Goal: Information Seeking & Learning: Learn about a topic

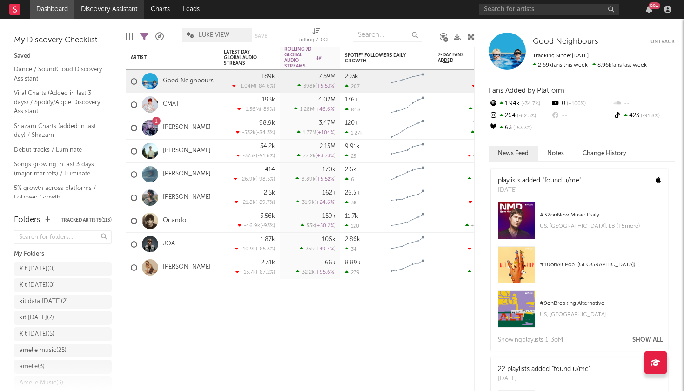
click at [94, 11] on link "Discovery Assistant" at bounding box center [109, 9] width 70 height 19
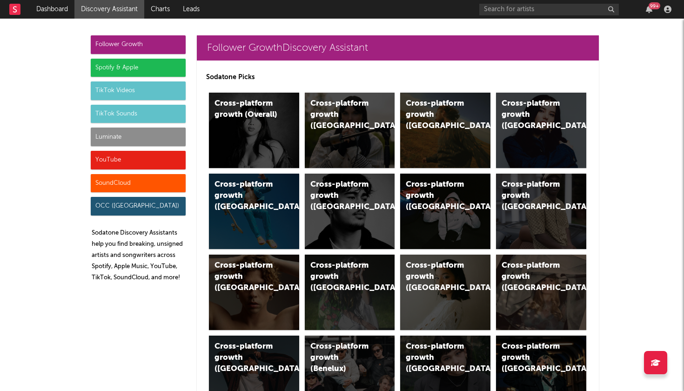
click at [174, 181] on div "SoundCloud" at bounding box center [138, 183] width 95 height 19
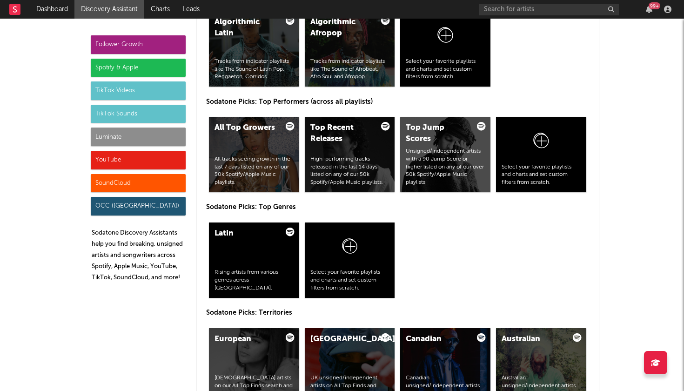
scroll to position [6075, 0]
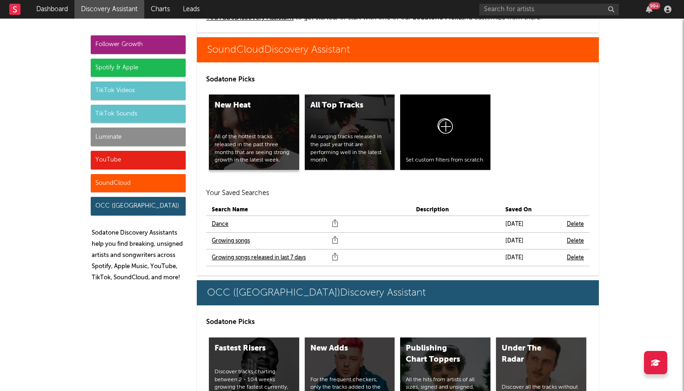
click at [253, 146] on div "All of the hottest tracks released in the past three months that are seeing str…" at bounding box center [254, 148] width 79 height 31
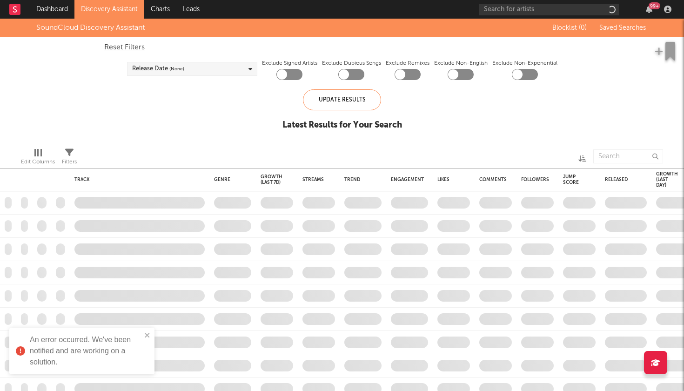
checkbox input "true"
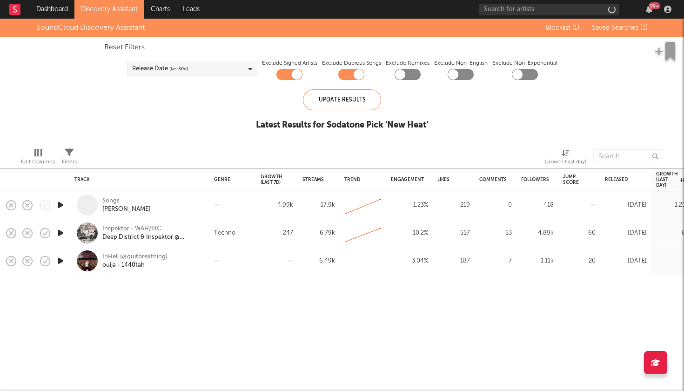
click at [226, 71] on div "Release Date (last 30 d)" at bounding box center [192, 69] width 130 height 14
click at [330, 101] on div "Update Results" at bounding box center [342, 99] width 78 height 21
click at [101, 15] on link "Discovery Assistant" at bounding box center [109, 9] width 70 height 19
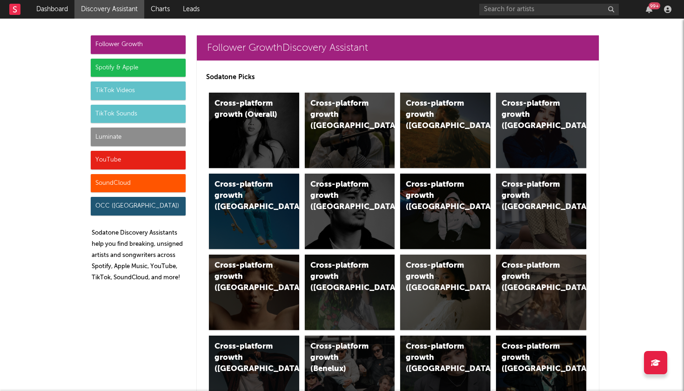
click at [140, 69] on div "Spotify & Apple" at bounding box center [138, 68] width 95 height 19
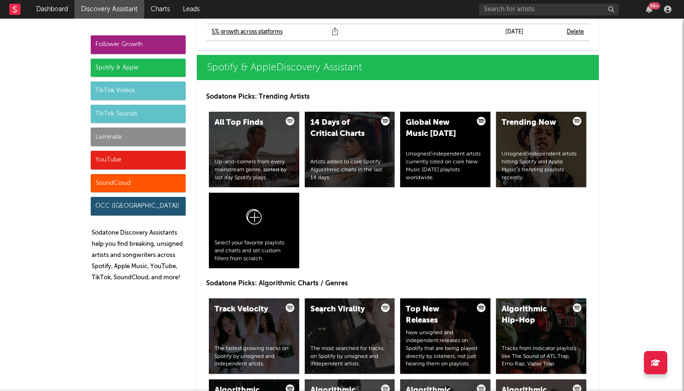
scroll to position [953, 0]
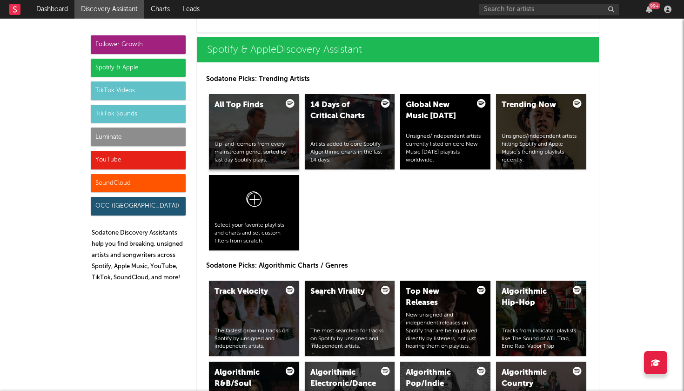
click at [270, 137] on div "All Top Finds Up-and-comers from every mainstream genre, sorted by last day Spo…" at bounding box center [254, 131] width 90 height 75
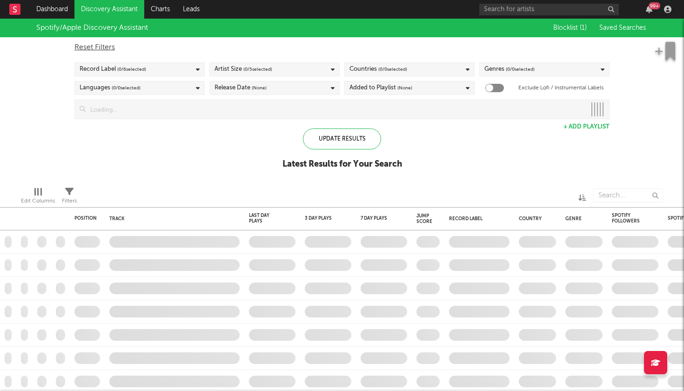
checkbox input "true"
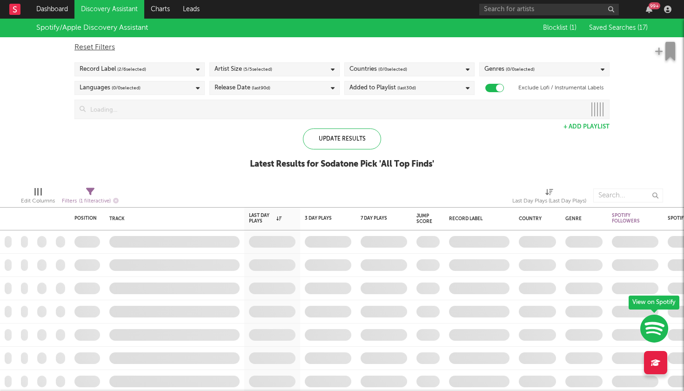
click at [173, 70] on div "Record Label ( 2 / 6 selected)" at bounding box center [139, 69] width 130 height 14
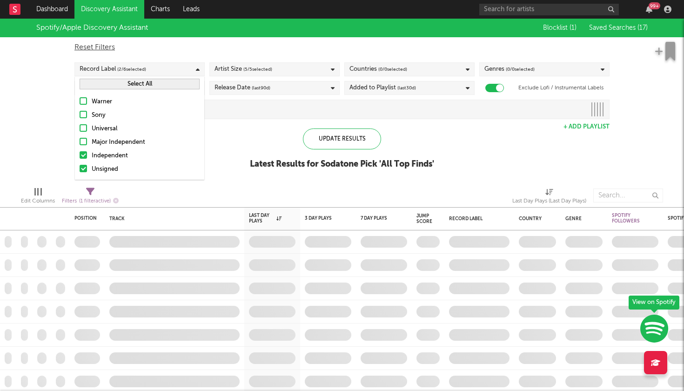
click at [172, 69] on div "Record Label ( 2 / 6 selected)" at bounding box center [139, 69] width 130 height 14
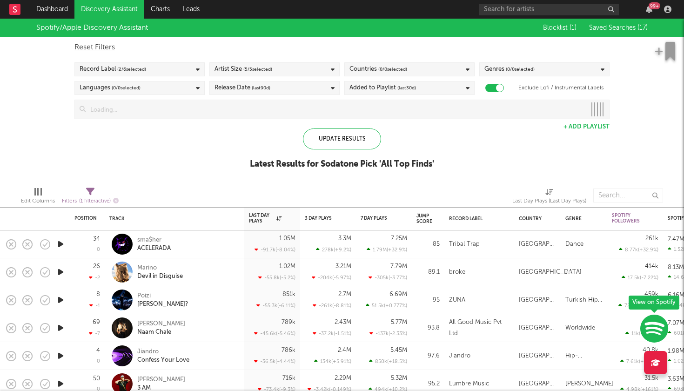
click at [239, 66] on div "Artist Size ( 5 / 5 selected)" at bounding box center [244, 69] width 58 height 11
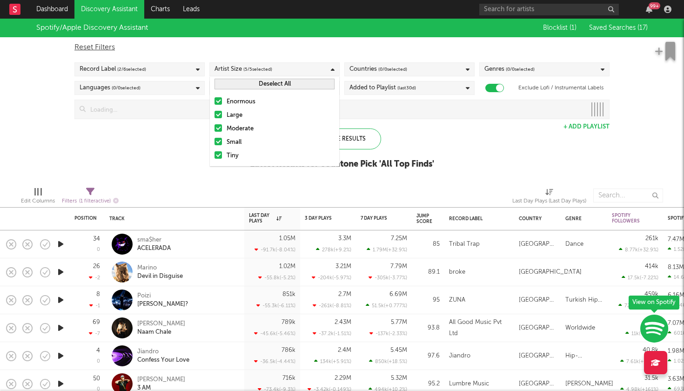
click at [225, 99] on label "Enormous" at bounding box center [275, 101] width 120 height 11
click at [215, 99] on input "Enormous" at bounding box center [215, 101] width 0 height 11
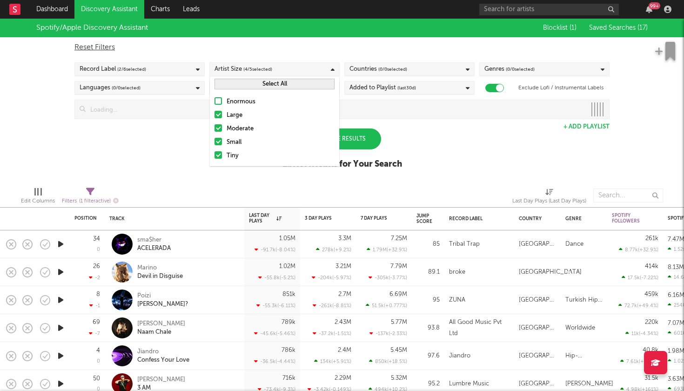
click at [221, 114] on div at bounding box center [218, 114] width 7 height 7
click at [215, 114] on input "Large" at bounding box center [215, 115] width 0 height 11
click at [219, 130] on div at bounding box center [218, 127] width 7 height 7
click at [215, 130] on input "Moderate" at bounding box center [215, 128] width 0 height 11
click at [187, 143] on div "Spotify/Apple Discovery Assistant Blocklist ( 1 ) Saved Searches ( 17 ) Reset F…" at bounding box center [342, 99] width 684 height 161
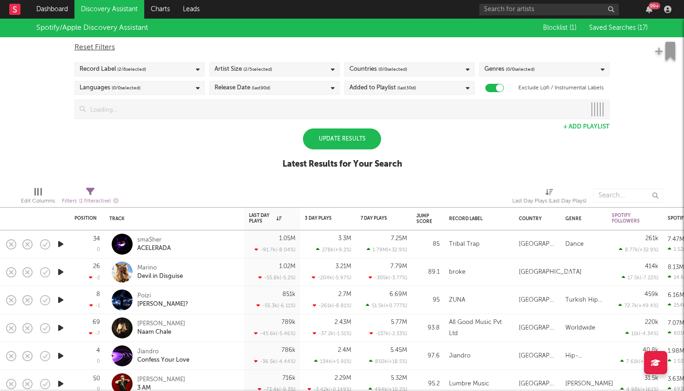
click at [521, 73] on span "( 0 / 0 selected)" at bounding box center [520, 69] width 29 height 11
click at [522, 84] on button "Deselect All" at bounding box center [544, 84] width 120 height 11
click at [546, 72] on div "Genres ( 0 / 0 selected)" at bounding box center [544, 69] width 130 height 14
click at [556, 73] on div "Genres ( 0 / 15 selected)" at bounding box center [544, 69] width 130 height 14
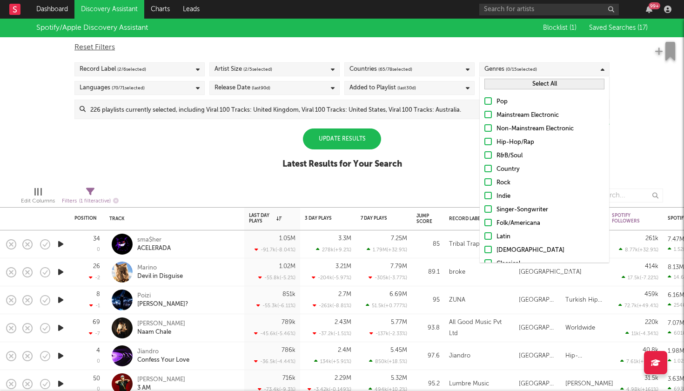
click at [538, 86] on button "Select All" at bounding box center [544, 84] width 120 height 11
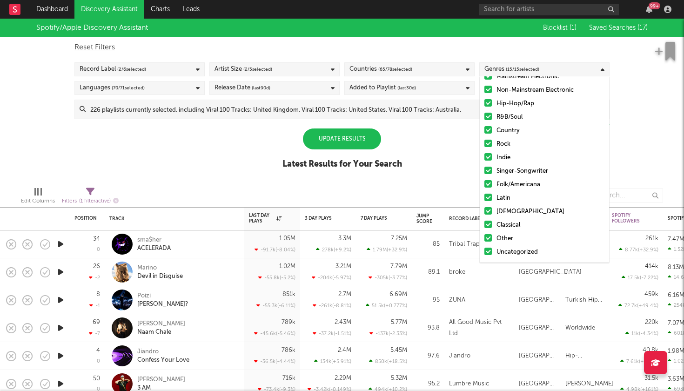
scroll to position [39, 0]
click at [488, 212] on div at bounding box center [487, 210] width 7 height 7
click at [484, 212] on input "[DEMOGRAPHIC_DATA]" at bounding box center [484, 211] width 0 height 11
click at [488, 222] on div at bounding box center [487, 224] width 7 height 7
click at [484, 222] on input "Classical" at bounding box center [484, 225] width 0 height 11
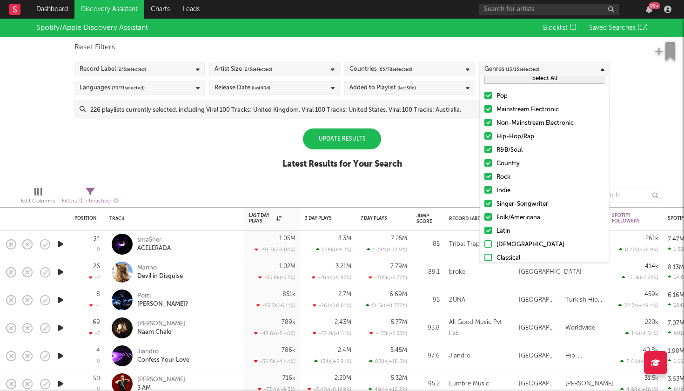
scroll to position [0, 0]
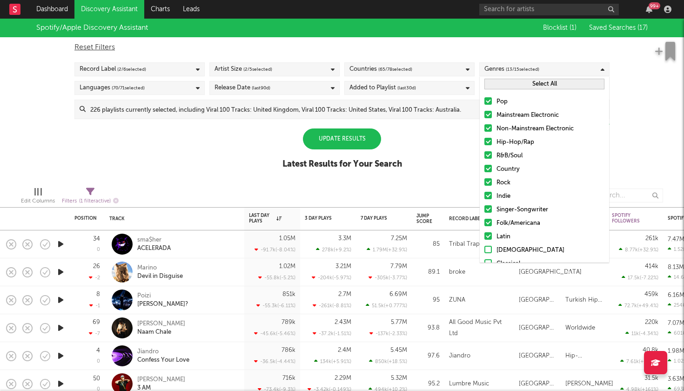
click at [546, 70] on div "Genres ( 13 / 15 selected)" at bounding box center [544, 69] width 130 height 14
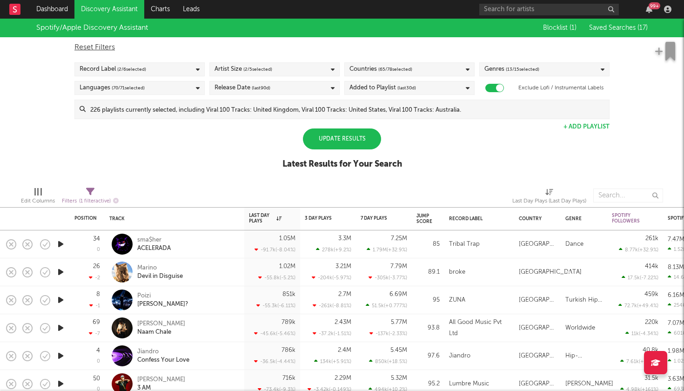
click at [175, 87] on div "Languages ( 70 / 71 selected)" at bounding box center [139, 88] width 130 height 14
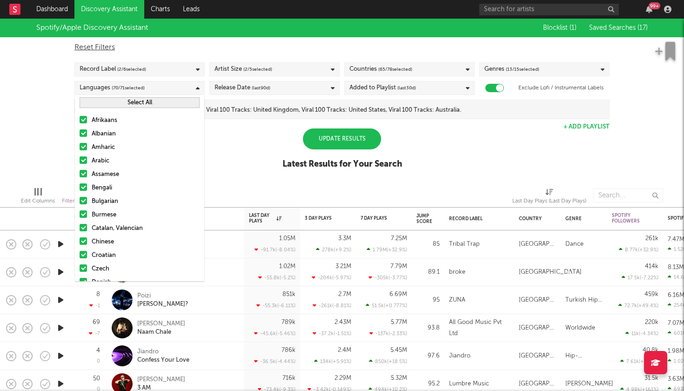
click at [157, 102] on button "Select All" at bounding box center [140, 102] width 120 height 11
click at [143, 100] on button "Deselect All" at bounding box center [140, 102] width 120 height 11
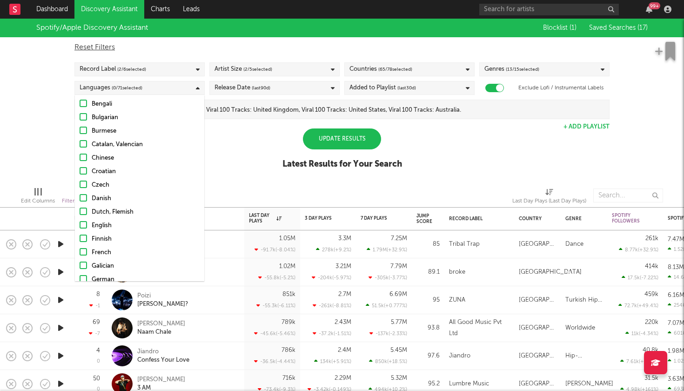
scroll to position [97, 0]
click at [84, 214] on div at bounding box center [83, 211] width 7 height 7
click at [80, 214] on input "English" at bounding box center [80, 212] width 0 height 11
click at [170, 88] on div "Languages ( 1 / 71 selected)" at bounding box center [139, 88] width 130 height 14
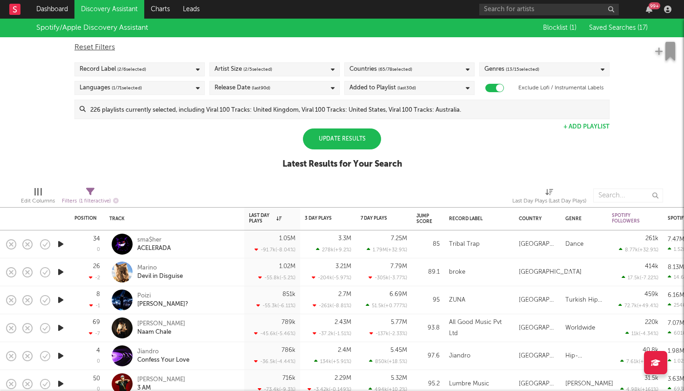
click at [254, 83] on span "(last 90 d)" at bounding box center [261, 87] width 19 height 11
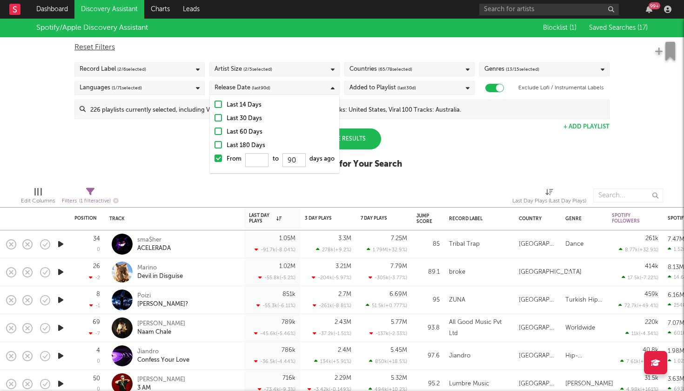
click at [235, 115] on div "Last 30 Days" at bounding box center [281, 118] width 108 height 11
click at [215, 115] on input "Last 30 Days" at bounding box center [215, 118] width 0 height 11
click at [248, 133] on div "Last 60 Days" at bounding box center [281, 132] width 108 height 11
click at [215, 133] on input "Last 60 Days" at bounding box center [215, 132] width 0 height 11
click at [288, 88] on div "Release Date (last 60 d)" at bounding box center [274, 88] width 130 height 14
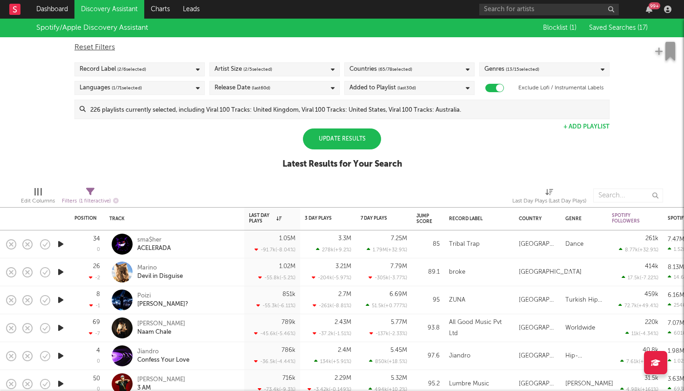
click at [392, 86] on div "Added to Playlist (last 30 d)" at bounding box center [382, 87] width 67 height 11
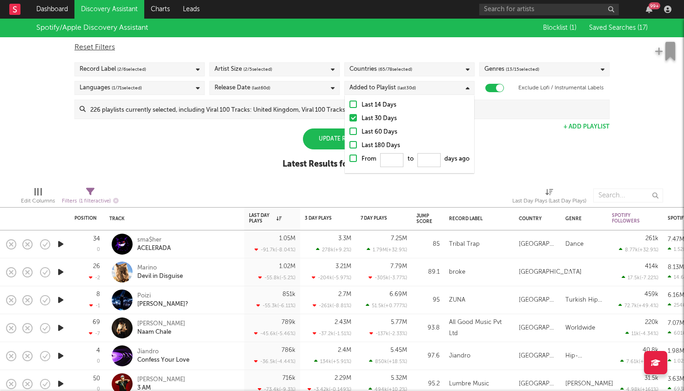
click at [308, 93] on div "Release Date (last 60 d)" at bounding box center [274, 88] width 130 height 14
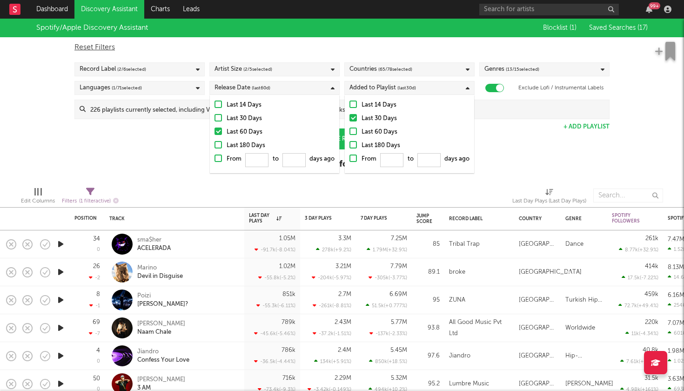
click at [242, 119] on div "Last 30 Days" at bounding box center [281, 118] width 108 height 11
click at [215, 119] on input "Last 30 Days" at bounding box center [215, 118] width 0 height 11
click at [312, 84] on div "Release Date (last 30 d)" at bounding box center [274, 88] width 130 height 14
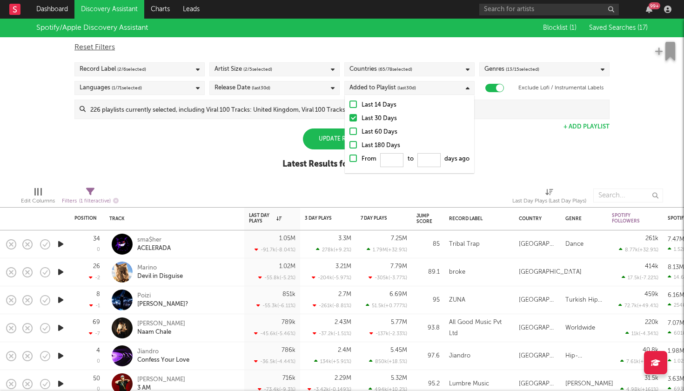
click at [380, 93] on div "Added to Playlist (last 30 d)" at bounding box center [382, 87] width 67 height 11
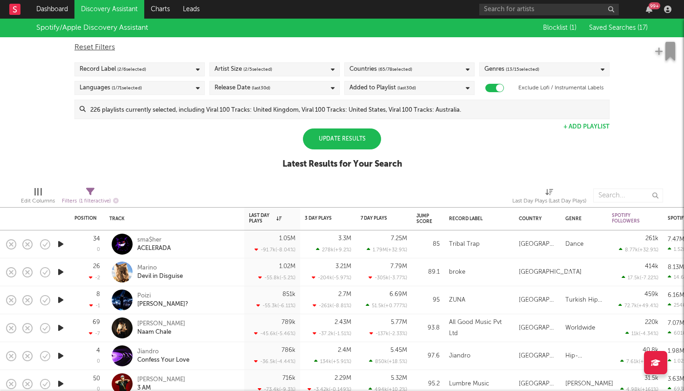
click at [354, 140] on div "Update Results" at bounding box center [342, 138] width 78 height 21
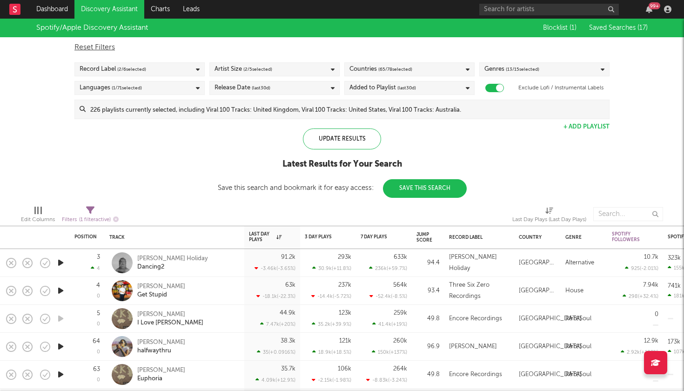
click at [425, 71] on div "Countries ( 65 / 78 selected)" at bounding box center [409, 69] width 130 height 14
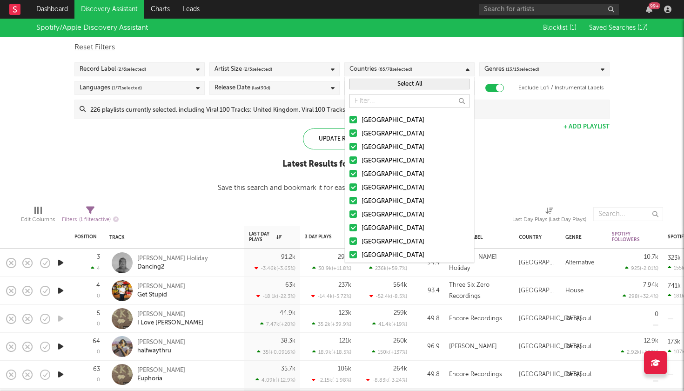
click at [425, 82] on button "Select All" at bounding box center [409, 84] width 120 height 11
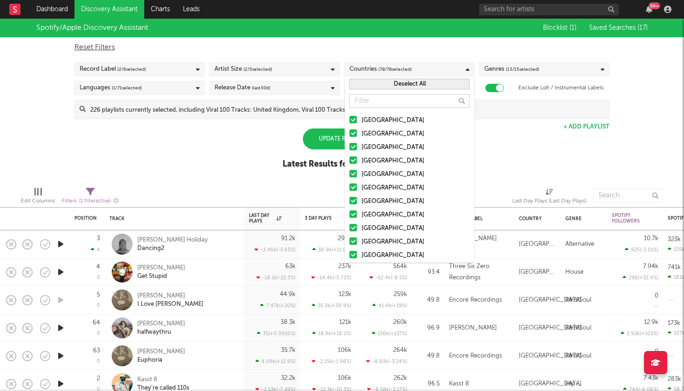
click at [425, 82] on button "Deselect All" at bounding box center [409, 84] width 120 height 11
click at [453, 42] on div "Reset Filters" at bounding box center [341, 47] width 535 height 11
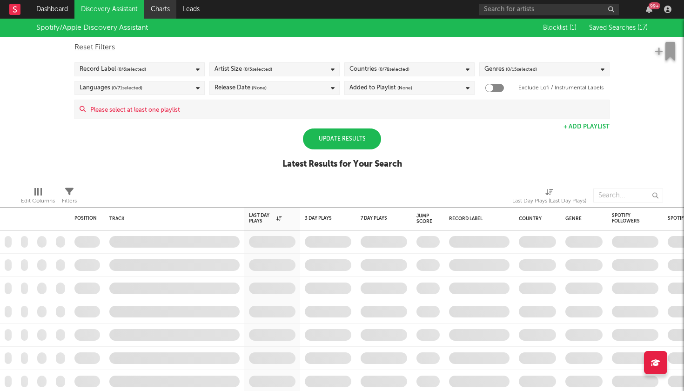
checkbox input "true"
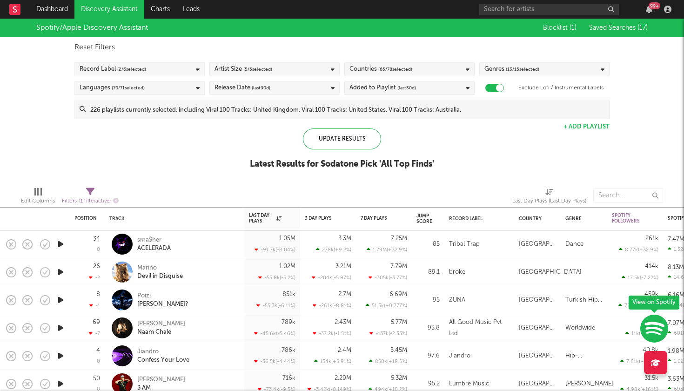
click at [262, 73] on span "( 5 / 5 selected)" at bounding box center [257, 69] width 29 height 11
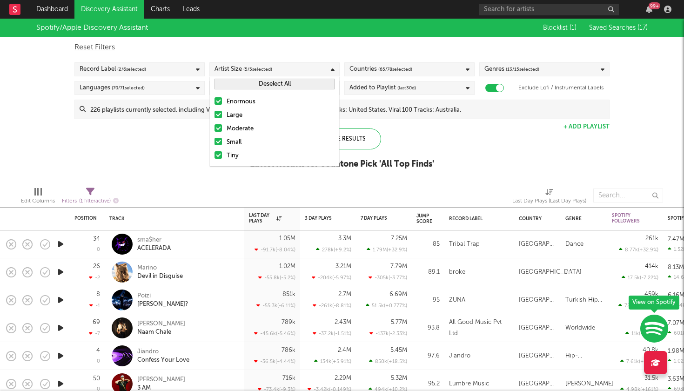
click at [239, 102] on div "Enormous" at bounding box center [281, 101] width 108 height 11
click at [215, 102] on input "Enormous" at bounding box center [215, 101] width 0 height 11
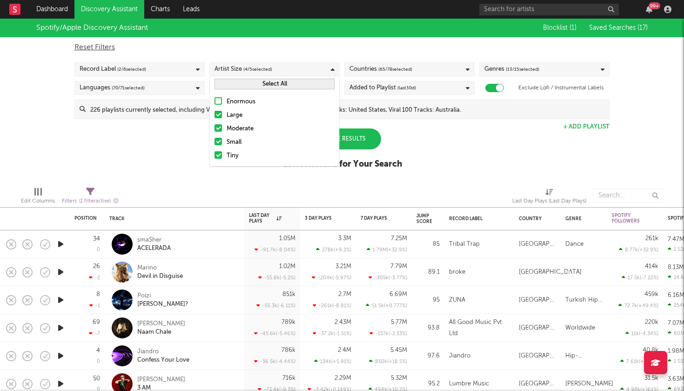
click at [238, 112] on div "Large" at bounding box center [281, 115] width 108 height 11
click at [215, 112] on input "Large" at bounding box center [215, 115] width 0 height 11
click at [236, 130] on div "Moderate" at bounding box center [281, 128] width 108 height 11
click at [215, 130] on input "Moderate" at bounding box center [215, 128] width 0 height 11
click at [266, 68] on span "( 2 / 5 selected)" at bounding box center [257, 69] width 29 height 11
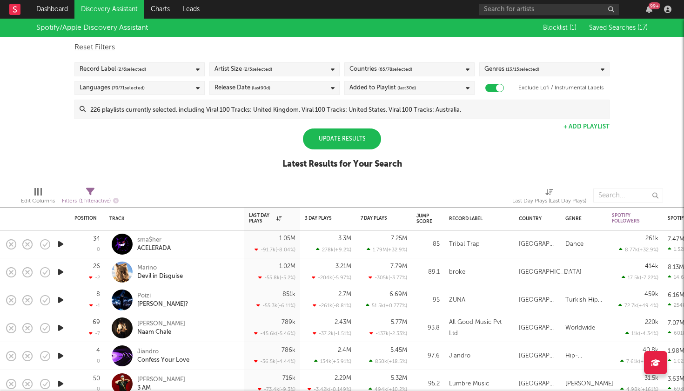
click at [164, 88] on div "Languages ( 70 / 71 selected)" at bounding box center [139, 88] width 130 height 14
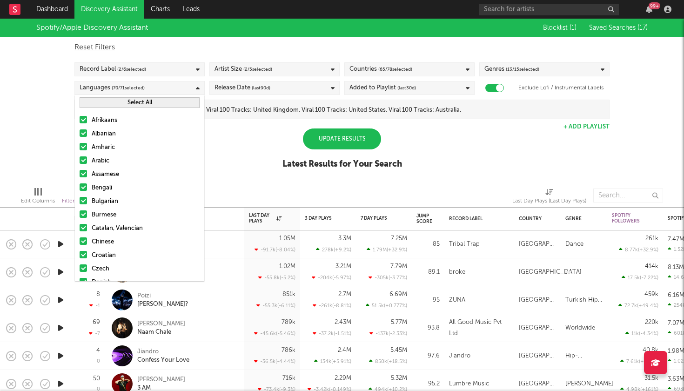
click at [161, 103] on button "Select All" at bounding box center [140, 102] width 120 height 11
click at [161, 107] on button "Deselect All" at bounding box center [140, 102] width 120 height 11
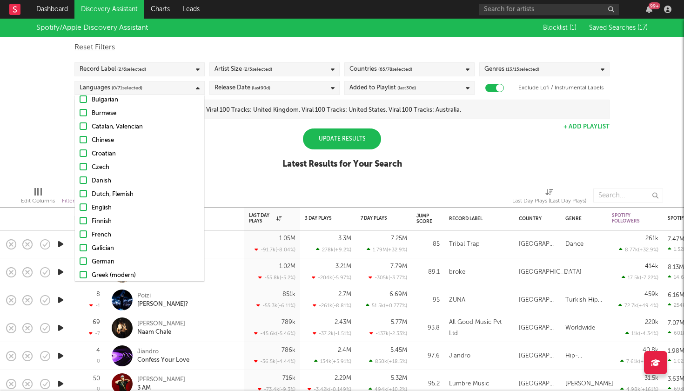
scroll to position [106, 0]
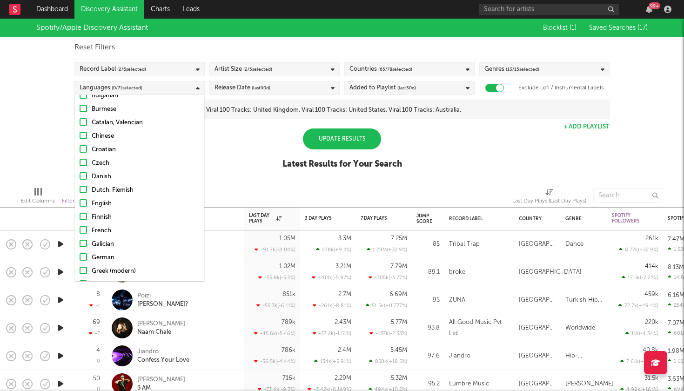
click at [84, 204] on div at bounding box center [83, 202] width 7 height 7
click at [80, 204] on input "English" at bounding box center [80, 203] width 0 height 11
click at [50, 165] on div "Spotify/Apple Discovery Assistant Blocklist ( 1 ) Saved Searches ( 17 ) Reset F…" at bounding box center [342, 99] width 684 height 161
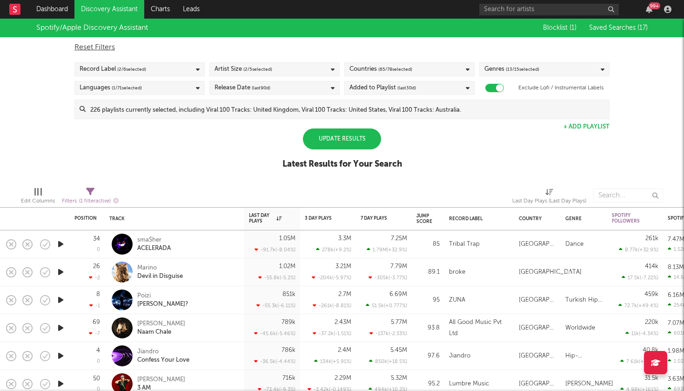
click at [317, 88] on div "Release Date (last 90 d)" at bounding box center [274, 88] width 130 height 14
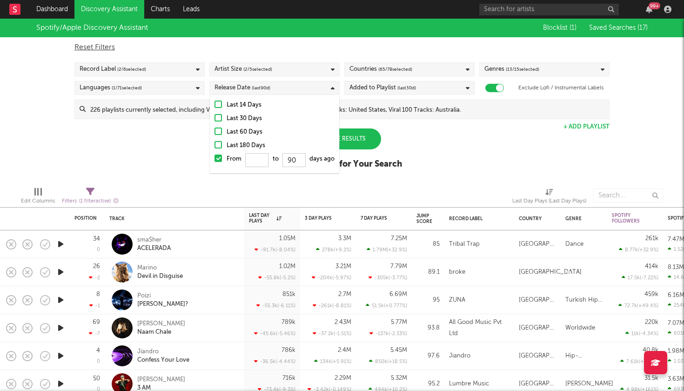
click at [256, 122] on div "Last 30 Days" at bounding box center [281, 118] width 108 height 11
click at [215, 122] on input "Last 30 Days" at bounding box center [215, 118] width 0 height 11
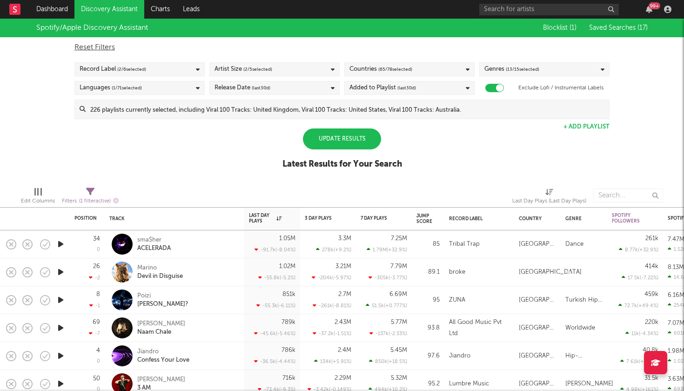
click at [157, 139] on div "Spotify/Apple Discovery Assistant Blocklist ( 1 ) Saved Searches ( 17 ) Reset F…" at bounding box center [342, 99] width 684 height 161
click at [552, 71] on div "Genres ( 13 / 15 selected)" at bounding box center [544, 69] width 130 height 14
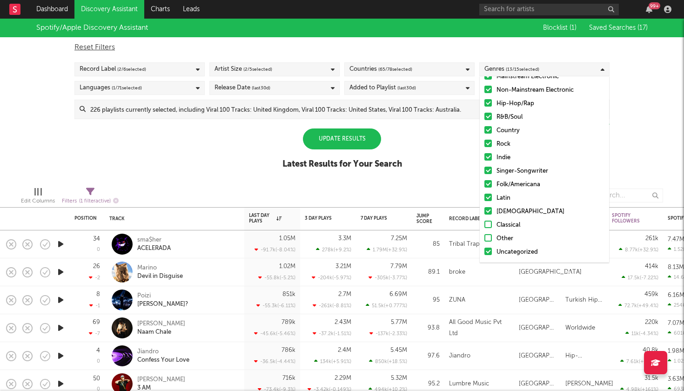
scroll to position [39, 0]
click at [502, 207] on div "[DEMOGRAPHIC_DATA]" at bounding box center [550, 211] width 108 height 11
click at [484, 207] on input "[DEMOGRAPHIC_DATA]" at bounding box center [484, 211] width 0 height 11
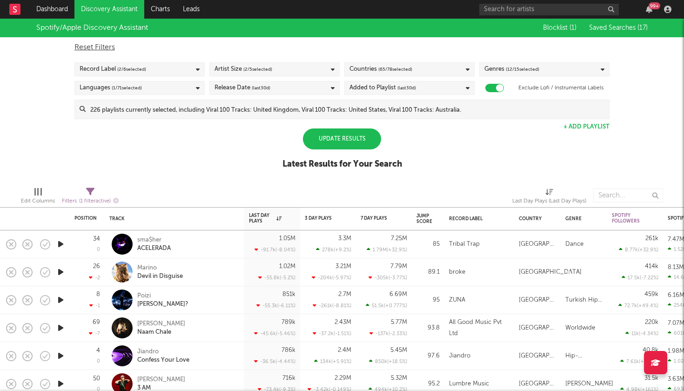
click at [428, 141] on div "Spotify/Apple Discovery Assistant Blocklist ( 1 ) Saved Searches ( 17 ) Reset F…" at bounding box center [342, 99] width 684 height 161
click at [344, 137] on div "Update Results" at bounding box center [342, 138] width 78 height 21
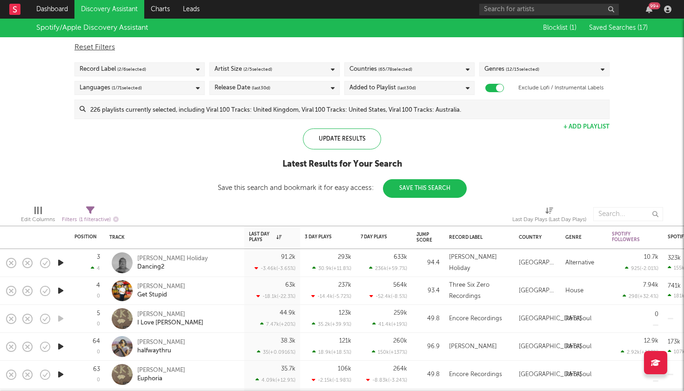
click at [439, 187] on button "Save This Search" at bounding box center [425, 188] width 84 height 19
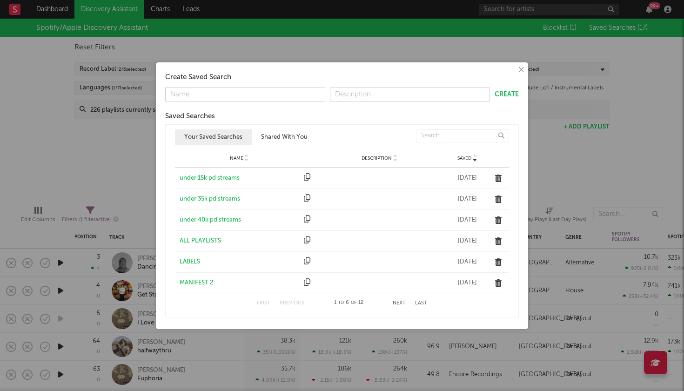
click at [524, 73] on button "×" at bounding box center [521, 70] width 10 height 10
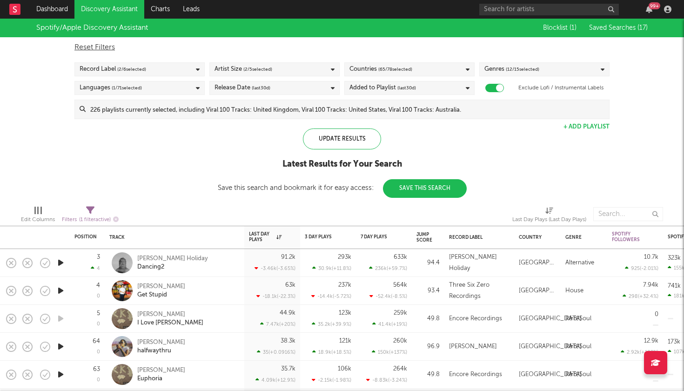
click at [624, 31] on button "Saved Searches ( 17 )" at bounding box center [616, 27] width 61 height 7
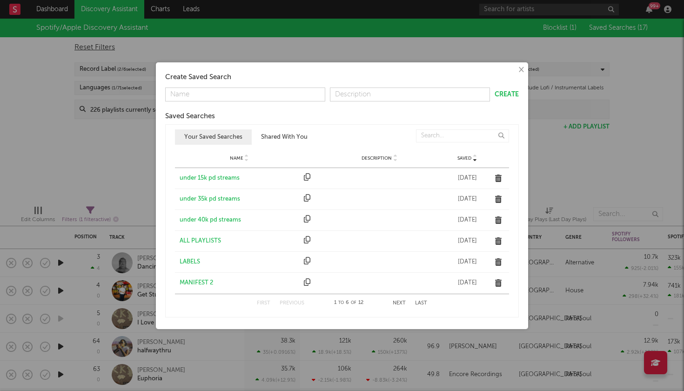
click at [207, 177] on div "under 15k pd streams" at bounding box center [240, 178] width 120 height 9
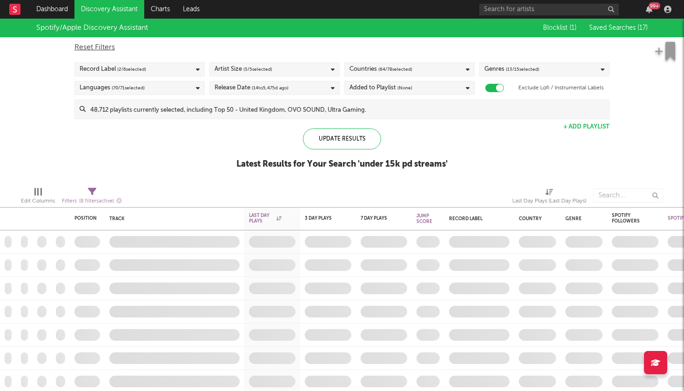
click at [512, 69] on span "( 13 / 15 selected)" at bounding box center [523, 69] width 34 height 11
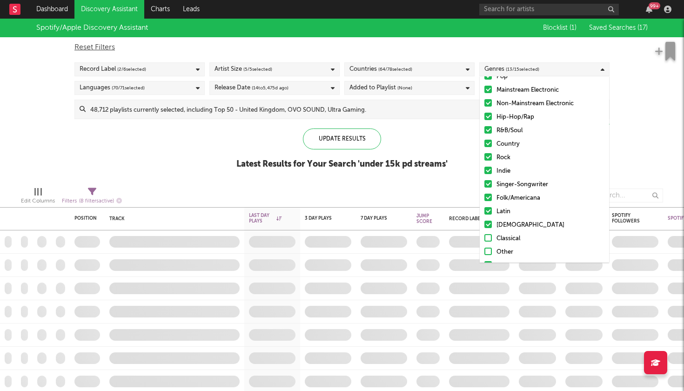
scroll to position [31, 0]
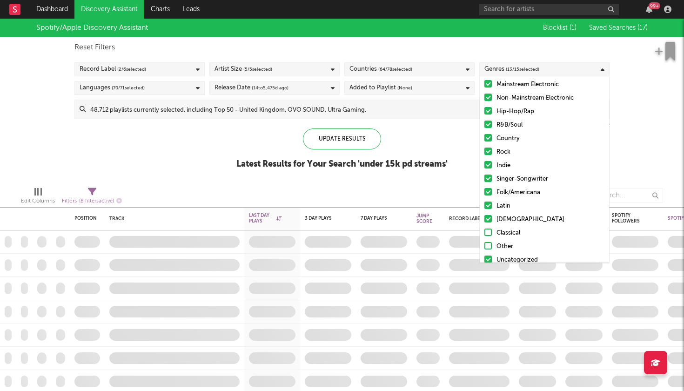
click at [446, 136] on div "Update Results Latest Results for Your Search ' under 15k pd streams '" at bounding box center [341, 153] width 211 height 51
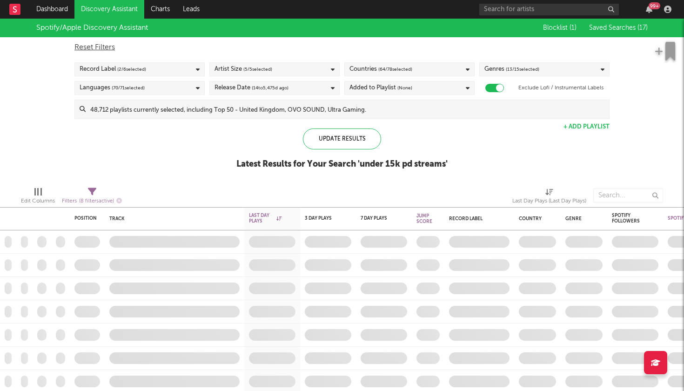
click at [310, 87] on div "Release Date ( 14 to 5,475 d ago)" at bounding box center [274, 88] width 130 height 14
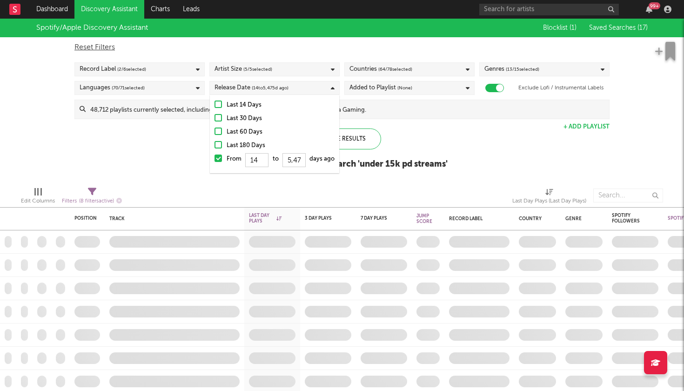
click at [310, 87] on div "Release Date ( 14 to 5,475 d ago)" at bounding box center [274, 88] width 130 height 14
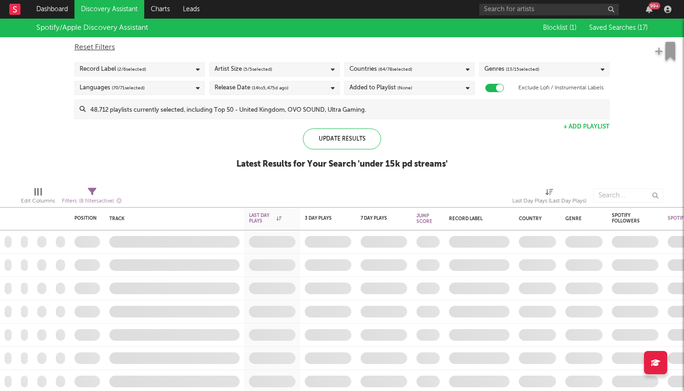
click at [259, 67] on span "( 5 / 5 selected)" at bounding box center [257, 69] width 29 height 11
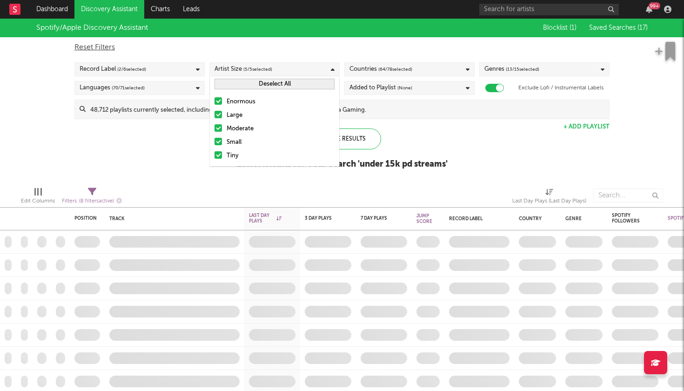
click at [243, 101] on div "Enormous" at bounding box center [281, 101] width 108 height 11
click at [215, 101] on input "Enormous" at bounding box center [215, 101] width 0 height 11
click at [238, 112] on div "Large" at bounding box center [281, 115] width 108 height 11
click at [215, 112] on input "Large" at bounding box center [215, 115] width 0 height 11
click at [237, 132] on div "Moderate" at bounding box center [281, 128] width 108 height 11
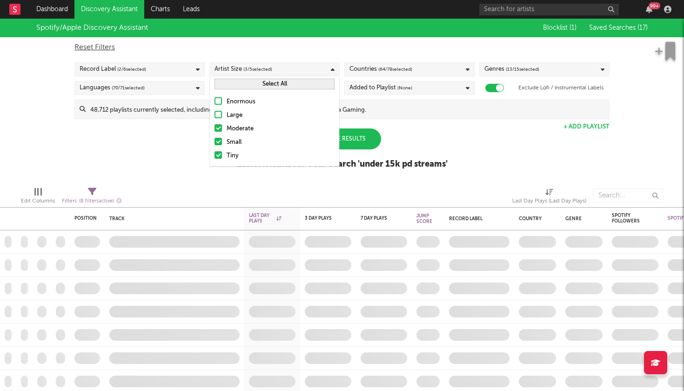
click at [215, 132] on input "Moderate" at bounding box center [215, 128] width 0 height 11
click at [400, 67] on span "( 64 / 78 selected)" at bounding box center [395, 69] width 34 height 11
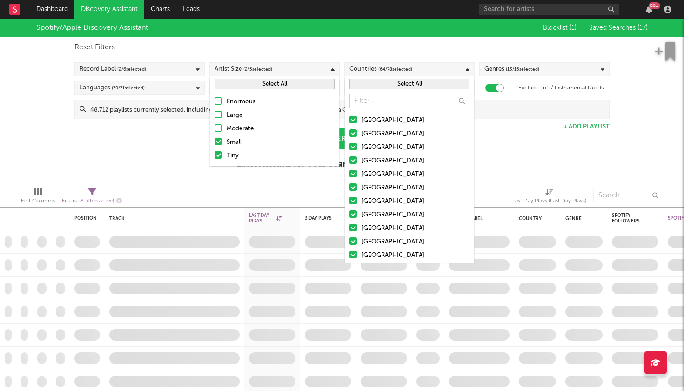
click at [291, 190] on div at bounding box center [219, 195] width 181 height 23
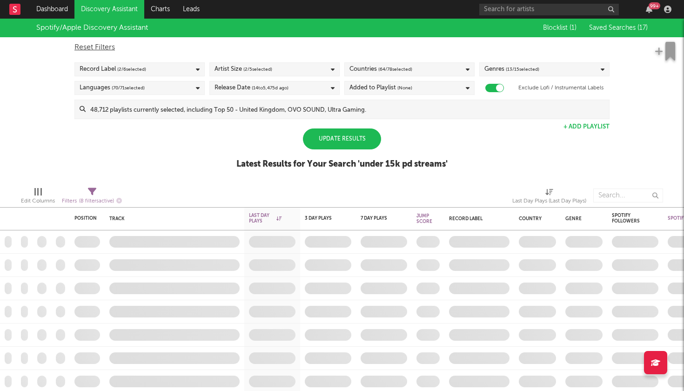
click at [533, 65] on span "( 13 / 15 selected)" at bounding box center [523, 69] width 34 height 11
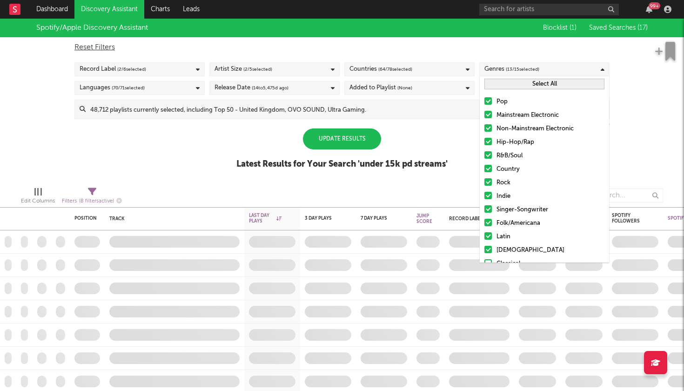
click at [491, 251] on div at bounding box center [487, 249] width 7 height 7
click at [484, 251] on input "[DEMOGRAPHIC_DATA]" at bounding box center [484, 250] width 0 height 11
click at [447, 157] on div "Update Results Latest Results for Your Search ' under 15k pd streams '" at bounding box center [341, 153] width 211 height 51
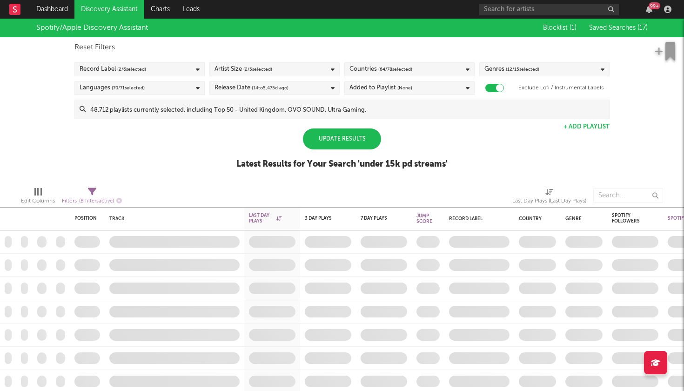
click at [188, 94] on div "Languages ( 70 / 71 selected)" at bounding box center [139, 88] width 130 height 14
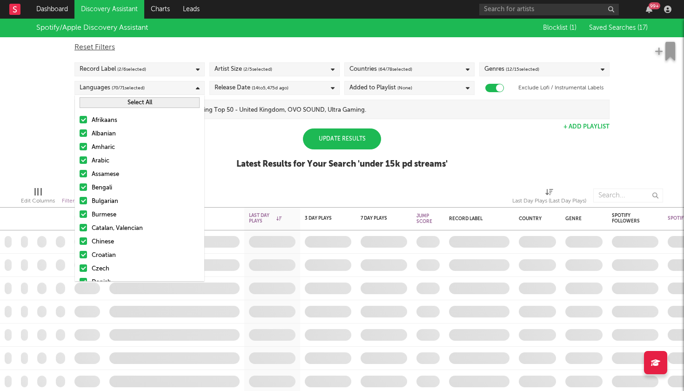
click at [173, 102] on button "Select All" at bounding box center [140, 102] width 120 height 11
click at [173, 102] on button "Deselect All" at bounding box center [140, 102] width 120 height 11
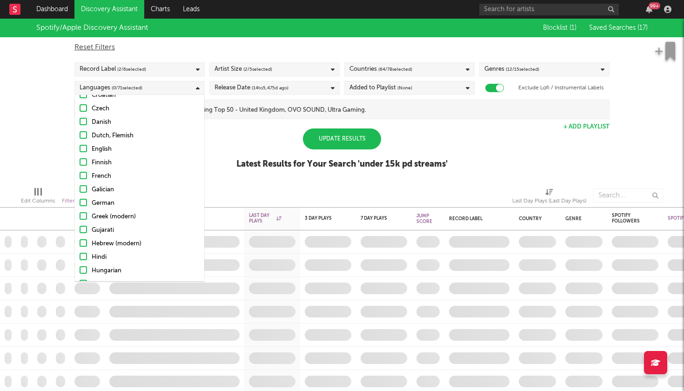
scroll to position [158, 0]
click at [86, 153] on div at bounding box center [83, 150] width 7 height 7
click at [80, 153] on input "English" at bounding box center [80, 151] width 0 height 11
click at [46, 143] on div "Spotify/Apple Discovery Assistant Blocklist ( 1 ) Saved Searches ( 17 ) Reset F…" at bounding box center [342, 99] width 684 height 161
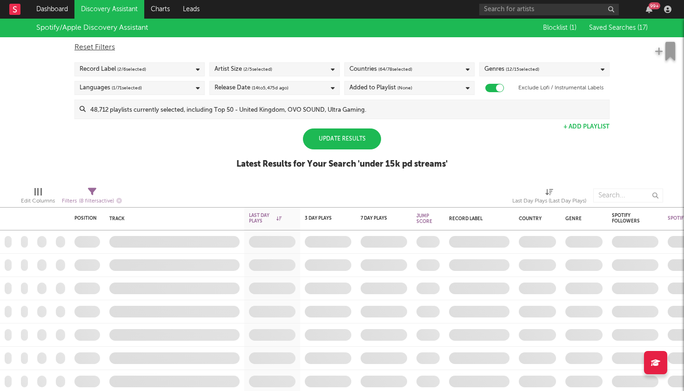
click at [263, 88] on span "( 14 to 5,475 d ago)" at bounding box center [270, 87] width 37 height 11
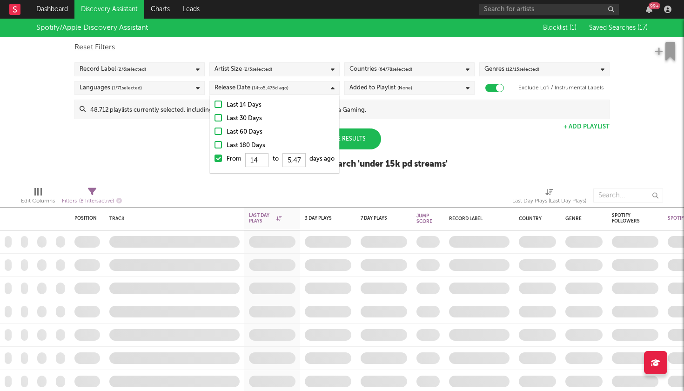
click at [242, 143] on div "Last 180 Days" at bounding box center [281, 145] width 108 height 11
click at [215, 143] on input "Last 180 Days" at bounding box center [215, 145] width 0 height 11
click at [181, 143] on div "Spotify/Apple Discovery Assistant Blocklist ( 1 ) Saved Searches ( 17 ) Reset F…" at bounding box center [342, 99] width 684 height 161
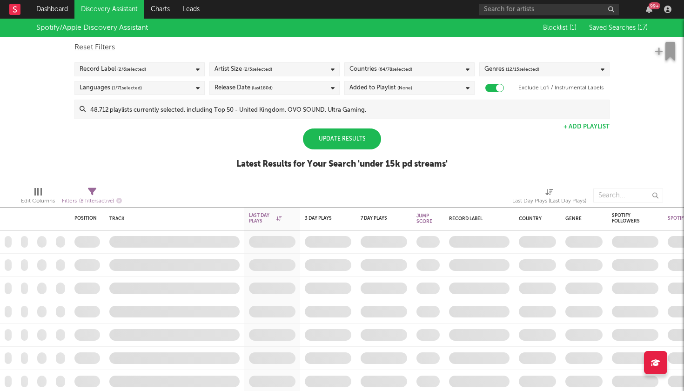
click at [420, 85] on div "Added to Playlist (None)" at bounding box center [409, 88] width 130 height 14
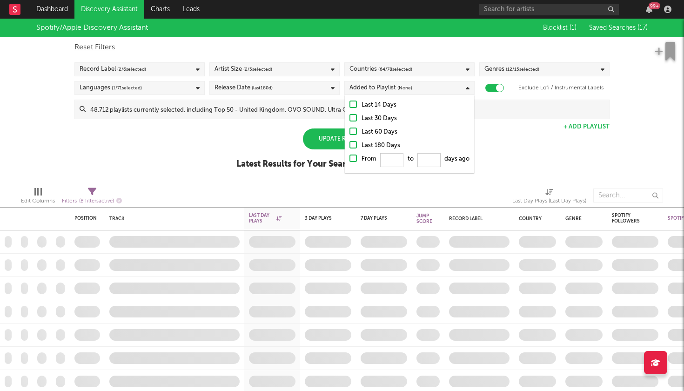
click at [231, 147] on div "Spotify/Apple Discovery Assistant Blocklist ( 1 ) Saved Searches ( 17 ) Reset F…" at bounding box center [342, 99] width 684 height 161
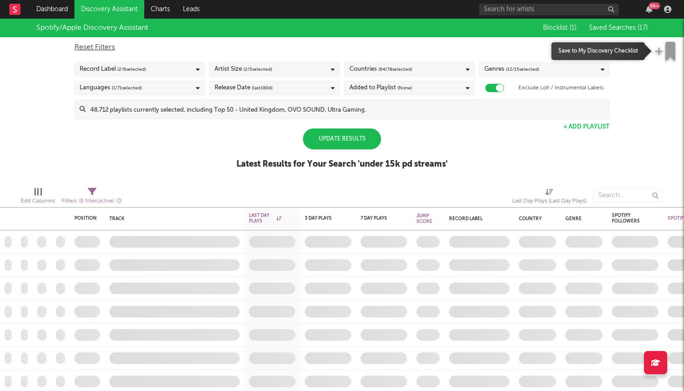
click at [671, 54] on icon "button" at bounding box center [670, 51] width 10 height 19
click at [356, 141] on div "Update Results" at bounding box center [342, 138] width 78 height 21
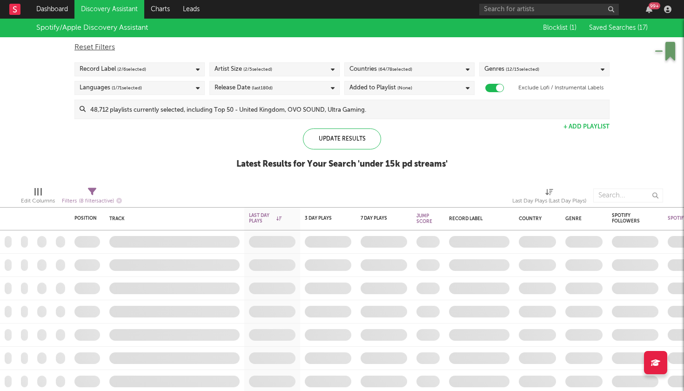
click at [615, 22] on div "Blocklist ( 1 ) Saved Searches ( 17 )" at bounding box center [589, 28] width 116 height 19
click at [614, 25] on span "Saved Searches ( 17 )" at bounding box center [618, 28] width 59 height 7
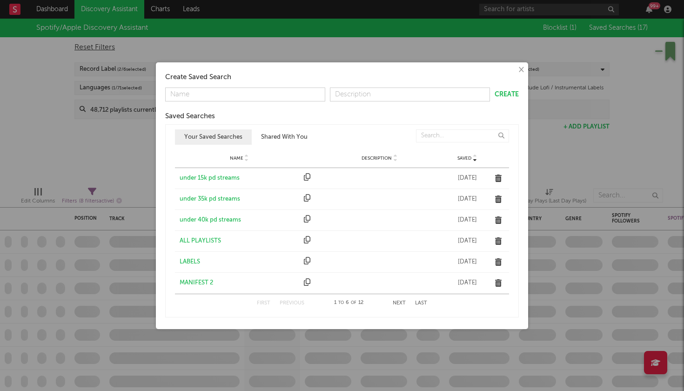
click at [520, 69] on button "×" at bounding box center [521, 70] width 10 height 10
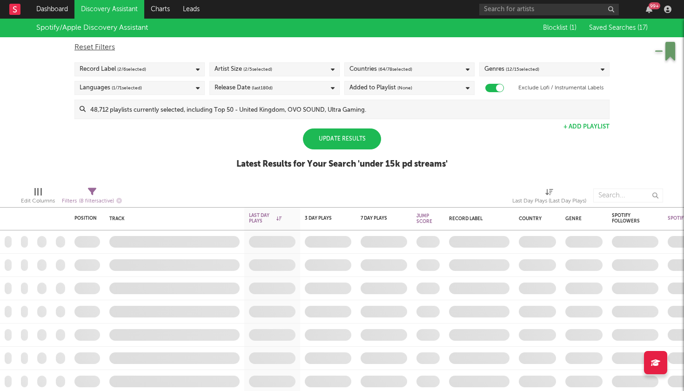
click at [361, 139] on div "Update Results" at bounding box center [342, 138] width 78 height 21
click at [333, 75] on div "Artist Size ( 5 / 5 selected)" at bounding box center [274, 69] width 130 height 14
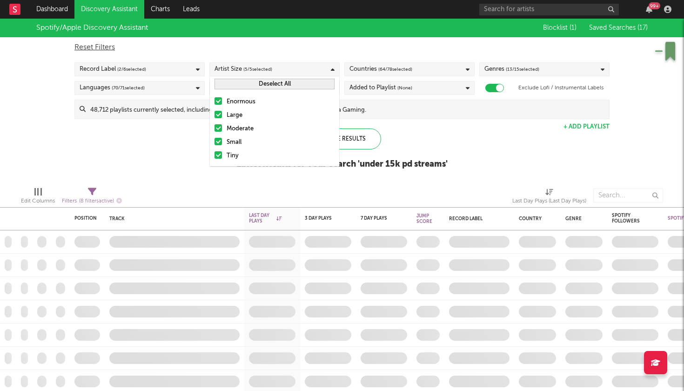
click at [235, 100] on div "Enormous" at bounding box center [281, 101] width 108 height 11
click at [215, 100] on input "Enormous" at bounding box center [215, 101] width 0 height 11
click at [232, 114] on div "Large" at bounding box center [281, 115] width 108 height 11
click at [215, 114] on input "Large" at bounding box center [215, 115] width 0 height 11
click at [231, 127] on div "Moderate" at bounding box center [281, 128] width 108 height 11
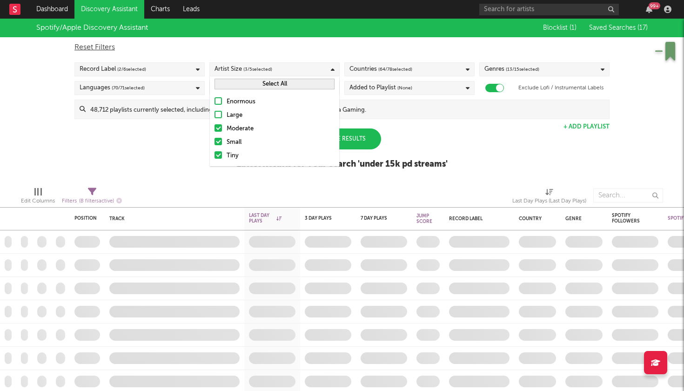
click at [215, 127] on input "Moderate" at bounding box center [215, 128] width 0 height 11
click at [170, 143] on div "Spotify/Apple Discovery Assistant Blocklist ( 1 ) Saved Searches ( 17 ) Reset F…" at bounding box center [342, 99] width 684 height 161
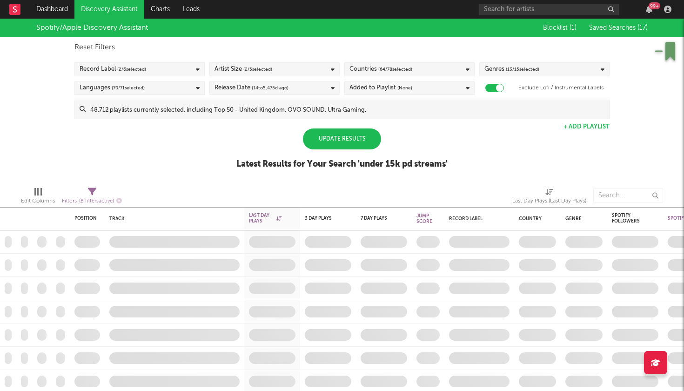
click at [98, 48] on div "Reset Filters" at bounding box center [341, 47] width 535 height 11
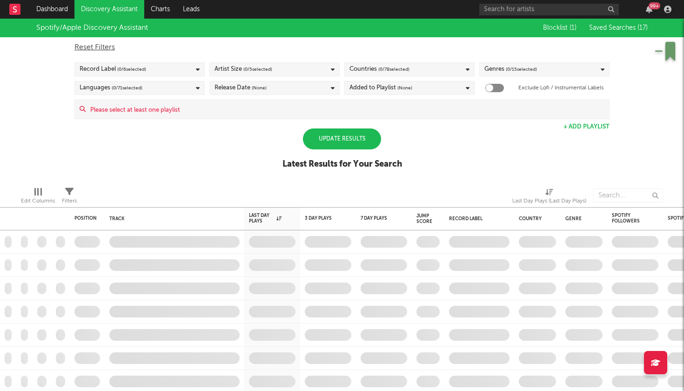
click at [178, 65] on div "Record Label ( 0 / 6 selected)" at bounding box center [139, 69] width 130 height 14
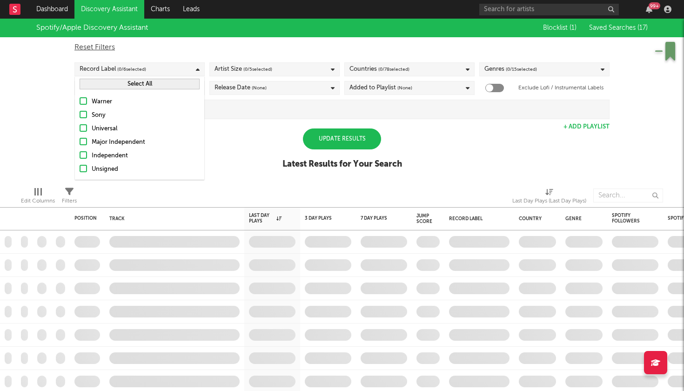
click at [93, 153] on div "Independent" at bounding box center [146, 155] width 108 height 11
click at [80, 153] on input "Independent" at bounding box center [80, 155] width 0 height 11
click at [95, 167] on div "Unsigned" at bounding box center [146, 169] width 108 height 11
click at [80, 167] on input "Unsigned" at bounding box center [80, 169] width 0 height 11
click at [248, 65] on span "( 0 / 5 selected)" at bounding box center [257, 69] width 29 height 11
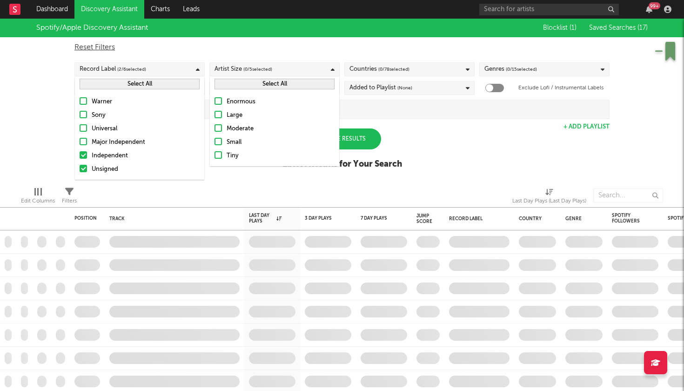
click at [228, 131] on div "Moderate" at bounding box center [281, 128] width 108 height 11
click at [215, 131] on input "Moderate" at bounding box center [215, 128] width 0 height 11
click at [228, 139] on div "Small" at bounding box center [281, 142] width 108 height 11
click at [215, 139] on input "Small" at bounding box center [215, 142] width 0 height 11
click at [233, 127] on div "Moderate" at bounding box center [281, 128] width 108 height 11
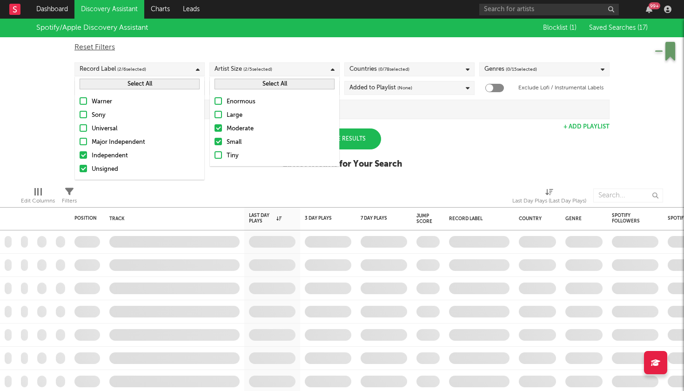
click at [215, 127] on input "Moderate" at bounding box center [215, 128] width 0 height 11
click at [231, 154] on div "Tiny" at bounding box center [281, 155] width 108 height 11
click at [215, 154] on input "Tiny" at bounding box center [215, 155] width 0 height 11
click at [286, 74] on div "Artist Size ( 2 / 5 selected)" at bounding box center [274, 69] width 130 height 14
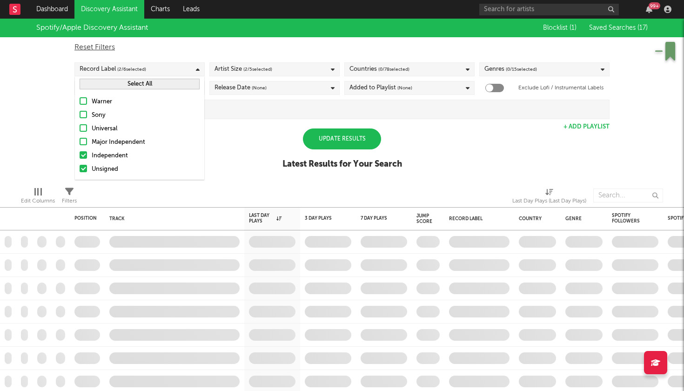
click at [369, 64] on div "Countries ( 0 / 78 selected)" at bounding box center [379, 69] width 60 height 11
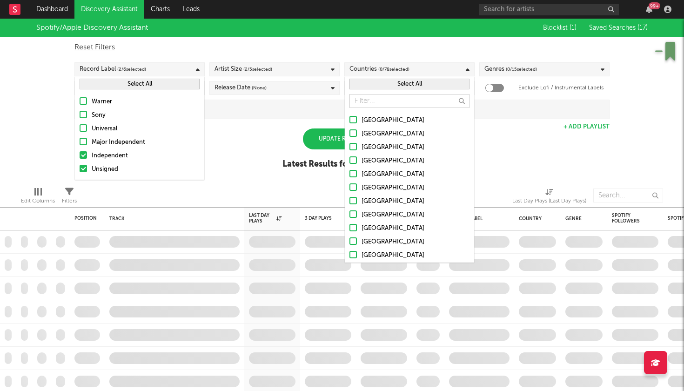
click at [382, 87] on button "Select All" at bounding box center [409, 84] width 120 height 11
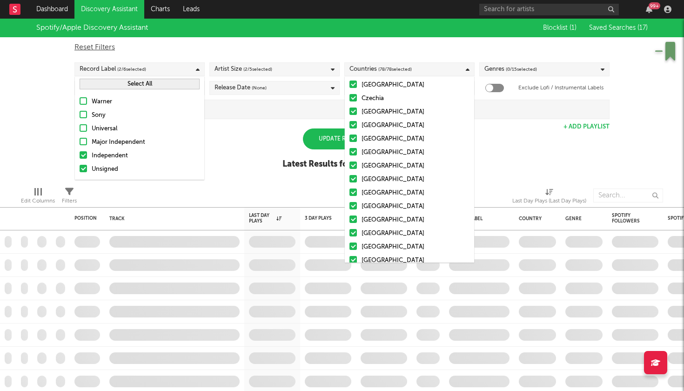
scroll to position [849, 0]
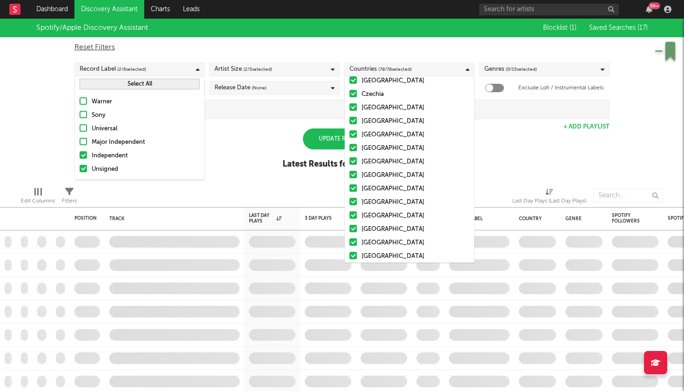
click at [356, 123] on div at bounding box center [352, 120] width 7 height 7
click at [349, 123] on input "[GEOGRAPHIC_DATA]" at bounding box center [349, 121] width 0 height 11
click at [355, 133] on div at bounding box center [352, 133] width 7 height 7
click at [349, 133] on input "[GEOGRAPHIC_DATA]" at bounding box center [349, 134] width 0 height 11
click at [355, 148] on div at bounding box center [352, 147] width 7 height 7
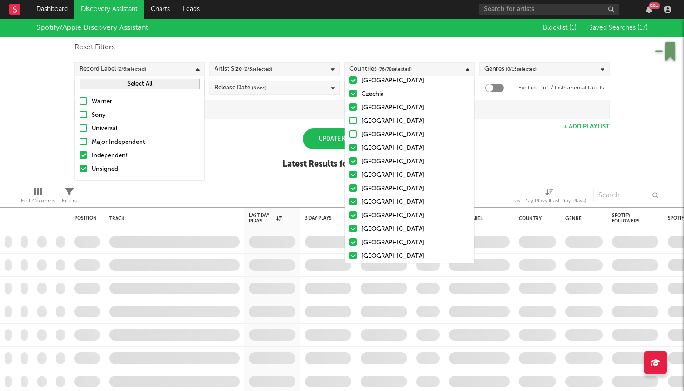
click at [349, 148] on input "[GEOGRAPHIC_DATA]" at bounding box center [349, 148] width 0 height 11
click at [355, 161] on div at bounding box center [352, 160] width 7 height 7
click at [349, 161] on input "[GEOGRAPHIC_DATA]" at bounding box center [349, 161] width 0 height 11
click at [354, 176] on div at bounding box center [352, 174] width 7 height 7
click at [349, 176] on input "[GEOGRAPHIC_DATA]" at bounding box center [349, 175] width 0 height 11
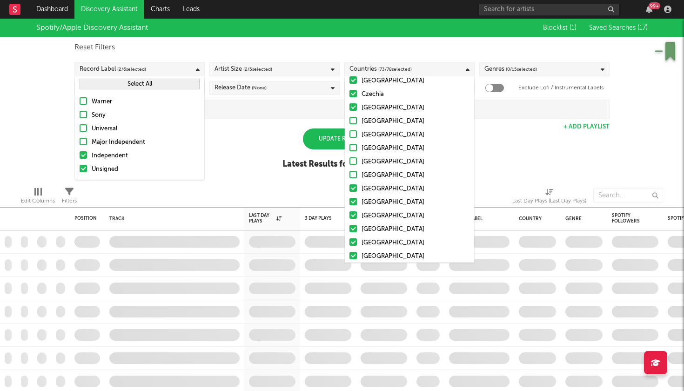
click at [354, 189] on div at bounding box center [352, 187] width 7 height 7
click at [349, 189] on input "[GEOGRAPHIC_DATA]" at bounding box center [349, 188] width 0 height 11
click at [354, 202] on div at bounding box center [352, 201] width 7 height 7
click at [349, 202] on input "[GEOGRAPHIC_DATA]" at bounding box center [349, 202] width 0 height 11
click at [354, 211] on div at bounding box center [352, 214] width 7 height 7
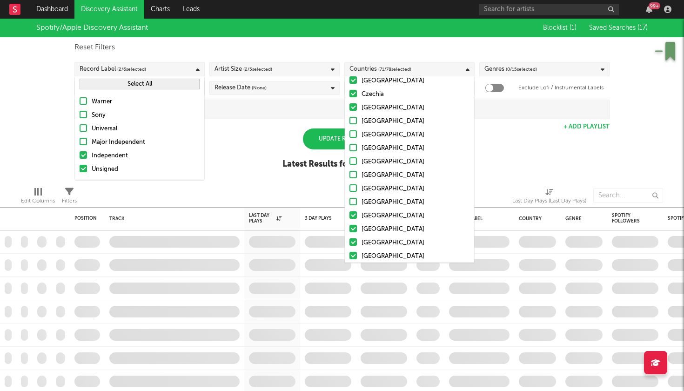
click at [349, 211] on input "[GEOGRAPHIC_DATA]" at bounding box center [349, 215] width 0 height 11
click at [353, 225] on div at bounding box center [352, 228] width 7 height 7
click at [349, 225] on input "[GEOGRAPHIC_DATA]" at bounding box center [349, 229] width 0 height 11
click at [353, 238] on div at bounding box center [352, 241] width 7 height 7
click at [349, 238] on input "[GEOGRAPHIC_DATA]" at bounding box center [349, 242] width 0 height 11
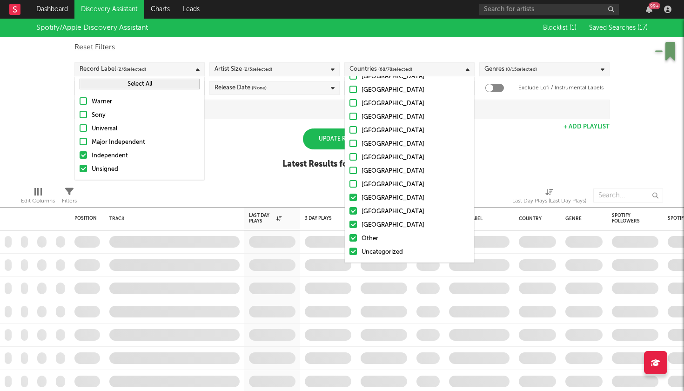
scroll to position [907, 0]
click at [353, 224] on div at bounding box center [352, 224] width 7 height 7
click at [349, 224] on input "[GEOGRAPHIC_DATA]" at bounding box center [349, 225] width 0 height 11
click at [353, 215] on label "[GEOGRAPHIC_DATA]" at bounding box center [409, 211] width 120 height 11
click at [349, 215] on input "[GEOGRAPHIC_DATA]" at bounding box center [349, 211] width 0 height 11
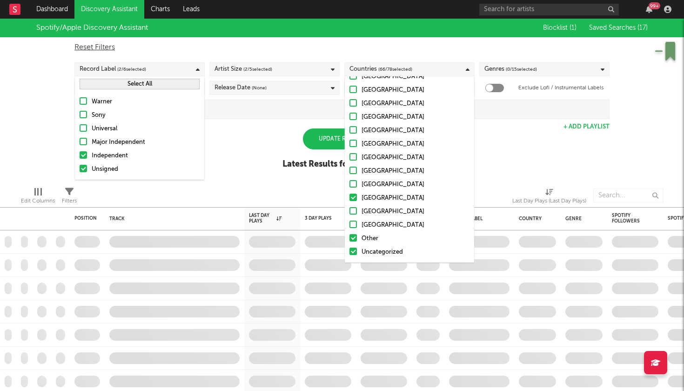
click at [353, 201] on div at bounding box center [352, 197] width 7 height 7
click at [349, 201] on input "[GEOGRAPHIC_DATA]" at bounding box center [349, 198] width 0 height 11
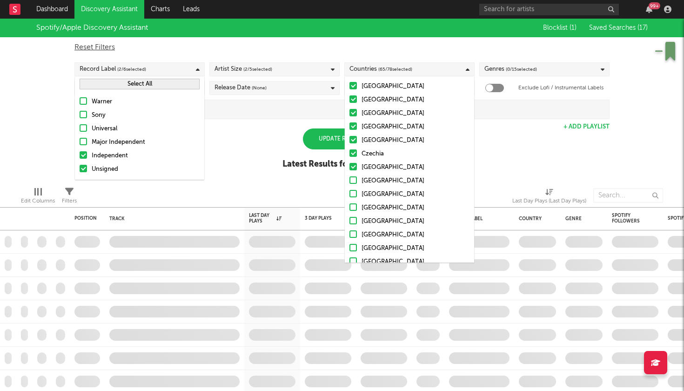
scroll to position [742, 0]
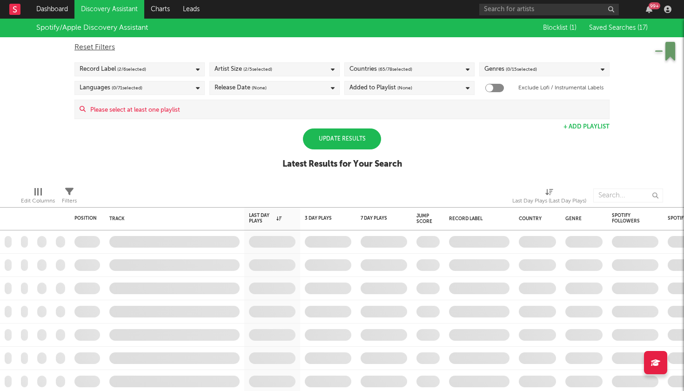
click at [504, 166] on div "Spotify/Apple Discovery Assistant Blocklist ( 1 ) Saved Searches ( 17 ) Reset F…" at bounding box center [342, 99] width 684 height 161
click at [538, 66] on div "Genres ( 0 / 15 selected)" at bounding box center [544, 69] width 130 height 14
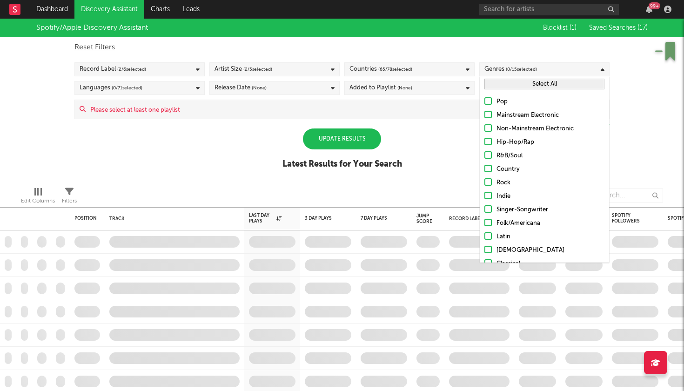
click at [537, 85] on button "Select All" at bounding box center [544, 84] width 120 height 11
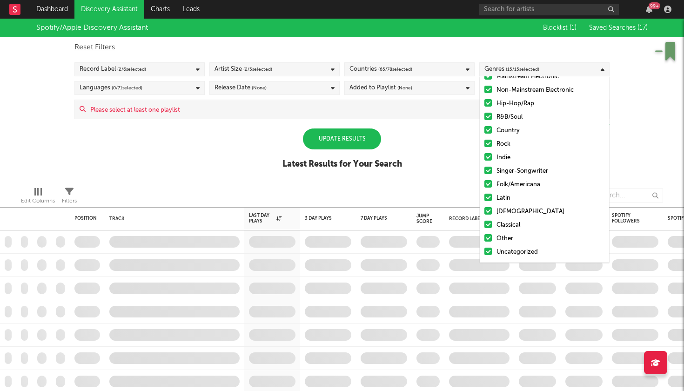
scroll to position [39, 0]
click at [491, 212] on div at bounding box center [487, 210] width 7 height 7
click at [484, 212] on input "[DEMOGRAPHIC_DATA]" at bounding box center [484, 211] width 0 height 11
click at [490, 224] on div at bounding box center [487, 224] width 7 height 7
click at [484, 224] on input "Classical" at bounding box center [484, 225] width 0 height 11
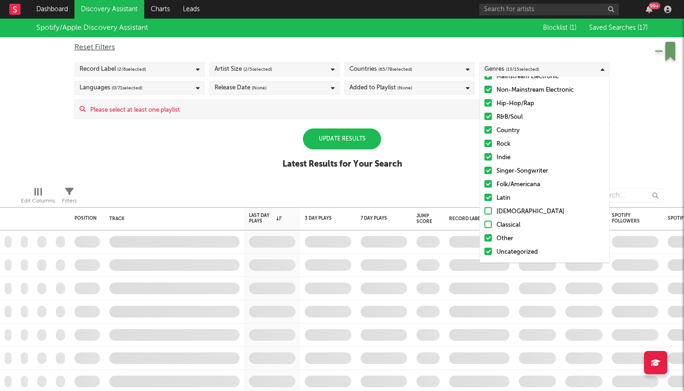
click at [457, 158] on div "Spotify/Apple Discovery Assistant Blocklist ( 1 ) Saved Searches ( 17 ) Reset F…" at bounding box center [342, 99] width 684 height 161
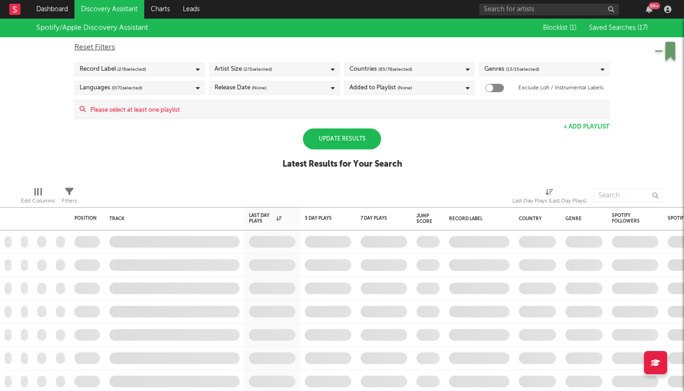
click at [174, 88] on div "Languages ( 0 / 71 selected)" at bounding box center [139, 88] width 130 height 14
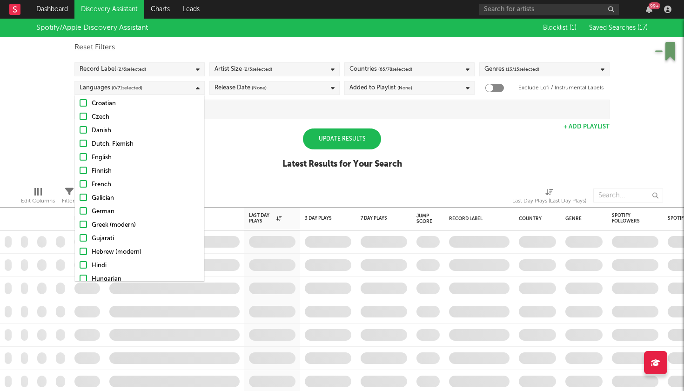
scroll to position [155, 0]
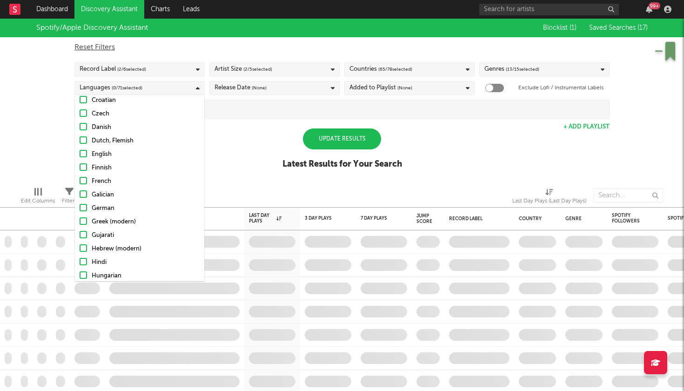
click at [86, 154] on div at bounding box center [83, 153] width 7 height 7
click at [80, 154] on input "English" at bounding box center [80, 154] width 0 height 11
click at [296, 88] on div "Release Date (None)" at bounding box center [274, 88] width 130 height 14
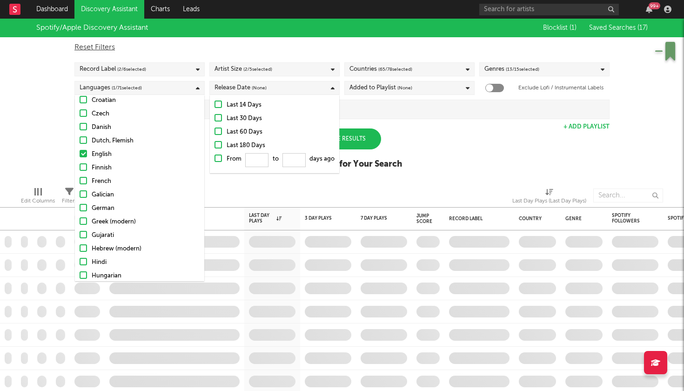
click at [242, 116] on div "Last 30 Days" at bounding box center [281, 118] width 108 height 11
click at [215, 116] on input "Last 30 Days" at bounding box center [215, 118] width 0 height 11
click at [389, 90] on div "Added to Playlist (None)" at bounding box center [380, 87] width 63 height 11
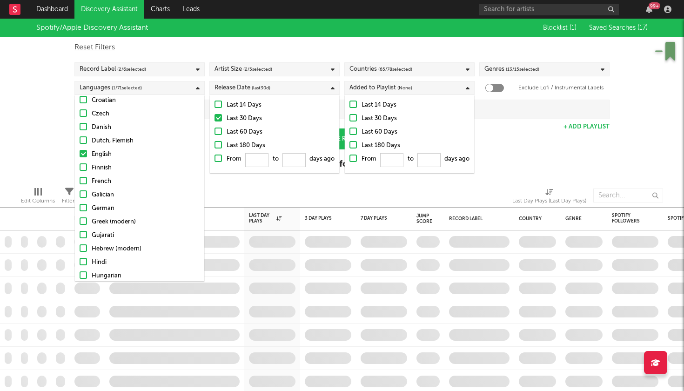
click at [404, 88] on span "(None)" at bounding box center [404, 87] width 15 height 11
click at [318, 84] on div "Release Date (last 30 d)" at bounding box center [274, 88] width 130 height 14
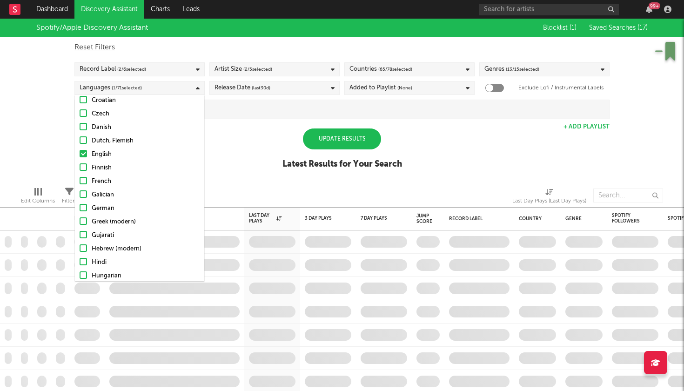
click at [197, 87] on icon at bounding box center [198, 88] width 4 height 6
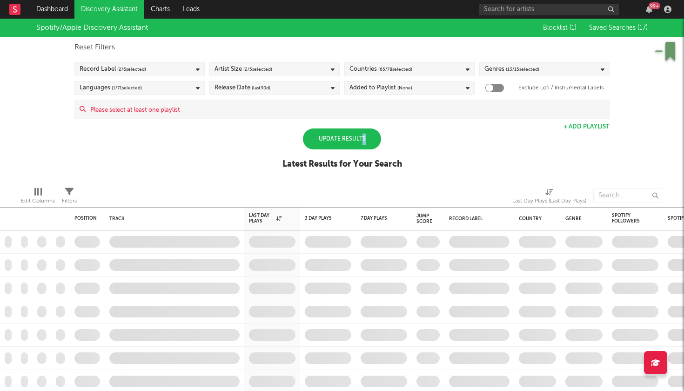
click at [362, 141] on div "Update Results" at bounding box center [342, 138] width 78 height 21
click at [397, 90] on span "(None)" at bounding box center [404, 87] width 15 height 11
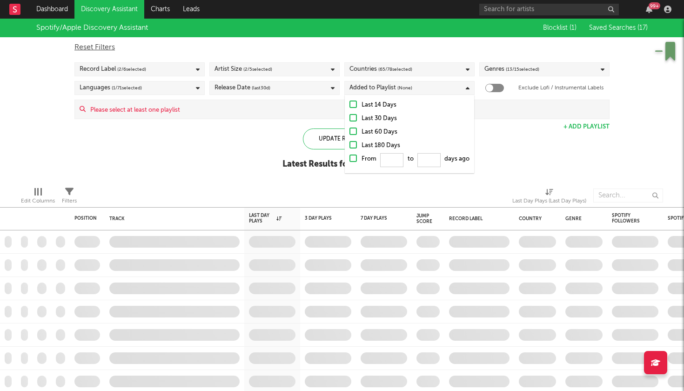
click at [377, 117] on div "Last 30 Days" at bounding box center [416, 118] width 108 height 11
click at [349, 117] on input "Last 30 Days" at bounding box center [349, 118] width 0 height 11
click at [314, 140] on div "Update Results" at bounding box center [342, 138] width 78 height 21
click at [495, 84] on div at bounding box center [494, 88] width 19 height 8
checkbox input "true"
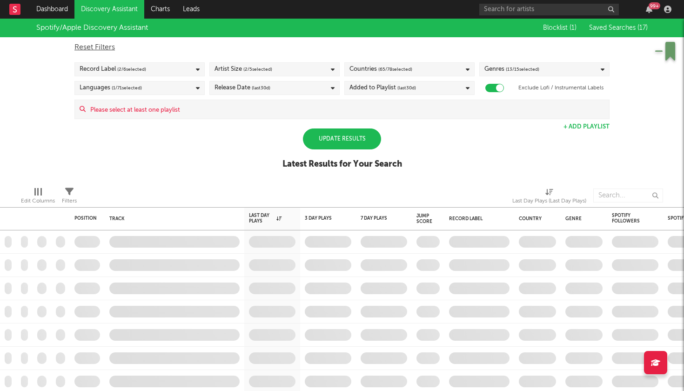
click at [345, 141] on div "Update Results" at bounding box center [342, 138] width 78 height 21
click at [122, 9] on link "Discovery Assistant" at bounding box center [109, 9] width 70 height 19
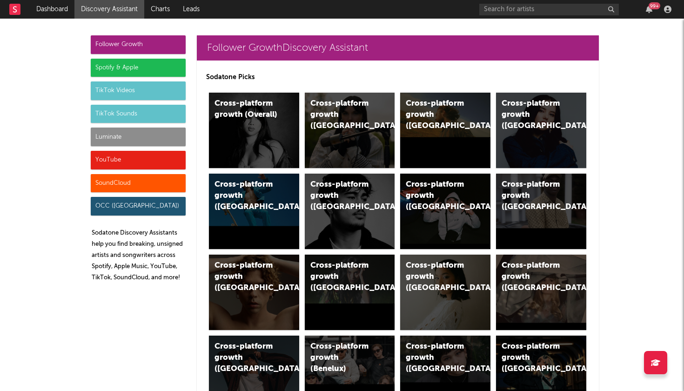
click at [164, 67] on div "Spotify & Apple" at bounding box center [138, 68] width 95 height 19
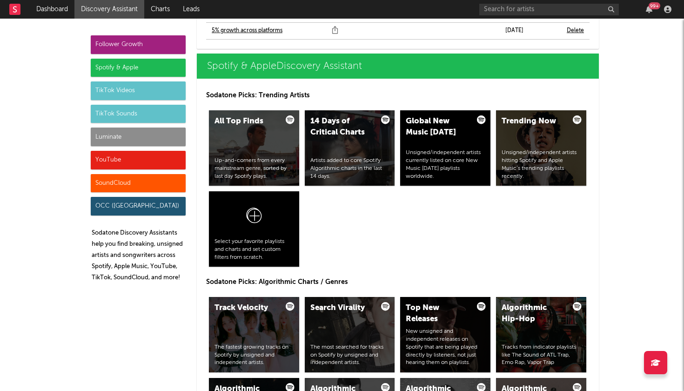
scroll to position [953, 0]
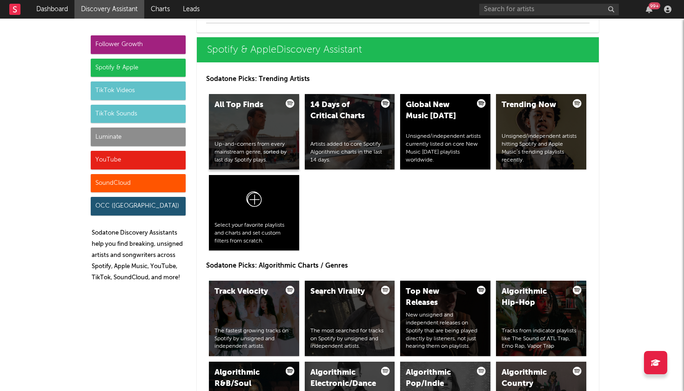
click at [262, 121] on div "All Top Finds Up-and-comers from every mainstream genre, sorted by last day Spo…" at bounding box center [254, 131] width 90 height 75
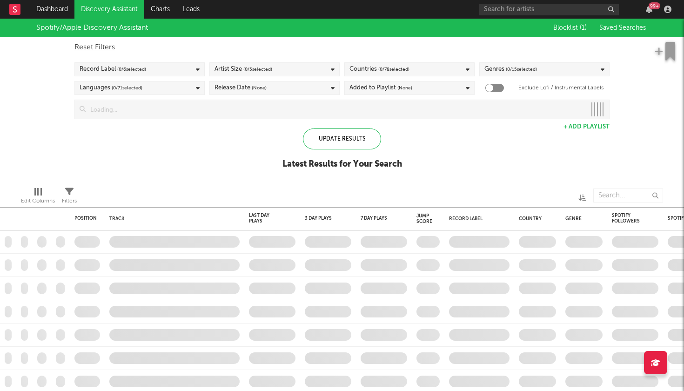
click at [182, 74] on div "Record Label ( 0 / 6 selected)" at bounding box center [139, 69] width 130 height 14
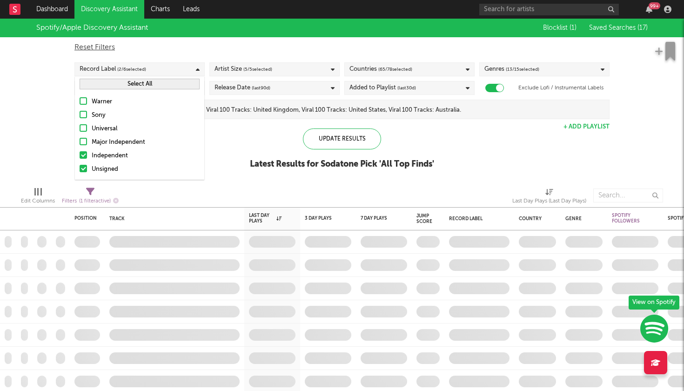
click at [263, 46] on div "Reset Filters" at bounding box center [341, 47] width 535 height 11
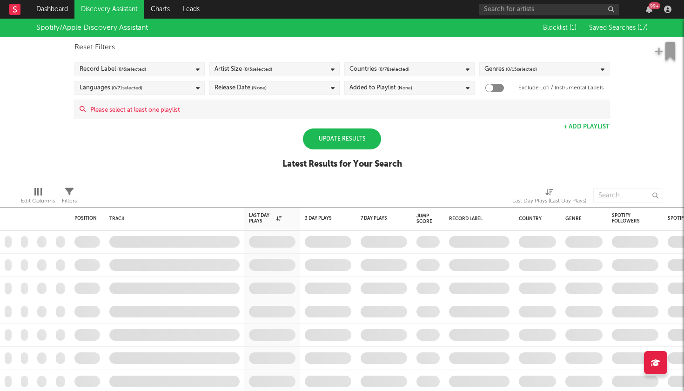
click at [194, 67] on div "Record Label ( 0 / 6 selected)" at bounding box center [139, 69] width 130 height 14
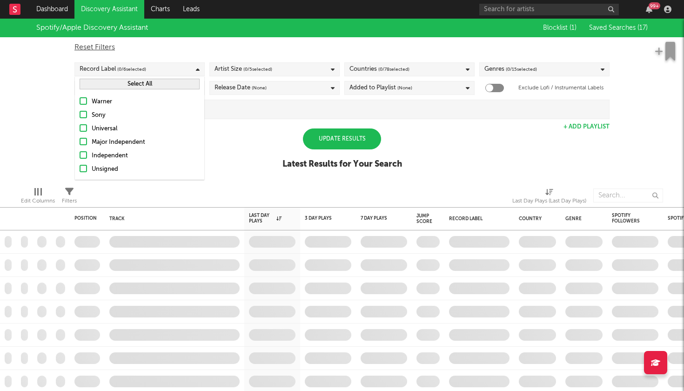
click at [101, 154] on div "Independent" at bounding box center [146, 155] width 108 height 11
click at [80, 154] on input "Independent" at bounding box center [80, 155] width 0 height 11
click at [101, 169] on div "Unsigned" at bounding box center [146, 169] width 108 height 11
click at [80, 169] on input "Unsigned" at bounding box center [80, 169] width 0 height 11
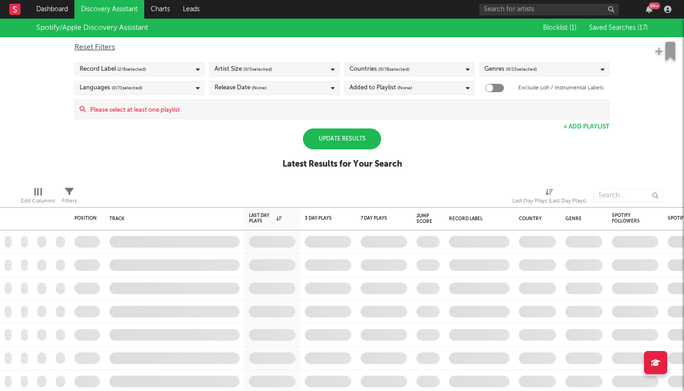
click at [483, 141] on div "Spotify/Apple Discovery Assistant Blocklist ( 1 ) Saved Searches ( 17 ) Reset F…" at bounding box center [342, 99] width 684 height 161
click at [243, 68] on div "Artist Size ( 0 / 5 selected)" at bounding box center [244, 69] width 58 height 11
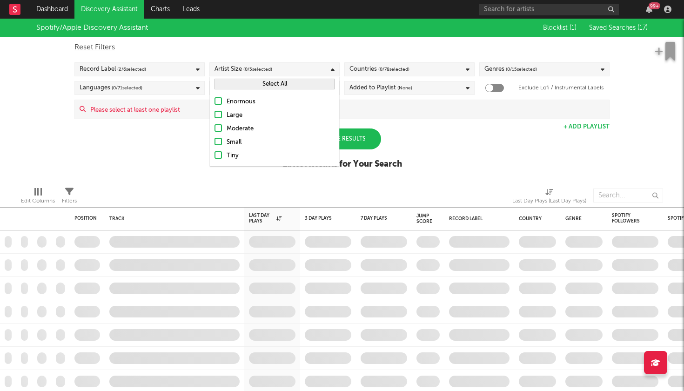
click at [229, 141] on div "Small" at bounding box center [281, 142] width 108 height 11
click at [215, 141] on input "Small" at bounding box center [215, 142] width 0 height 11
click at [228, 153] on div "Tiny" at bounding box center [281, 155] width 108 height 11
click at [215, 153] on input "Tiny" at bounding box center [215, 155] width 0 height 11
click at [292, 32] on div "Spotify/Apple Discovery Assistant" at bounding box center [283, 28] width 495 height 19
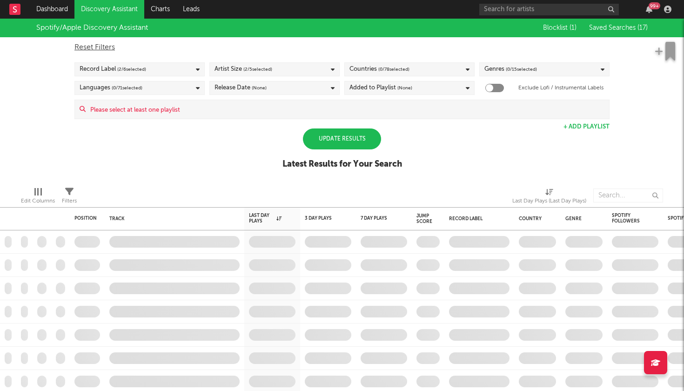
click at [376, 64] on div "Countries ( 0 / 78 selected)" at bounding box center [409, 69] width 130 height 14
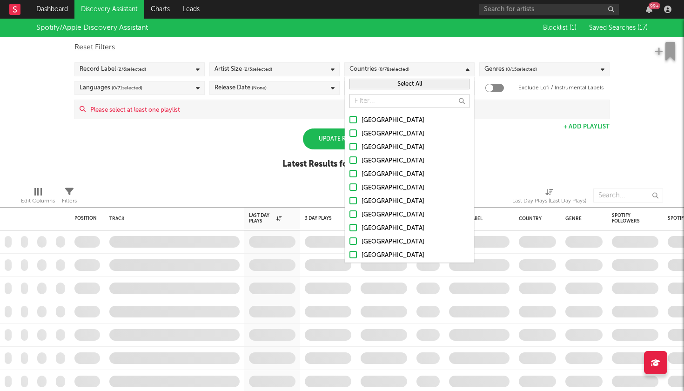
click at [379, 85] on button "Select All" at bounding box center [409, 84] width 120 height 11
click at [499, 44] on div "Reset Filters" at bounding box center [341, 47] width 535 height 11
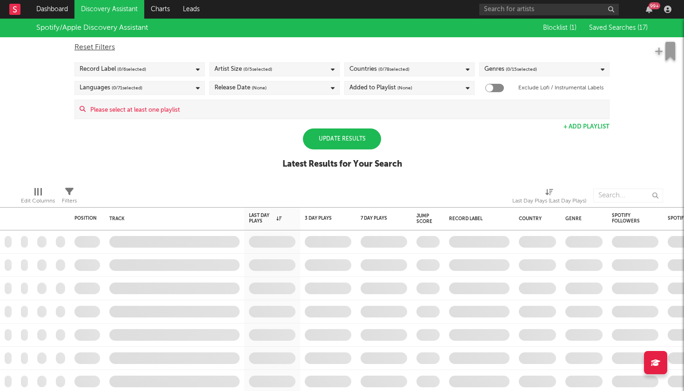
click at [517, 72] on span "( 0 / 15 selected)" at bounding box center [521, 69] width 31 height 11
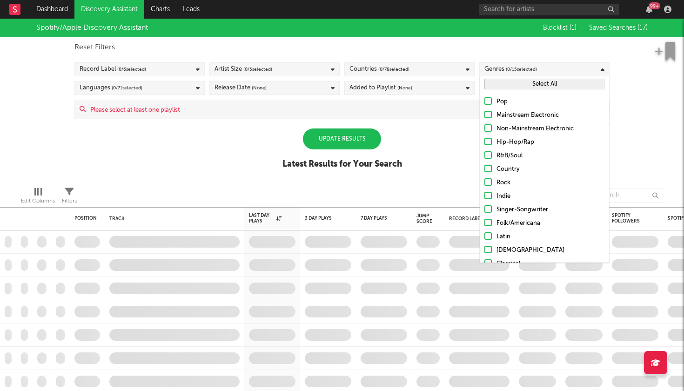
click at [516, 83] on button "Select All" at bounding box center [544, 84] width 120 height 11
click at [449, 64] on div "Countries ( 0 / 78 selected)" at bounding box center [409, 69] width 130 height 14
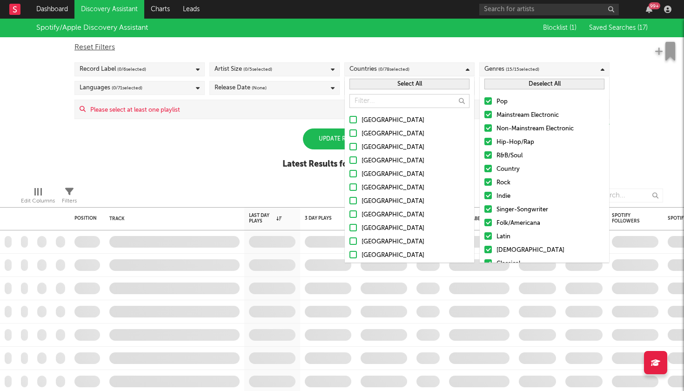
click at [430, 86] on button "Select All" at bounding box center [409, 84] width 120 height 11
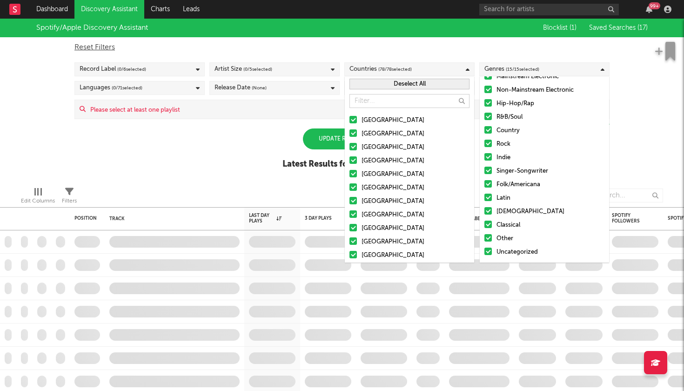
scroll to position [39, 0]
click at [490, 209] on div at bounding box center [487, 210] width 7 height 7
click at [484, 209] on input "[DEMOGRAPHIC_DATA]" at bounding box center [484, 211] width 0 height 11
click at [488, 224] on div at bounding box center [487, 224] width 7 height 7
click at [484, 224] on input "Classical" at bounding box center [484, 225] width 0 height 11
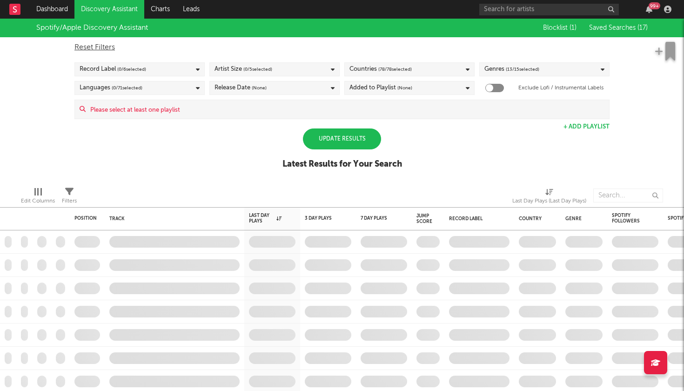
click at [247, 167] on div "Spotify/Apple Discovery Assistant Blocklist ( 1 ) Saved Searches ( 17 ) Reset F…" at bounding box center [342, 99] width 684 height 161
click at [148, 90] on div "Languages ( 0 / 71 selected)" at bounding box center [139, 88] width 130 height 14
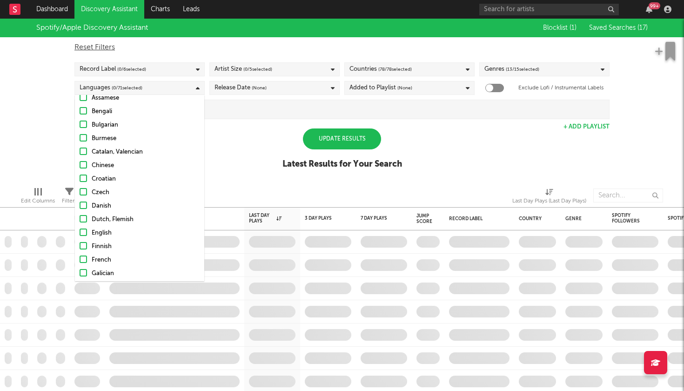
scroll to position [82, 0]
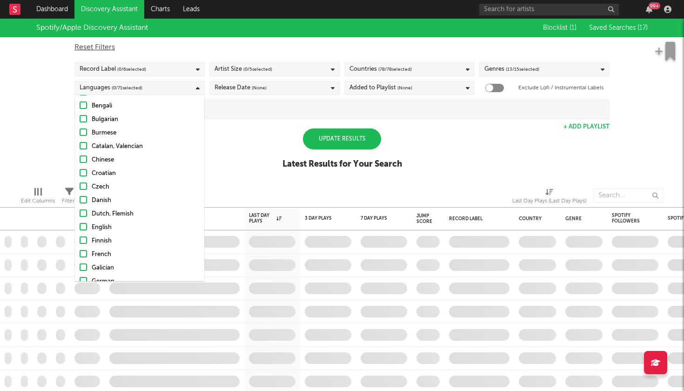
click at [86, 227] on div at bounding box center [83, 226] width 7 height 7
click at [80, 227] on input "English" at bounding box center [80, 227] width 0 height 11
click at [271, 90] on div "Release Date (None)" at bounding box center [274, 88] width 130 height 14
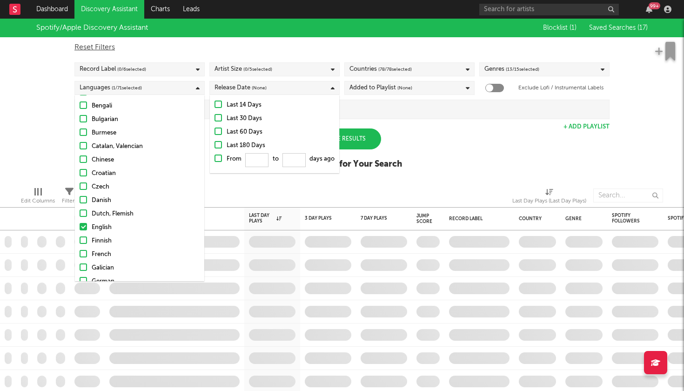
click at [220, 120] on div at bounding box center [218, 117] width 7 height 7
click at [215, 120] on input "Last 30 Days" at bounding box center [215, 118] width 0 height 11
click at [378, 86] on div "Added to Playlist (None)" at bounding box center [380, 87] width 63 height 11
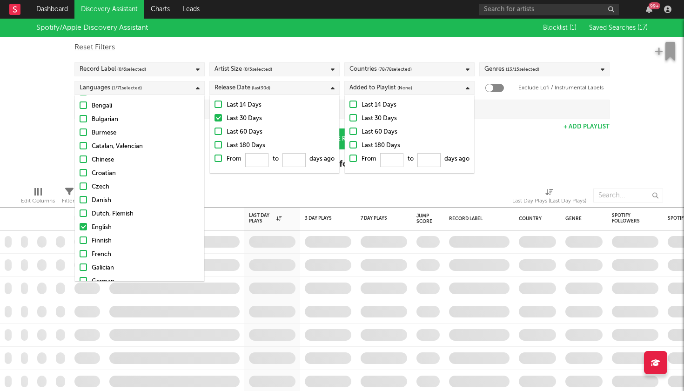
click at [356, 118] on div at bounding box center [352, 117] width 7 height 7
click at [349, 118] on input "Last 30 Days" at bounding box center [349, 118] width 0 height 11
click at [492, 90] on div at bounding box center [489, 87] width 7 height 7
checkbox input "true"
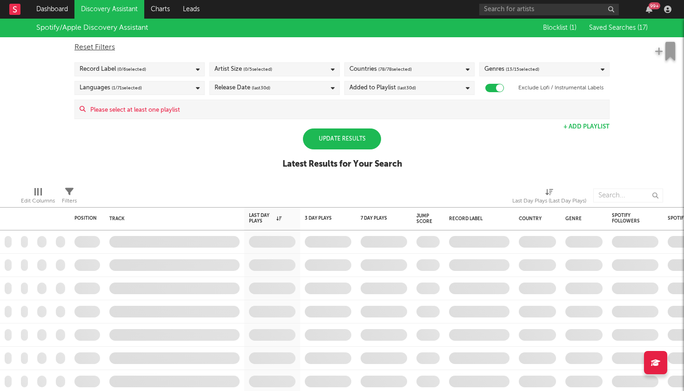
click at [365, 137] on div "Update Results" at bounding box center [342, 138] width 78 height 21
click at [590, 126] on button "+ Add Playlist" at bounding box center [587, 127] width 46 height 6
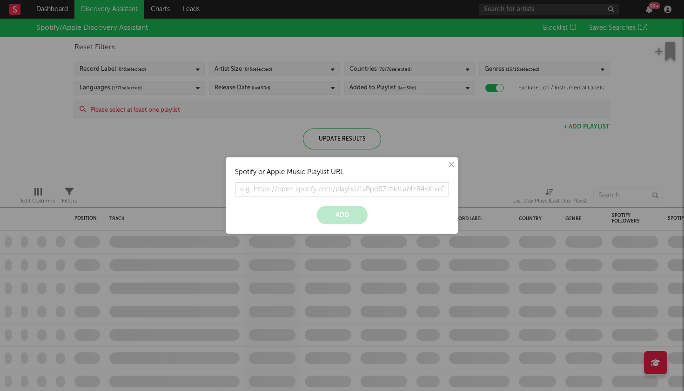
click at [453, 163] on button "×" at bounding box center [451, 165] width 10 height 10
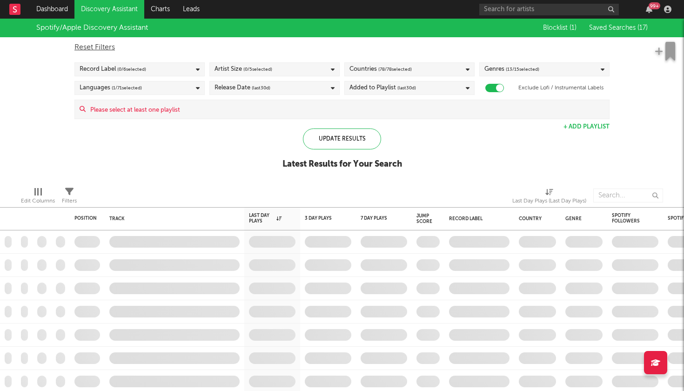
click at [623, 29] on span "Saved Searches ( 17 )" at bounding box center [618, 28] width 59 height 7
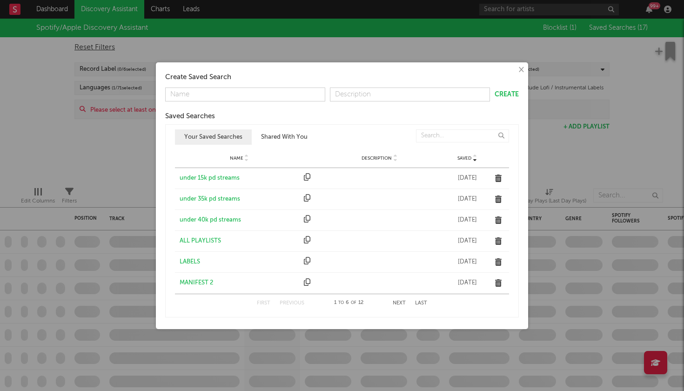
click at [200, 238] on div "ALL PLAYLISTS" at bounding box center [240, 240] width 120 height 9
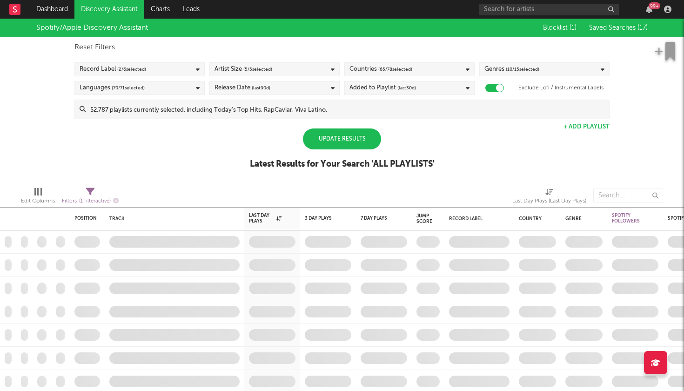
click at [375, 141] on div "Update Results" at bounding box center [342, 138] width 78 height 21
click at [370, 136] on div "Update Results" at bounding box center [342, 138] width 78 height 21
click at [652, 6] on div "99 +" at bounding box center [655, 5] width 12 height 7
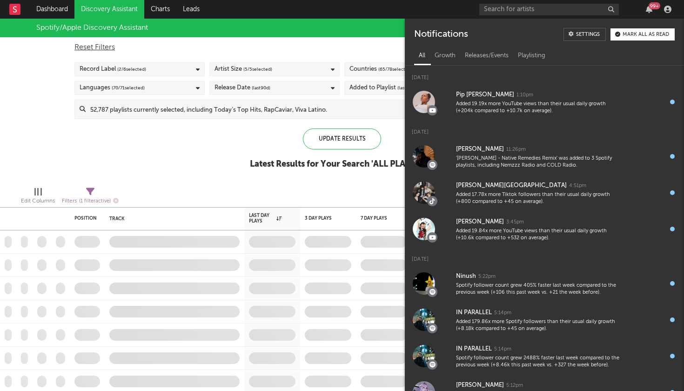
click at [652, 6] on div "99 +" at bounding box center [655, 5] width 12 height 7
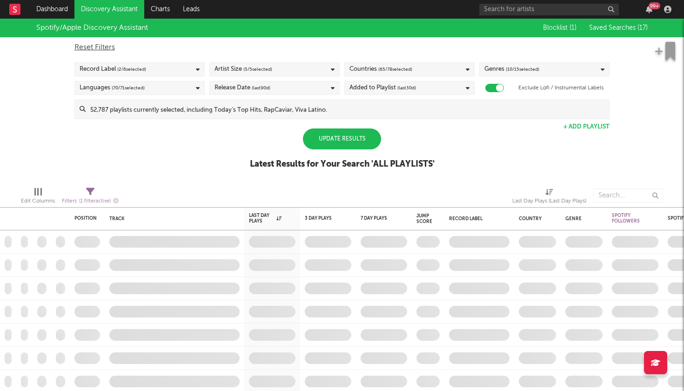
click at [339, 136] on div "Update Results" at bounding box center [342, 138] width 78 height 21
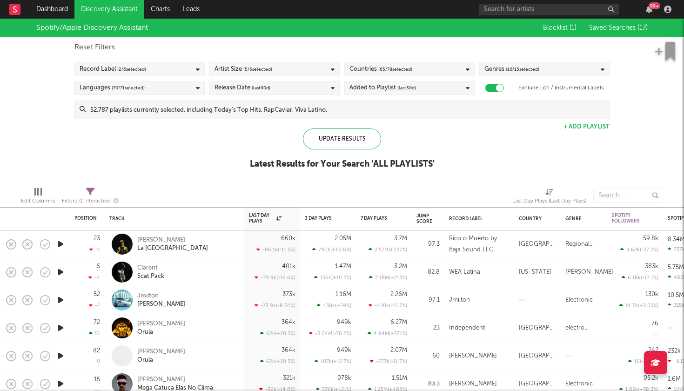
click at [120, 88] on span "( 70 / 71 selected)" at bounding box center [128, 87] width 33 height 11
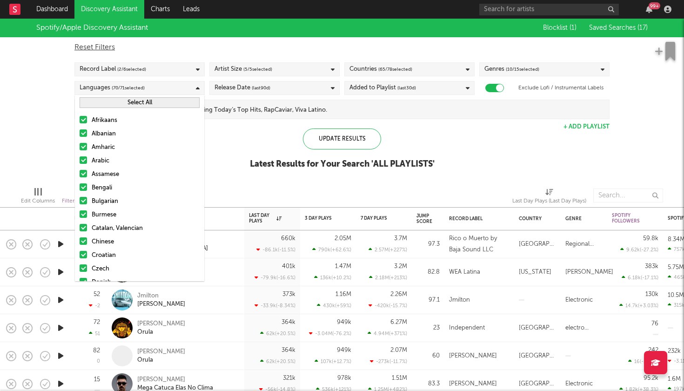
click at [126, 105] on button "Select All" at bounding box center [140, 102] width 120 height 11
click at [126, 105] on button "Deselect All" at bounding box center [140, 102] width 120 height 11
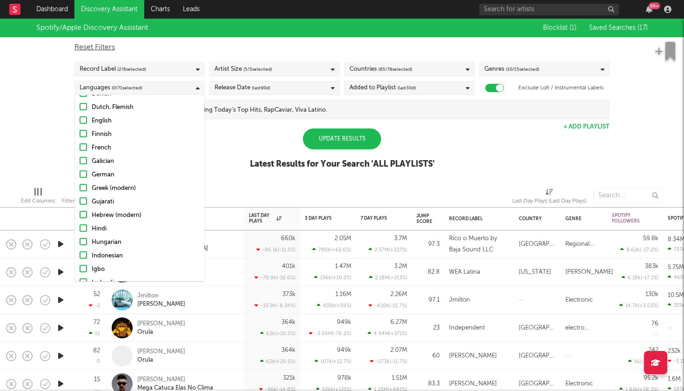
scroll to position [187, 0]
click at [85, 120] on div at bounding box center [83, 121] width 7 height 7
click at [80, 120] on input "English" at bounding box center [80, 122] width 0 height 11
click at [242, 152] on div "Spotify/Apple Discovery Assistant Blocklist ( 1 ) Saved Searches ( 17 ) Reset F…" at bounding box center [342, 99] width 684 height 161
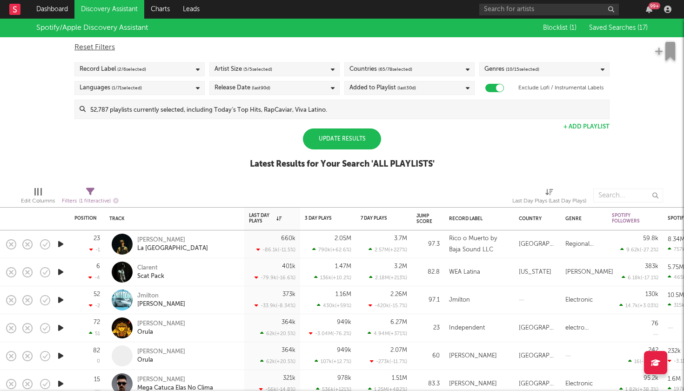
click at [364, 142] on div "Update Results" at bounding box center [342, 138] width 78 height 21
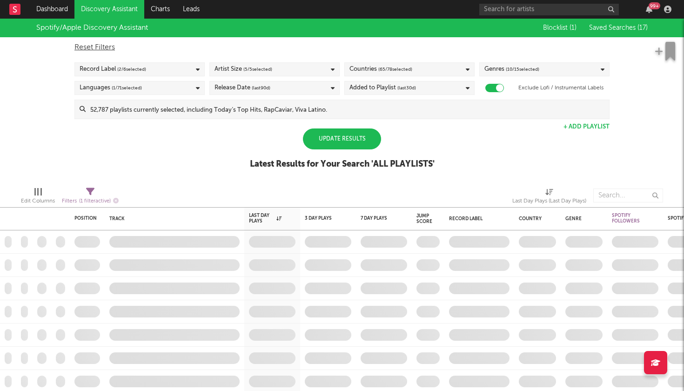
click at [352, 141] on div "Update Results" at bounding box center [342, 138] width 78 height 21
click at [367, 141] on div "Update Results" at bounding box center [342, 138] width 78 height 21
click at [314, 144] on div "Update Results" at bounding box center [342, 138] width 78 height 21
click at [365, 136] on div "Update Results" at bounding box center [342, 138] width 78 height 21
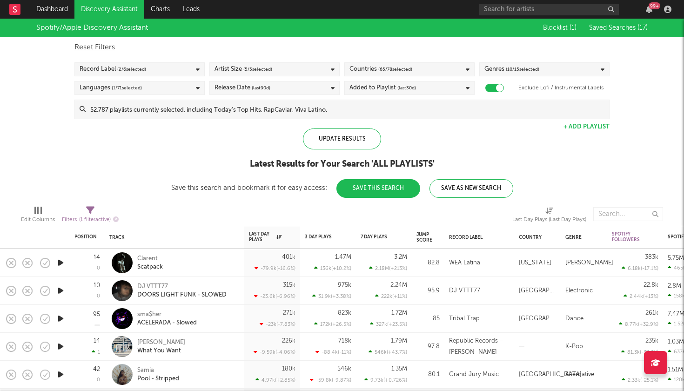
click at [60, 262] on icon "button" at bounding box center [61, 263] width 10 height 12
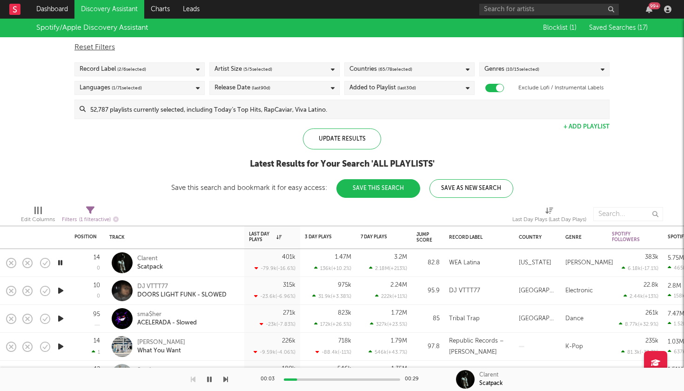
click at [227, 380] on icon "button" at bounding box center [225, 379] width 5 height 7
click at [227, 379] on icon "button" at bounding box center [225, 379] width 5 height 7
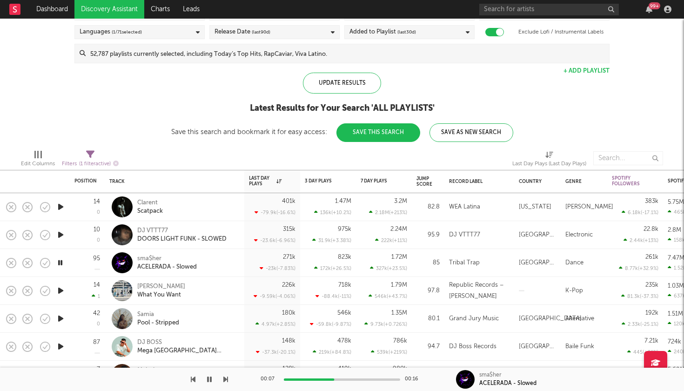
click at [225, 380] on icon "button" at bounding box center [225, 379] width 5 height 7
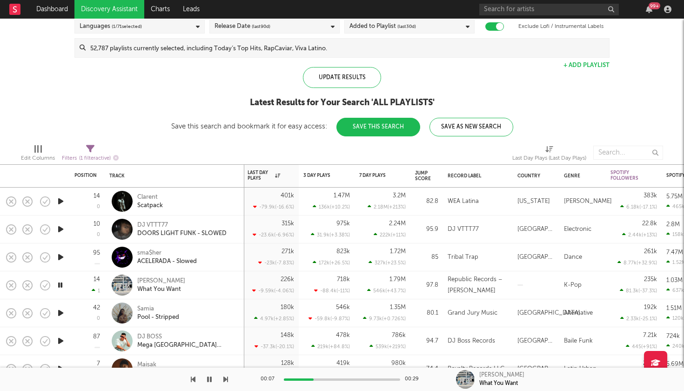
click at [227, 381] on icon "button" at bounding box center [225, 379] width 5 height 7
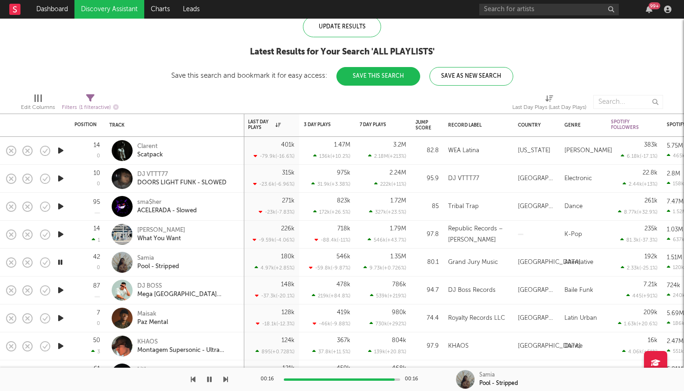
click at [227, 378] on icon "button" at bounding box center [225, 379] width 5 height 7
click at [211, 379] on icon "button" at bounding box center [209, 379] width 5 height 7
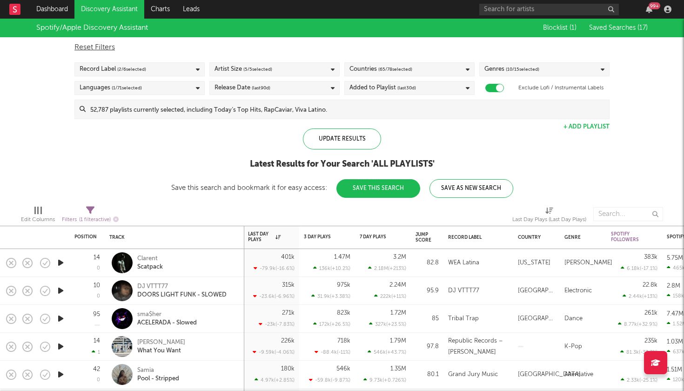
click at [242, 70] on div "Artist Size ( 5 / 5 selected)" at bounding box center [244, 69] width 58 height 11
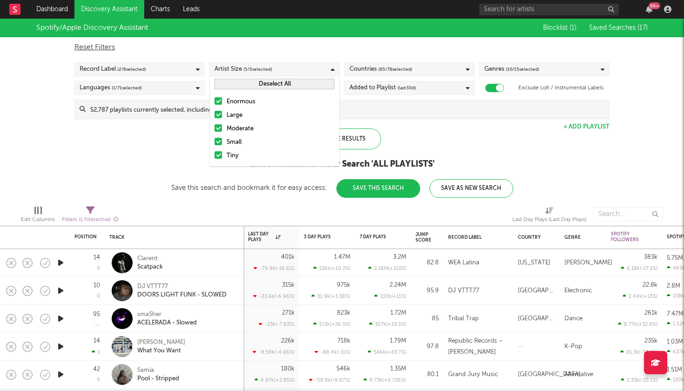
click at [233, 123] on div "Moderate" at bounding box center [281, 128] width 108 height 11
click at [215, 123] on input "Moderate" at bounding box center [215, 128] width 0 height 11
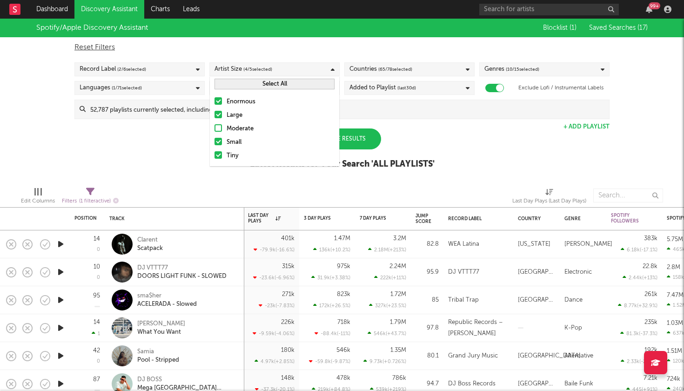
click at [234, 113] on div "Large" at bounding box center [281, 115] width 108 height 11
click at [215, 113] on input "Large" at bounding box center [215, 115] width 0 height 11
click at [235, 106] on div "Enormous" at bounding box center [281, 101] width 108 height 11
click at [215, 106] on input "Enormous" at bounding box center [215, 101] width 0 height 11
click at [156, 137] on div "Spotify/Apple Discovery Assistant Blocklist ( 1 ) Saved Searches ( 17 ) Reset F…" at bounding box center [342, 99] width 684 height 161
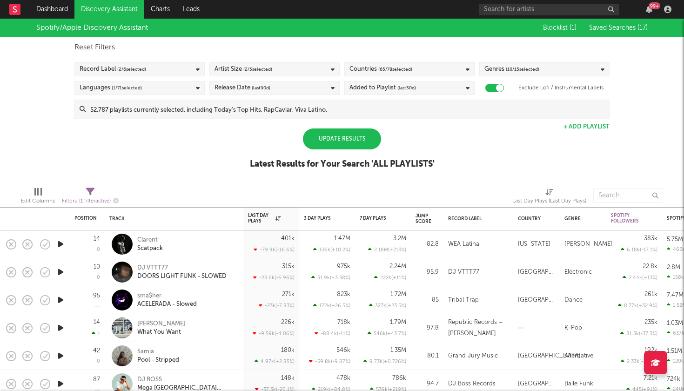
click at [522, 73] on span "( 10 / 15 selected)" at bounding box center [523, 69] width 34 height 11
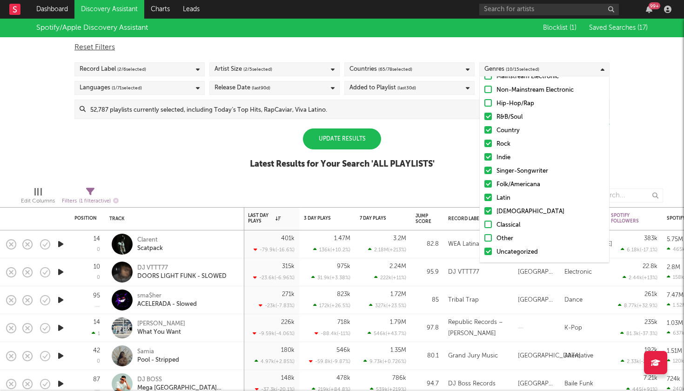
scroll to position [39, 0]
click at [505, 212] on div "[DEMOGRAPHIC_DATA]" at bounding box center [550, 211] width 108 height 11
click at [484, 212] on input "[DEMOGRAPHIC_DATA]" at bounding box center [484, 211] width 0 height 11
click at [537, 70] on div "Genres ( 9 / 15 selected)" at bounding box center [544, 69] width 130 height 14
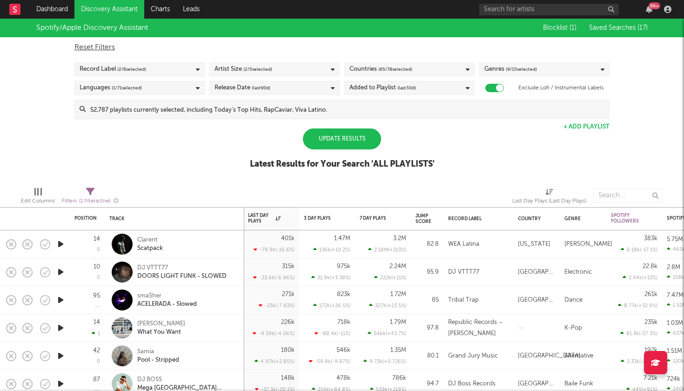
click at [174, 93] on div "Languages ( 1 / 71 selected)" at bounding box center [139, 88] width 130 height 14
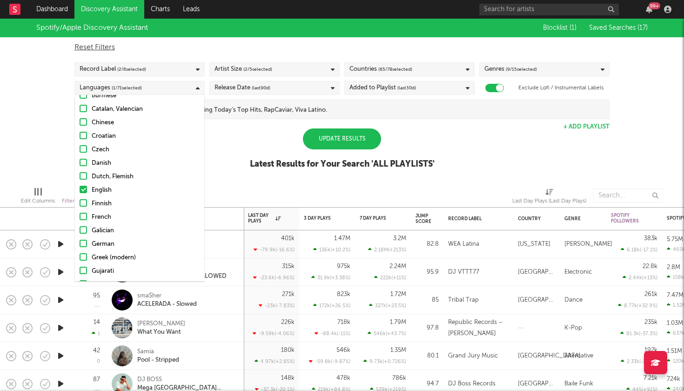
scroll to position [114, 0]
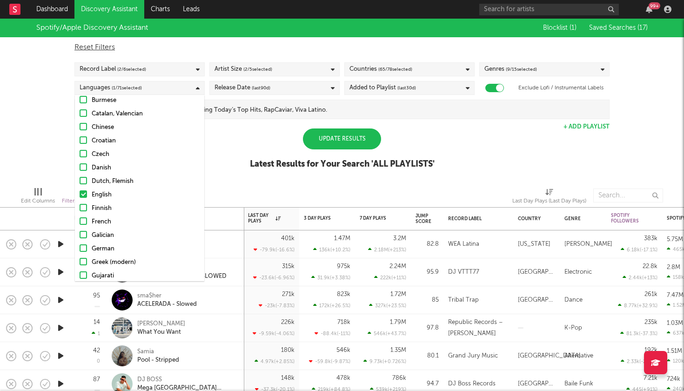
click at [21, 125] on div "Spotify/Apple Discovery Assistant Blocklist ( 1 ) Saved Searches ( 17 ) Reset F…" at bounding box center [342, 99] width 684 height 161
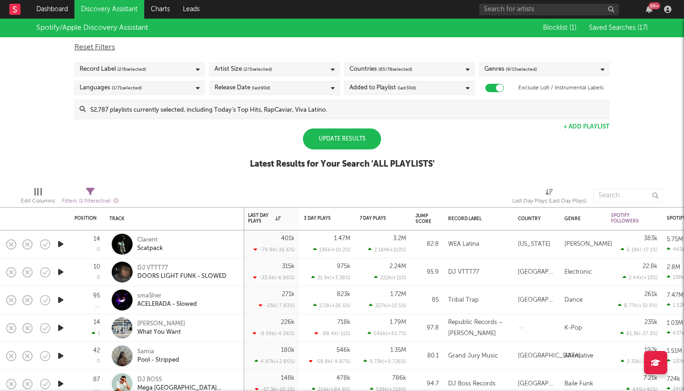
click at [356, 141] on div "Update Results" at bounding box center [342, 138] width 78 height 21
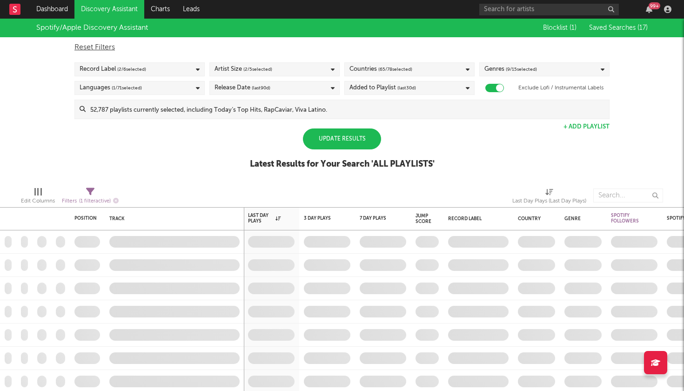
click at [356, 141] on div "Update Results" at bounding box center [342, 138] width 78 height 21
click at [631, 31] on span "Saved Searches ( 17 )" at bounding box center [618, 28] width 59 height 7
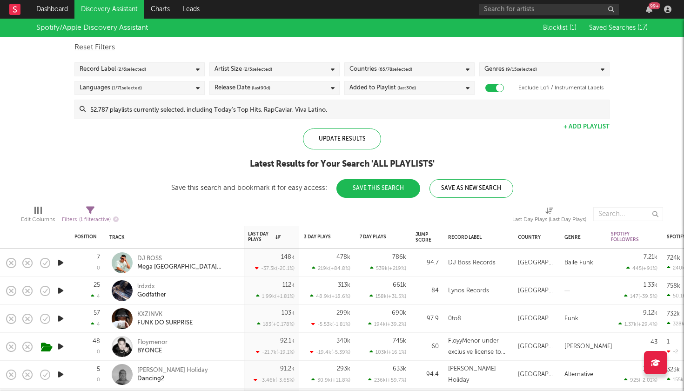
click at [116, 149] on div "× Create Saved Search Create Saved Searches Saved Name Description Saved Your S…" at bounding box center [342, 195] width 684 height 391
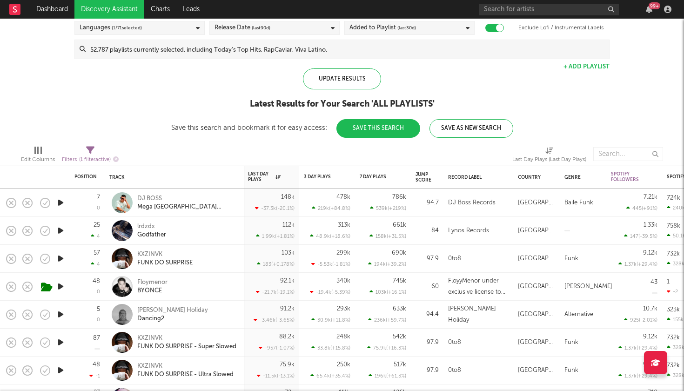
click at [67, 201] on div at bounding box center [60, 203] width 19 height 28
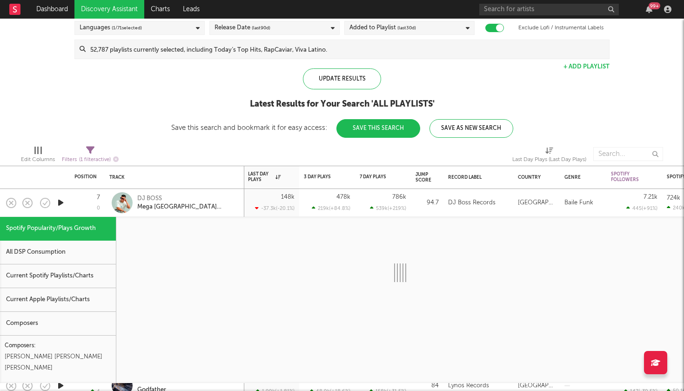
click at [62, 202] on icon "button" at bounding box center [61, 203] width 10 height 12
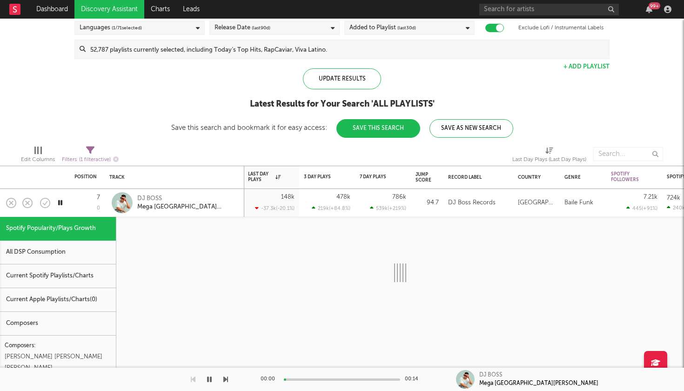
click at [89, 198] on div "7 0" at bounding box center [87, 202] width 26 height 27
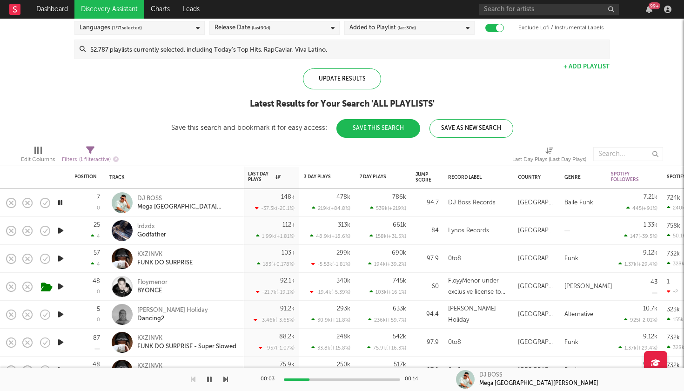
click at [226, 381] on icon "button" at bounding box center [225, 379] width 5 height 7
click at [224, 378] on icon "button" at bounding box center [225, 379] width 5 height 7
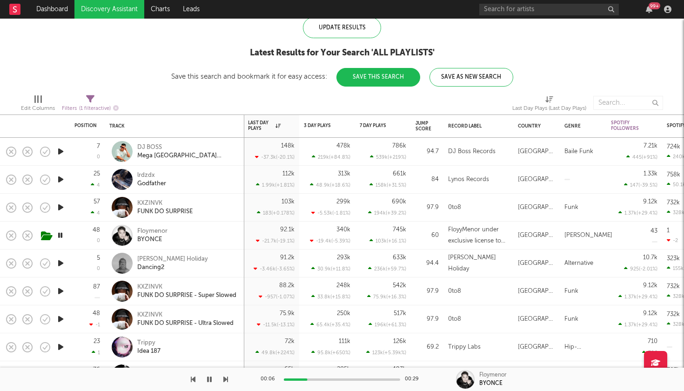
click at [225, 379] on icon "button" at bounding box center [225, 379] width 5 height 7
click at [225, 380] on icon "button" at bounding box center [225, 379] width 5 height 7
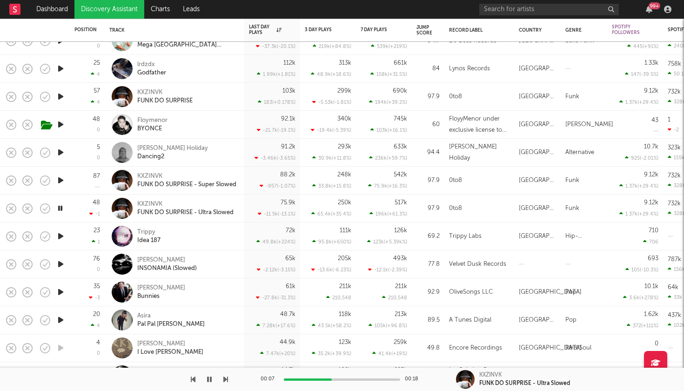
click at [226, 382] on icon "button" at bounding box center [225, 379] width 5 height 7
click at [226, 380] on icon "button" at bounding box center [225, 379] width 5 height 7
click at [226, 379] on icon "button" at bounding box center [225, 379] width 5 height 7
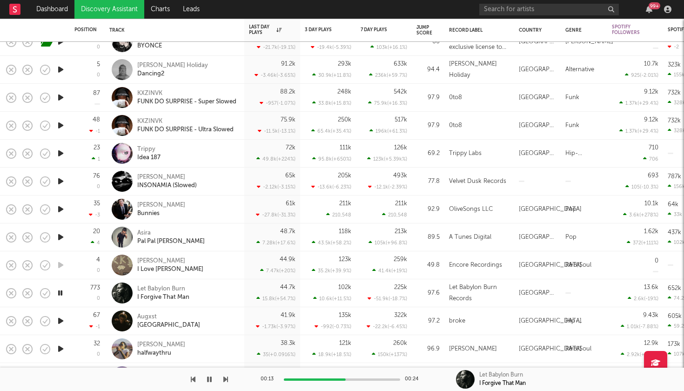
click at [228, 378] on icon "button" at bounding box center [225, 379] width 5 height 7
click at [223, 378] on icon "button" at bounding box center [225, 379] width 5 height 7
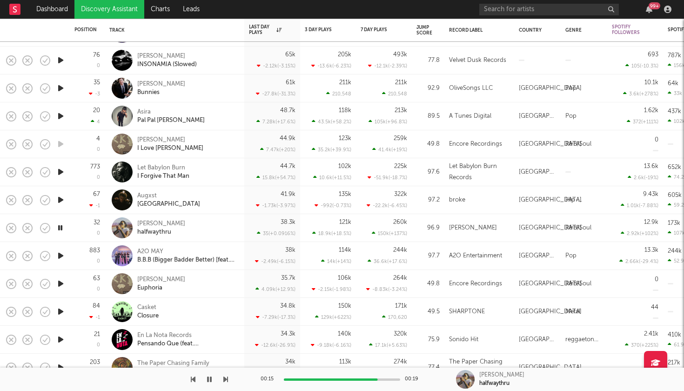
click at [226, 380] on icon "button" at bounding box center [225, 379] width 5 height 7
click at [61, 229] on icon "button" at bounding box center [61, 228] width 10 height 12
click at [61, 257] on icon "button" at bounding box center [61, 256] width 10 height 12
click at [225, 381] on icon "button" at bounding box center [225, 379] width 5 height 7
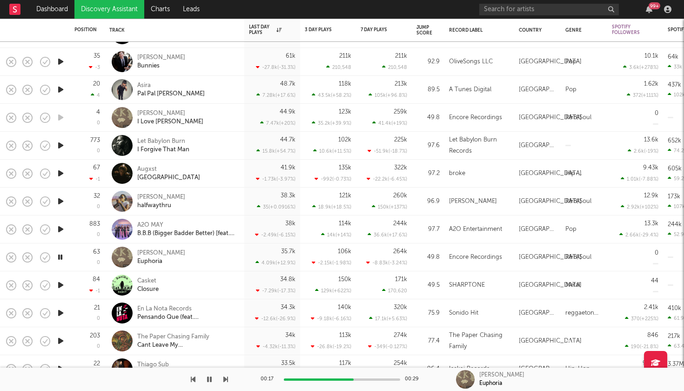
click at [224, 379] on icon "button" at bounding box center [225, 379] width 5 height 7
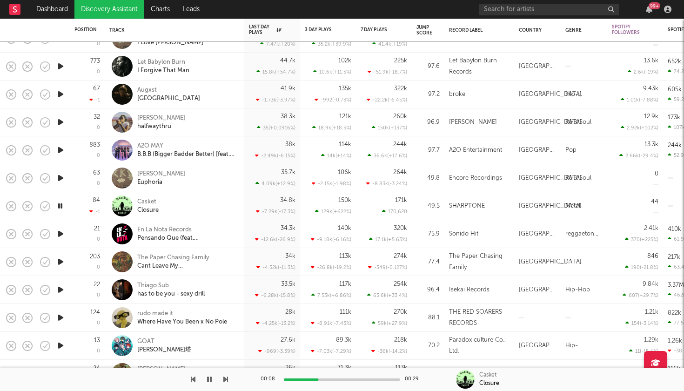
click at [223, 381] on icon "button" at bounding box center [225, 379] width 5 height 7
click at [223, 380] on icon "button" at bounding box center [225, 379] width 5 height 7
click at [224, 379] on icon "button" at bounding box center [225, 379] width 5 height 7
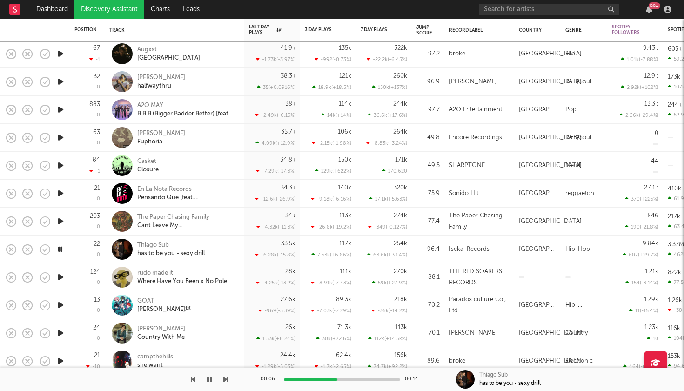
click at [226, 381] on icon "button" at bounding box center [225, 379] width 5 height 7
click at [62, 304] on icon "button" at bounding box center [61, 305] width 10 height 12
click at [210, 379] on icon "button" at bounding box center [209, 379] width 5 height 7
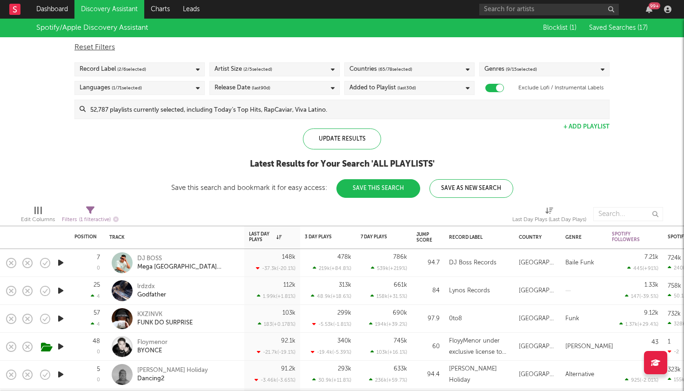
click at [169, 86] on div "Languages ( 1 / 71 selected)" at bounding box center [139, 88] width 130 height 14
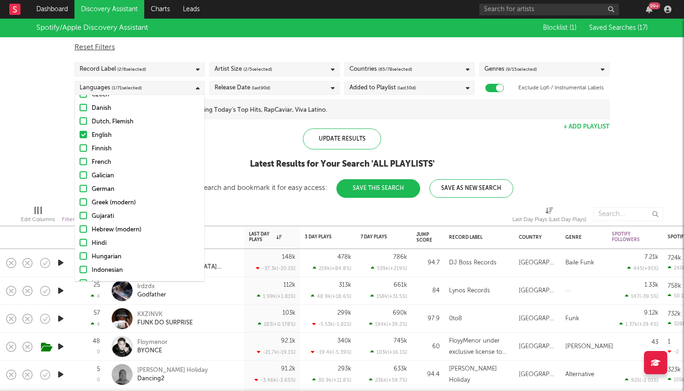
scroll to position [171, 0]
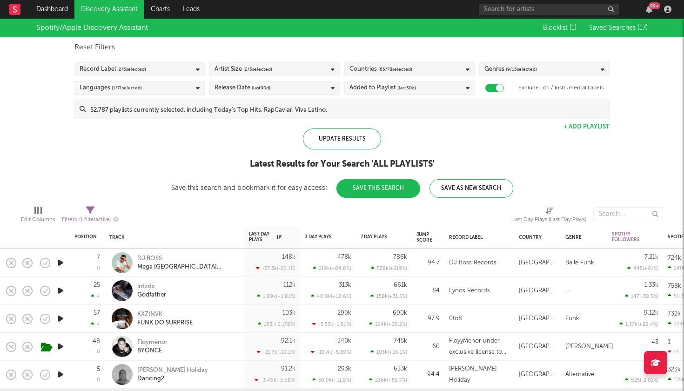
click at [239, 150] on div "Update Results Latest Results for Your Search ' ALL PLAYLISTS ' Save this searc…" at bounding box center [342, 162] width 342 height 69
click at [323, 143] on div "Update Results" at bounding box center [342, 138] width 78 height 21
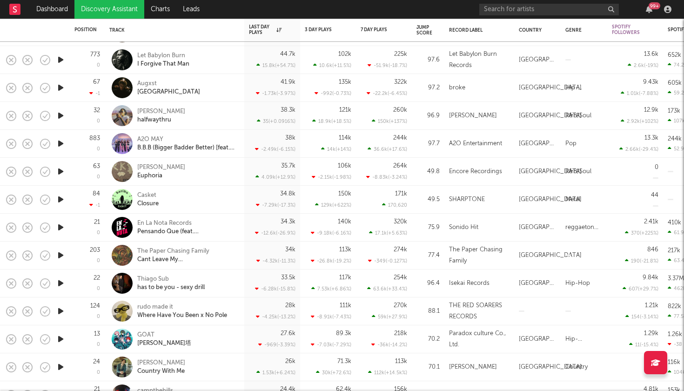
click at [65, 286] on icon "button" at bounding box center [61, 283] width 10 height 12
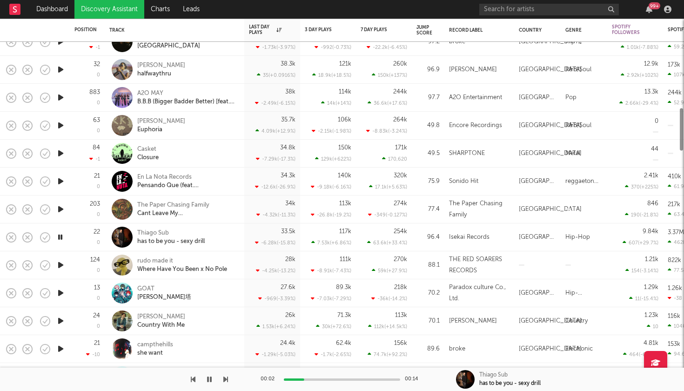
click at [62, 293] on icon "button" at bounding box center [61, 293] width 10 height 12
click at [61, 322] on icon "button" at bounding box center [61, 321] width 10 height 12
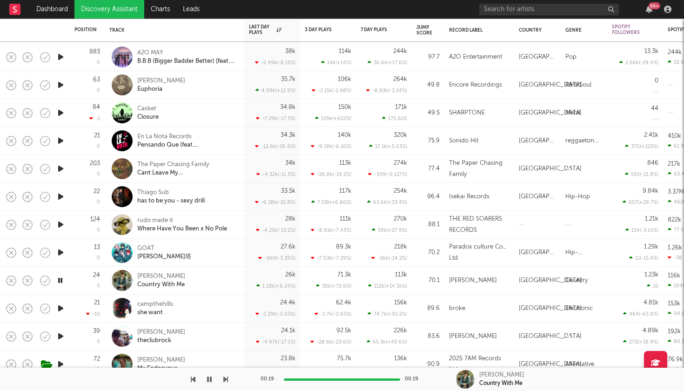
click at [60, 304] on icon "button" at bounding box center [61, 308] width 10 height 12
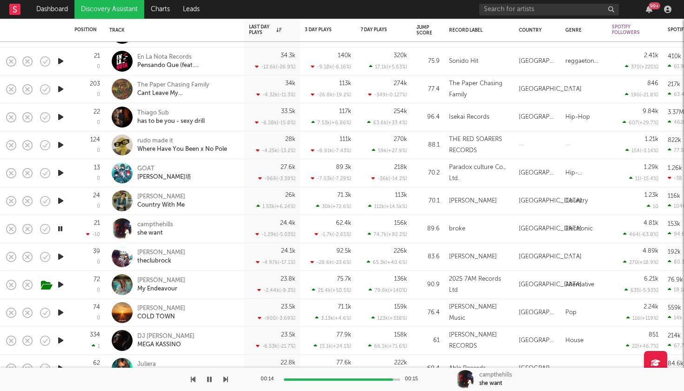
click at [60, 258] on icon "button" at bounding box center [61, 257] width 10 height 12
click at [61, 287] on icon "button" at bounding box center [61, 285] width 10 height 12
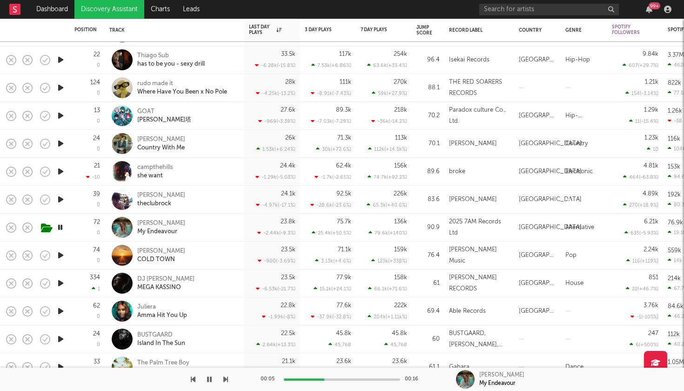
click at [60, 228] on icon "button" at bounding box center [60, 227] width 9 height 12
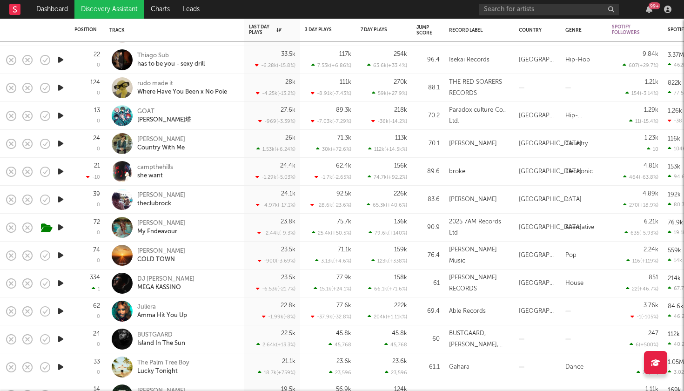
click at [68, 283] on div at bounding box center [60, 283] width 19 height 28
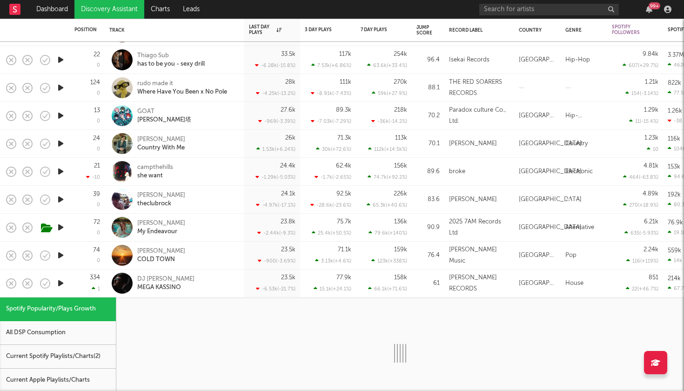
click at [62, 283] on icon "button" at bounding box center [61, 283] width 10 height 12
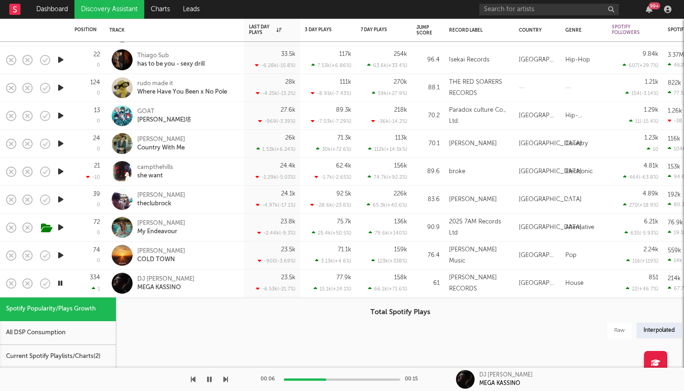
select select "1w"
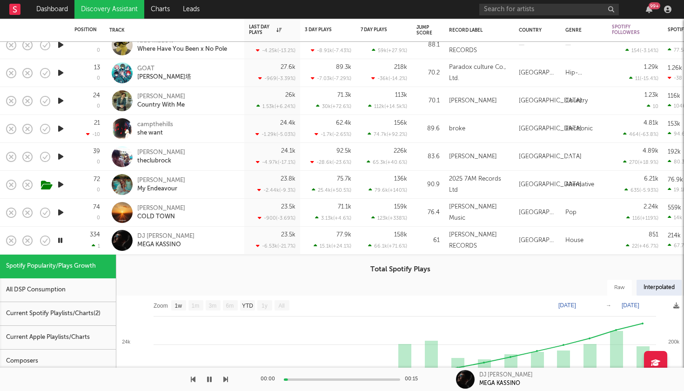
click at [86, 240] on div "334 1" at bounding box center [87, 240] width 26 height 27
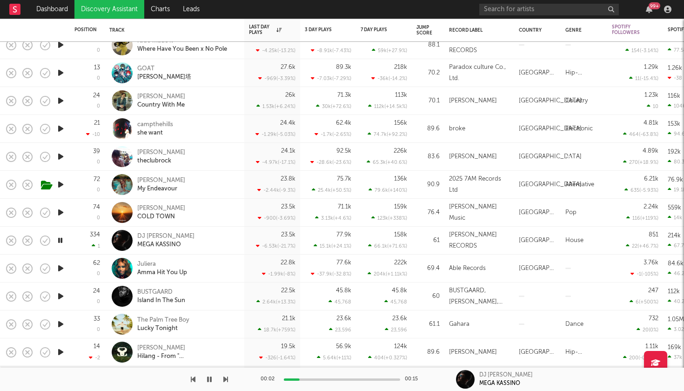
click at [61, 269] on icon "button" at bounding box center [61, 268] width 10 height 12
click at [224, 380] on icon "button" at bounding box center [225, 379] width 5 height 7
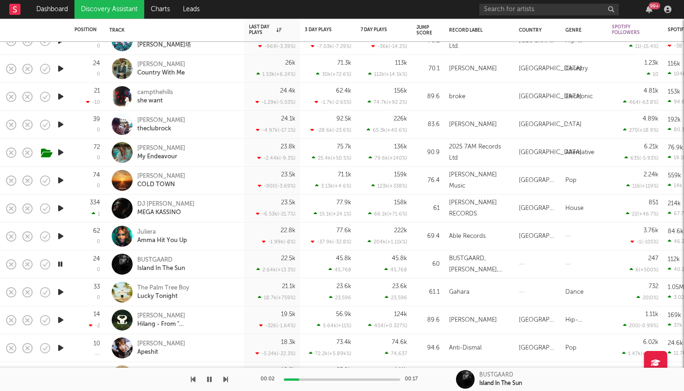
click at [226, 378] on icon "button" at bounding box center [225, 379] width 5 height 7
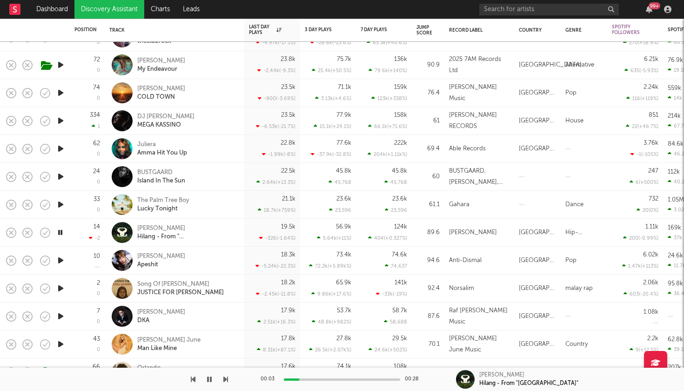
click at [227, 378] on icon "button" at bounding box center [225, 379] width 5 height 7
click at [225, 379] on icon "button" at bounding box center [225, 379] width 5 height 7
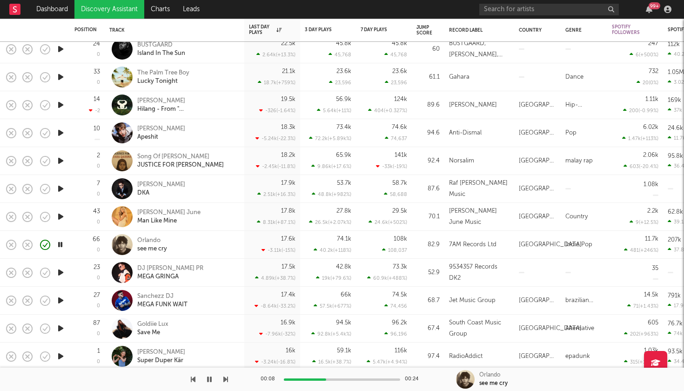
click at [225, 377] on icon "button" at bounding box center [225, 379] width 5 height 7
click at [225, 376] on icon "button" at bounding box center [225, 379] width 5 height 7
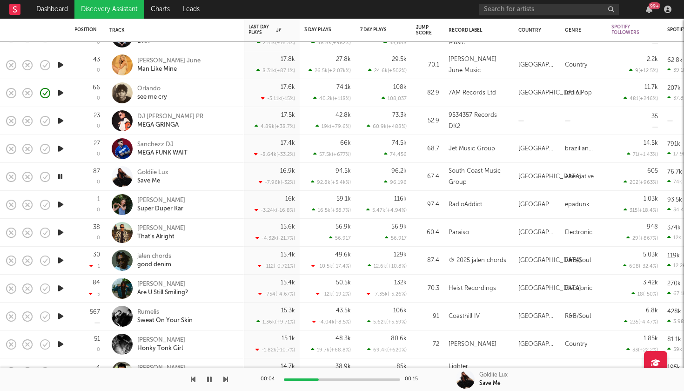
click at [225, 375] on button "button" at bounding box center [225, 379] width 5 height 23
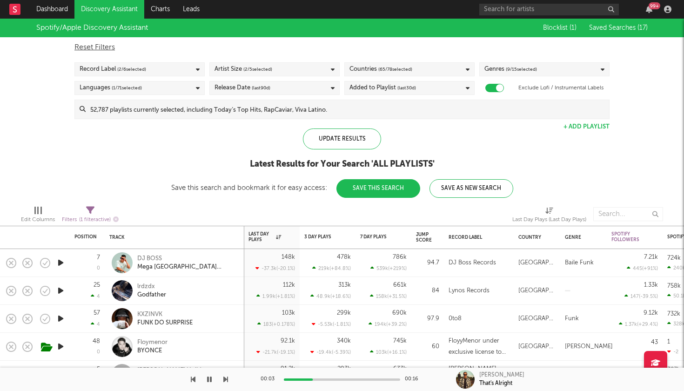
click at [213, 378] on button "button" at bounding box center [209, 379] width 9 height 23
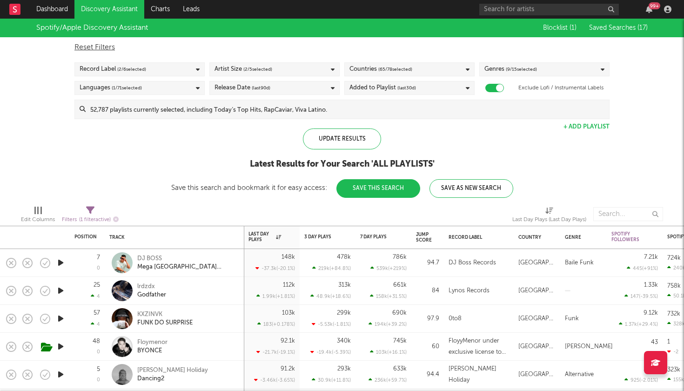
click at [94, 215] on div "Filters ( 1 filter active)" at bounding box center [90, 220] width 57 height 12
select select "max"
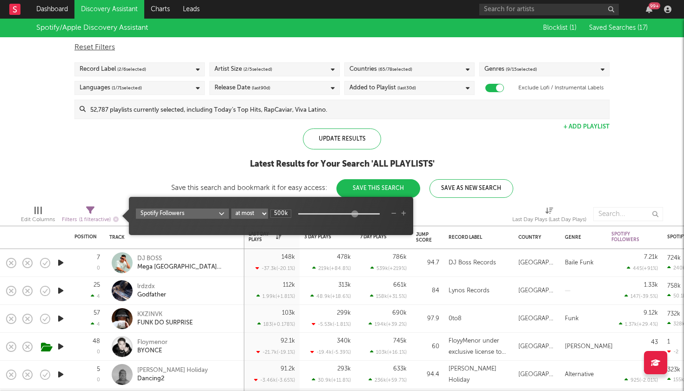
click at [208, 216] on body "Dashboard Discovery Assistant Charts Leads 99 + Notifications Settings Mark all…" at bounding box center [342, 195] width 684 height 391
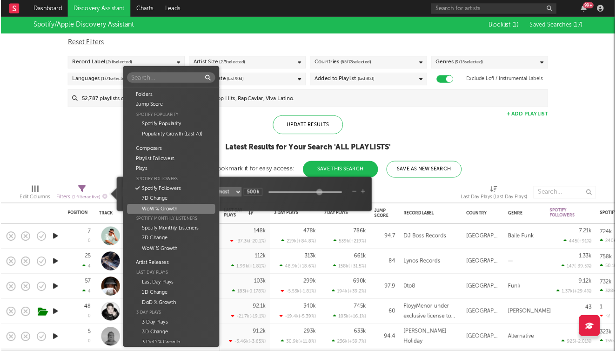
scroll to position [0, 0]
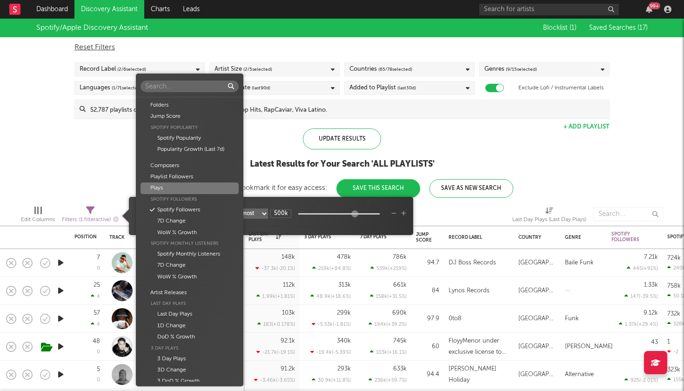
click at [177, 184] on div "Plays" at bounding box center [190, 187] width 98 height 11
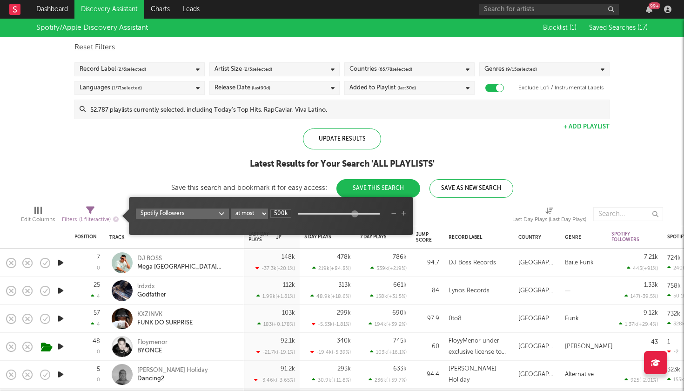
type input "1k"
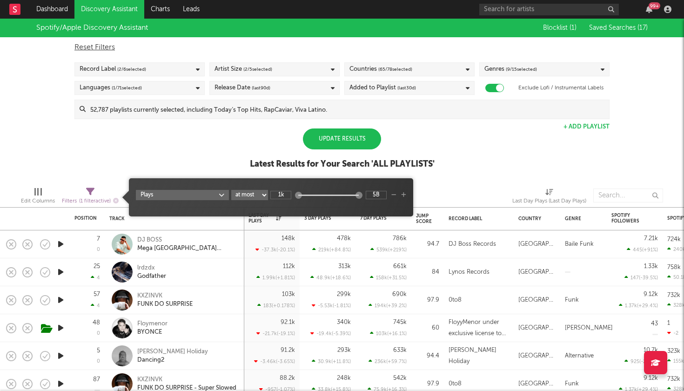
select select "between"
click at [285, 194] on input "1k" at bounding box center [280, 195] width 21 height 8
type input "5k"
type input "15k"
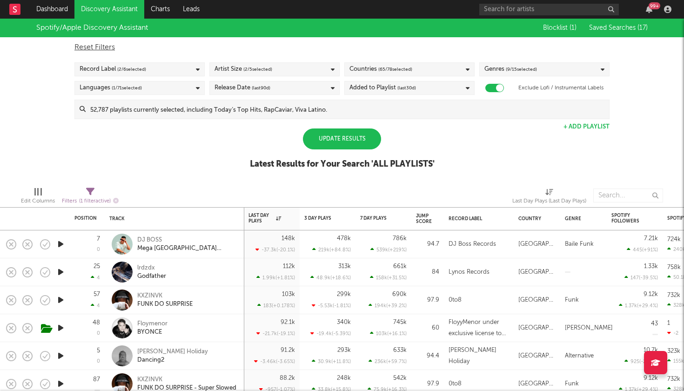
click at [438, 139] on div "Spotify/Apple Discovery Assistant Blocklist ( 1 ) Saved Searches ( 17 ) Reset F…" at bounding box center [342, 99] width 684 height 161
click at [343, 145] on div "Update Results" at bounding box center [342, 138] width 78 height 21
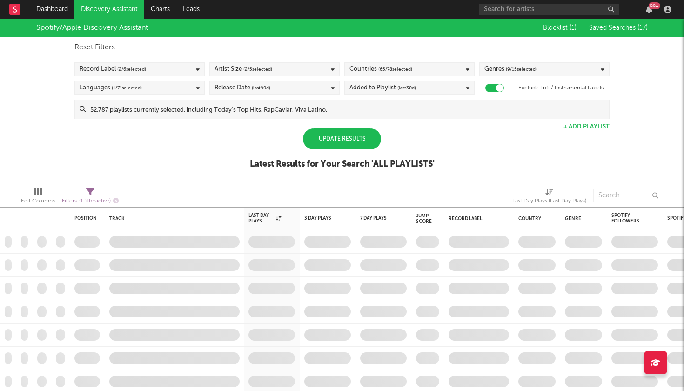
click at [343, 145] on div "Update Results" at bounding box center [342, 138] width 78 height 21
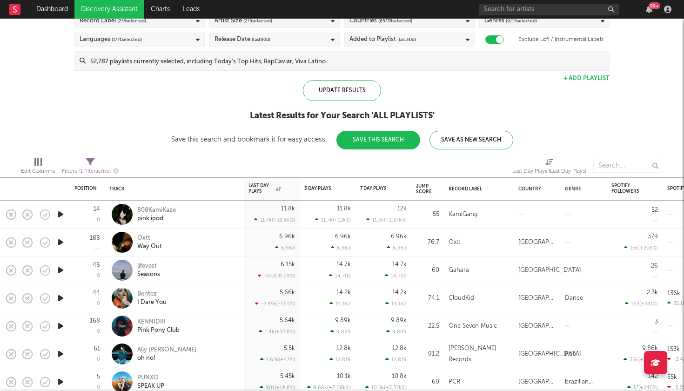
click at [61, 215] on icon "button" at bounding box center [61, 214] width 10 height 12
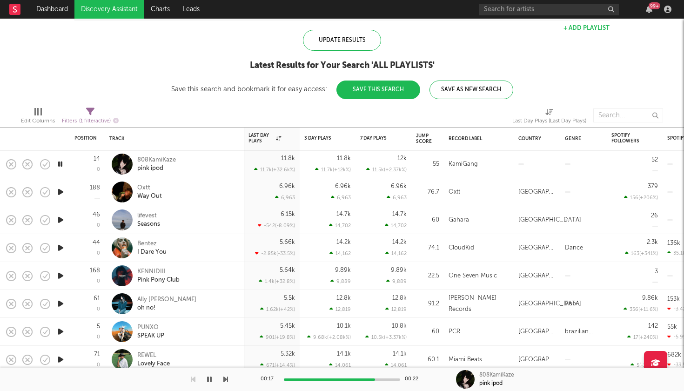
click at [226, 380] on icon "button" at bounding box center [225, 379] width 5 height 7
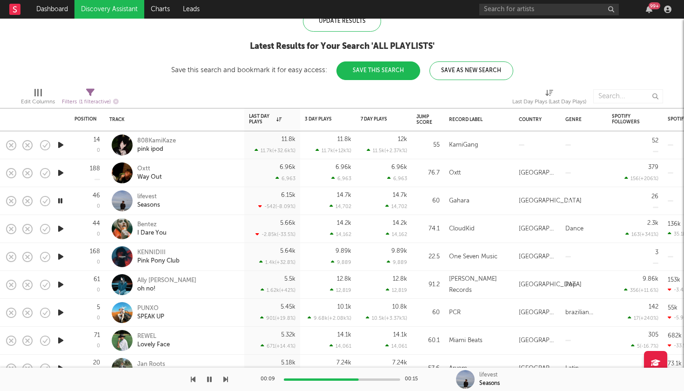
click at [227, 378] on icon "button" at bounding box center [225, 379] width 5 height 7
click at [226, 378] on icon "button" at bounding box center [225, 379] width 5 height 7
click at [226, 377] on icon "button" at bounding box center [225, 379] width 5 height 7
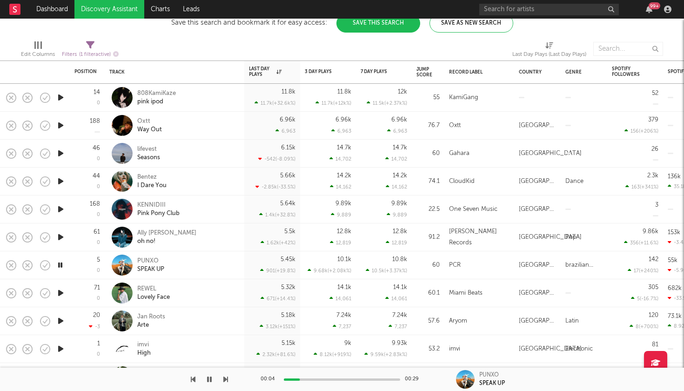
click at [226, 380] on icon "button" at bounding box center [225, 379] width 5 height 7
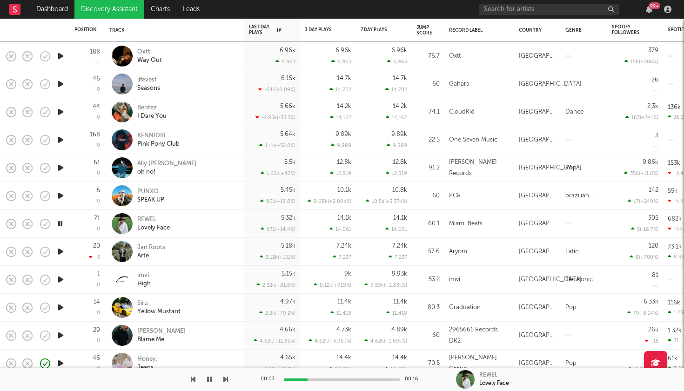
click at [225, 382] on icon "button" at bounding box center [225, 379] width 5 height 7
click at [225, 377] on icon "button" at bounding box center [225, 379] width 5 height 7
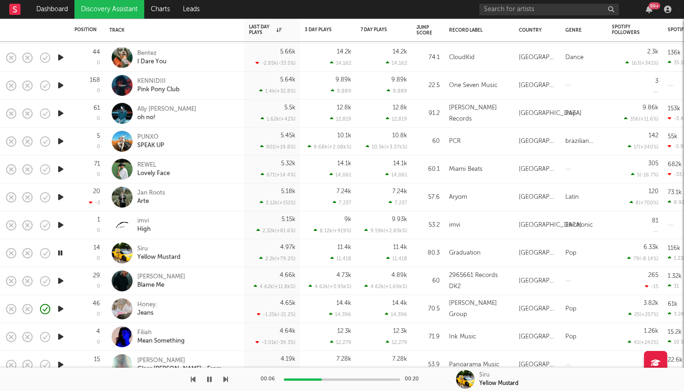
click at [226, 379] on icon "button" at bounding box center [225, 379] width 5 height 7
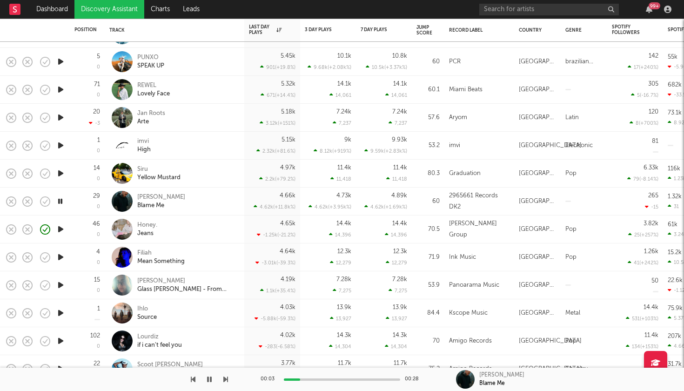
click at [225, 377] on icon "button" at bounding box center [225, 379] width 5 height 7
click at [225, 376] on icon "button" at bounding box center [225, 379] width 5 height 7
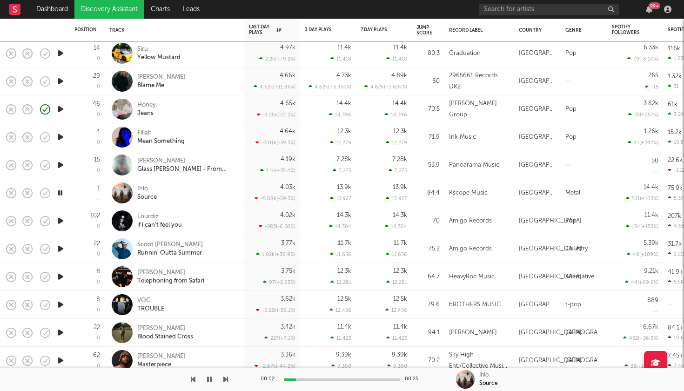
click at [225, 378] on icon "button" at bounding box center [225, 379] width 5 height 7
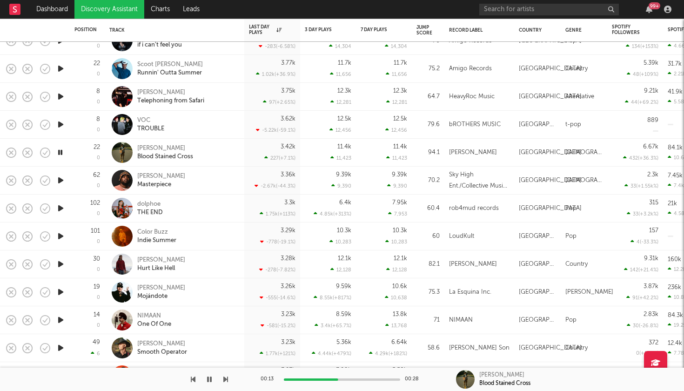
click at [226, 379] on icon "button" at bounding box center [225, 379] width 5 height 7
click at [223, 377] on div at bounding box center [114, 379] width 228 height 23
click at [226, 378] on icon "button" at bounding box center [225, 379] width 5 height 7
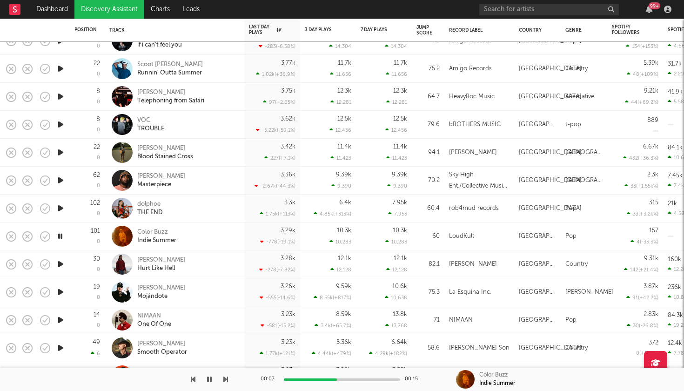
click at [226, 378] on icon "button" at bounding box center [225, 379] width 5 height 7
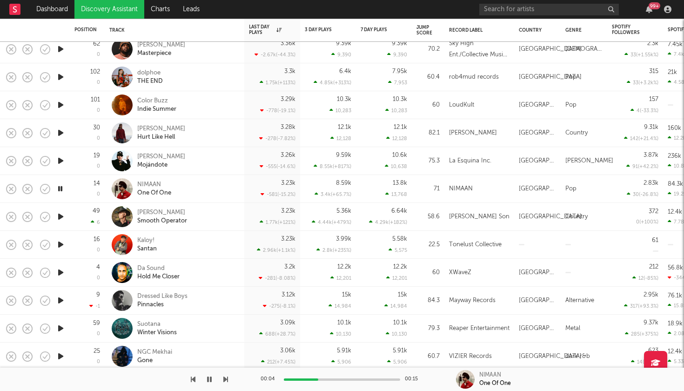
click at [226, 381] on icon "button" at bounding box center [225, 379] width 5 height 7
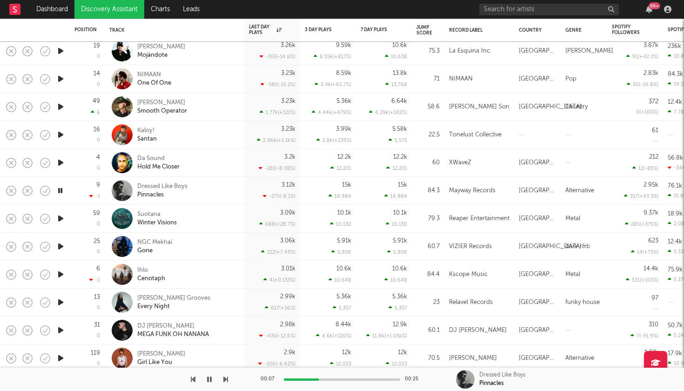
click at [225, 380] on icon "button" at bounding box center [225, 379] width 5 height 7
click at [226, 379] on icon "button" at bounding box center [225, 379] width 5 height 7
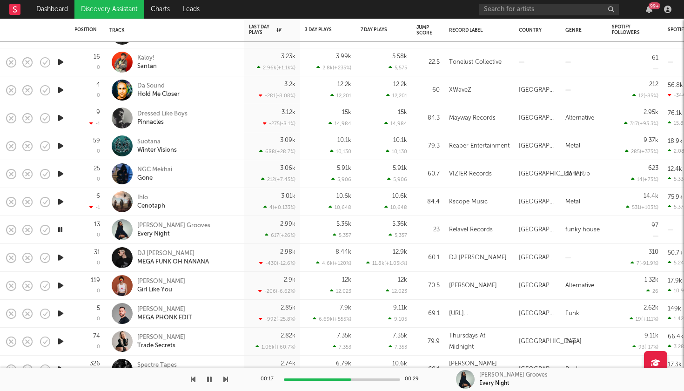
click at [226, 380] on icon "button" at bounding box center [225, 379] width 5 height 7
click at [226, 379] on icon "button" at bounding box center [225, 379] width 5 height 7
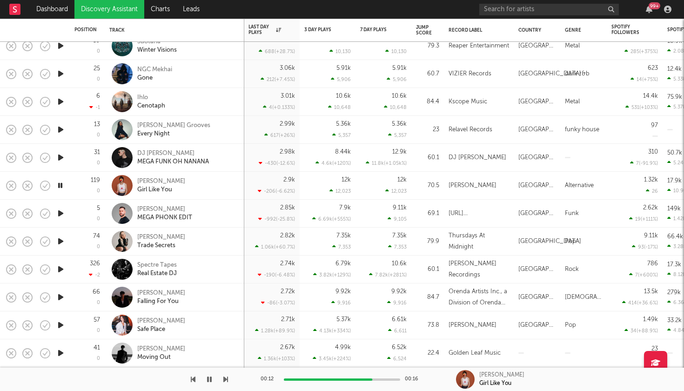
click at [227, 379] on icon "button" at bounding box center [225, 379] width 5 height 7
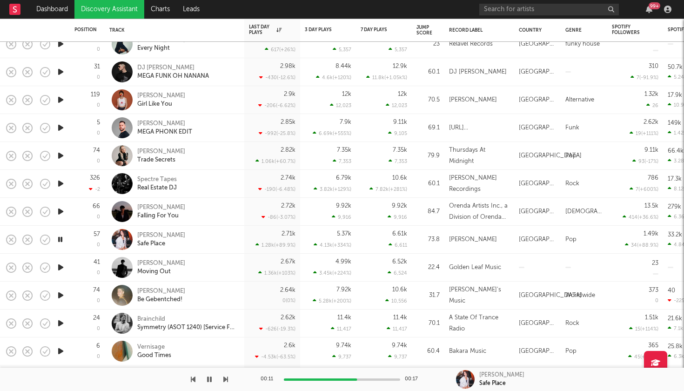
click at [226, 382] on icon "button" at bounding box center [225, 379] width 5 height 7
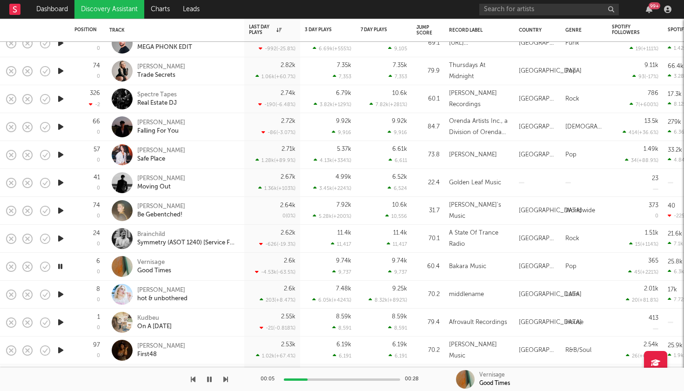
click at [227, 376] on icon "button" at bounding box center [225, 379] width 5 height 7
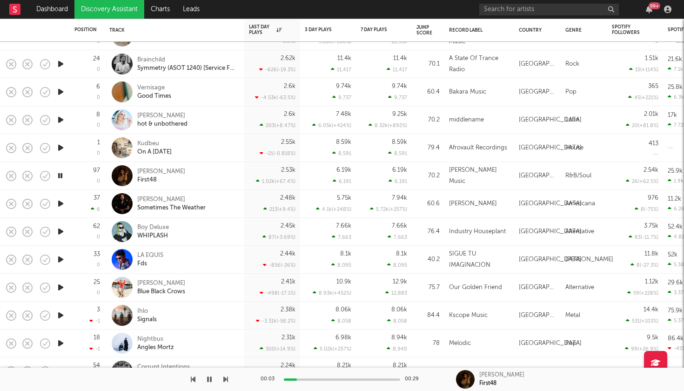
click at [227, 376] on icon "button" at bounding box center [225, 379] width 5 height 7
click at [227, 377] on icon "button" at bounding box center [225, 379] width 5 height 7
click at [227, 376] on icon "button" at bounding box center [225, 379] width 5 height 7
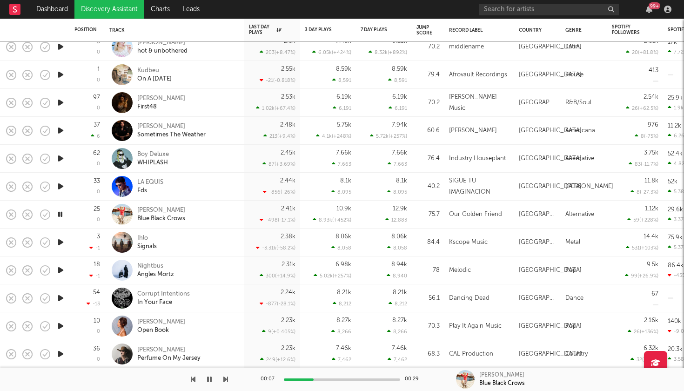
click at [226, 381] on icon "button" at bounding box center [225, 379] width 5 height 7
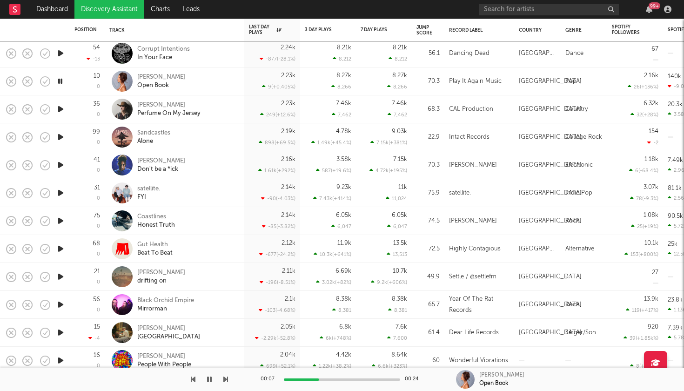
click at [226, 382] on icon "button" at bounding box center [225, 379] width 5 height 7
click at [226, 380] on icon "button" at bounding box center [225, 379] width 5 height 7
click at [224, 379] on icon "button" at bounding box center [225, 379] width 5 height 7
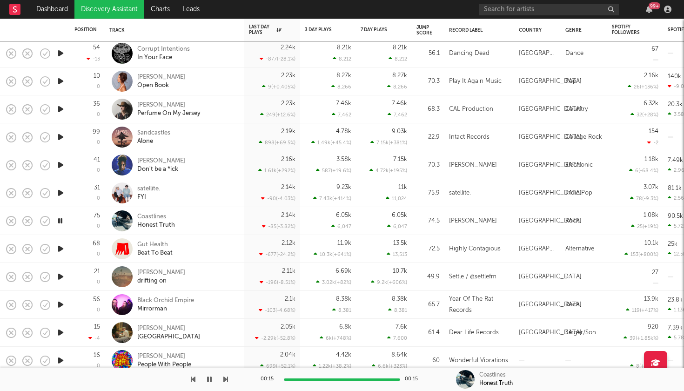
click at [226, 377] on icon "button" at bounding box center [225, 379] width 5 height 7
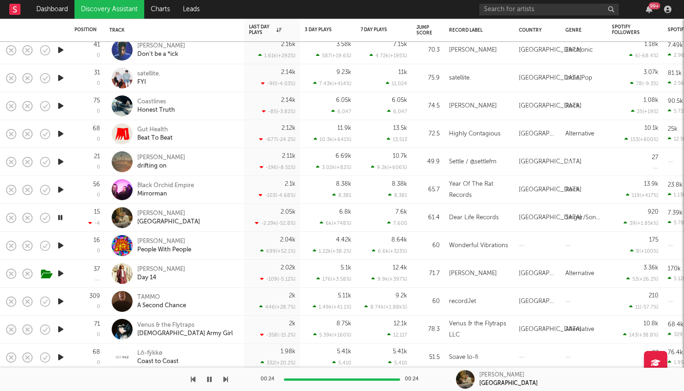
click at [227, 380] on icon "button" at bounding box center [225, 379] width 5 height 7
click at [61, 305] on icon "button" at bounding box center [61, 301] width 10 height 12
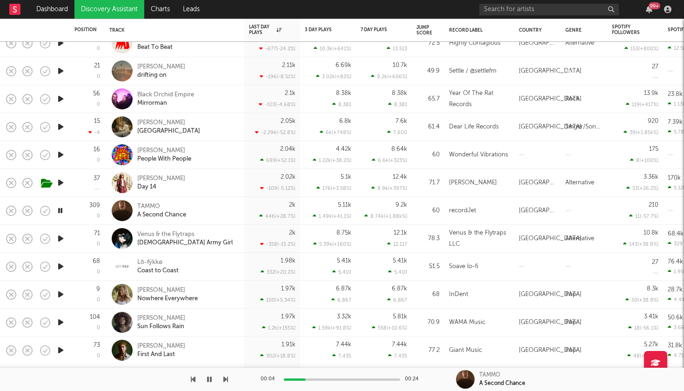
click at [227, 380] on icon "button" at bounding box center [225, 379] width 5 height 7
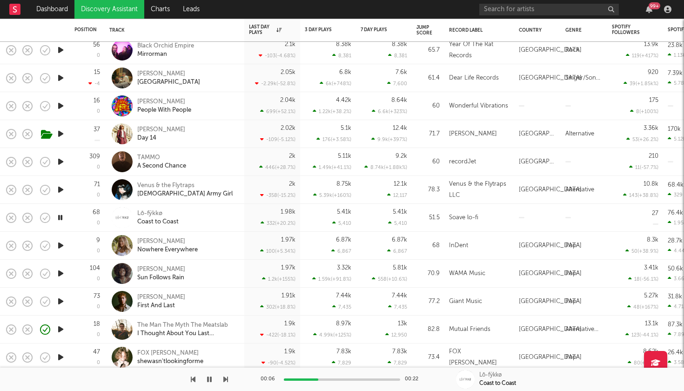
click at [226, 379] on icon "button" at bounding box center [225, 379] width 5 height 7
click at [226, 380] on icon "button" at bounding box center [225, 379] width 5 height 7
click at [225, 378] on icon "button" at bounding box center [225, 379] width 5 height 7
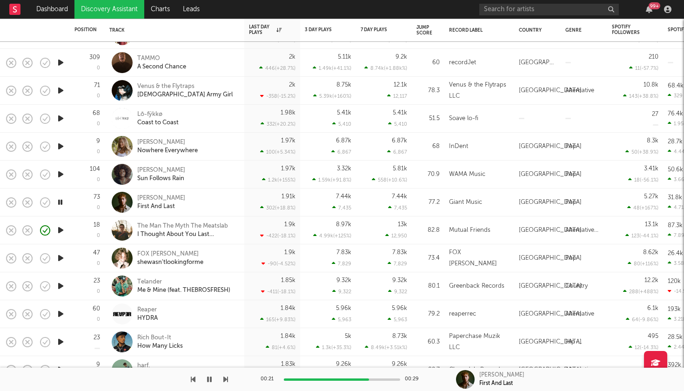
click at [227, 378] on icon "button" at bounding box center [225, 379] width 5 height 7
click at [226, 376] on icon "button" at bounding box center [225, 379] width 5 height 7
click at [226, 377] on icon "button" at bounding box center [225, 379] width 5 height 7
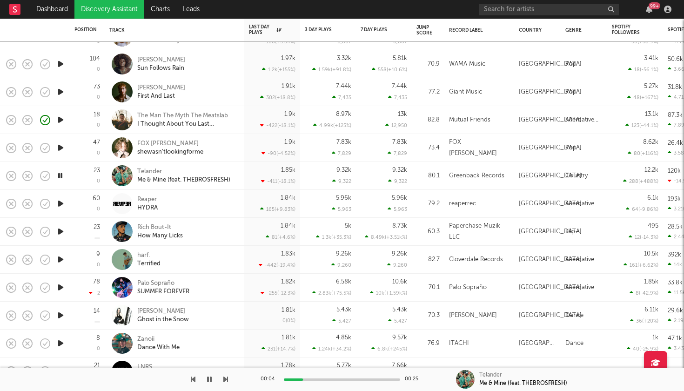
click at [225, 377] on icon "button" at bounding box center [225, 379] width 5 height 7
click at [226, 377] on icon "button" at bounding box center [225, 379] width 5 height 7
click at [195, 380] on icon "button" at bounding box center [193, 379] width 5 height 7
click at [63, 287] on icon "button" at bounding box center [61, 288] width 10 height 12
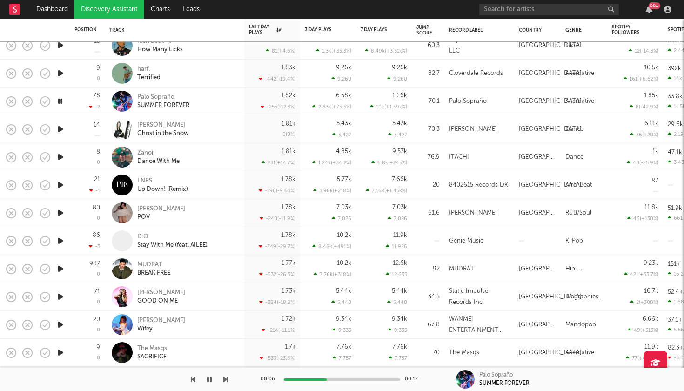
click at [226, 380] on icon "button" at bounding box center [225, 379] width 5 height 7
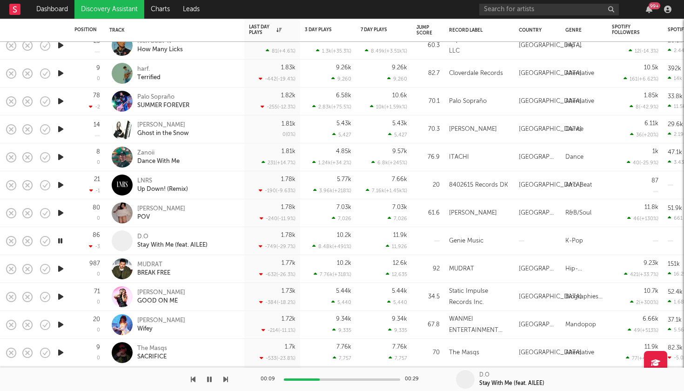
click at [226, 380] on icon "button" at bounding box center [225, 379] width 5 height 7
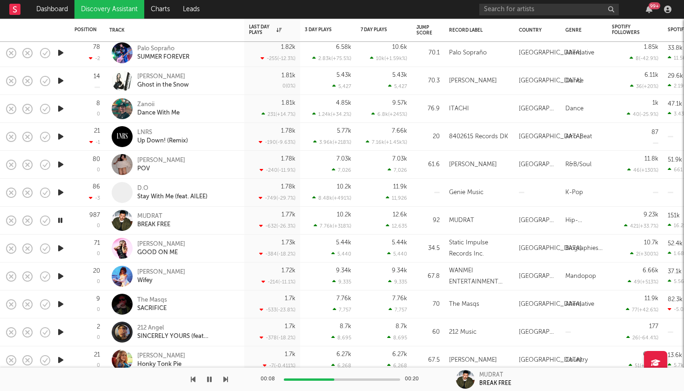
click at [225, 376] on icon "button" at bounding box center [225, 379] width 5 height 7
click at [223, 381] on div at bounding box center [114, 379] width 228 height 23
click at [225, 378] on icon "button" at bounding box center [225, 379] width 5 height 7
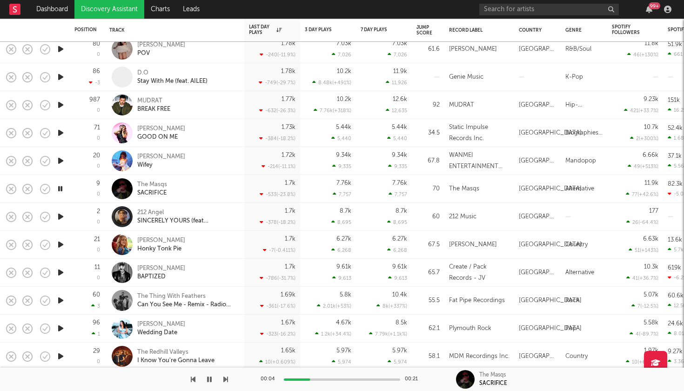
click at [61, 248] on icon "button" at bounding box center [61, 245] width 10 height 12
click at [64, 217] on icon "button" at bounding box center [61, 217] width 10 height 12
click at [63, 276] on icon "button" at bounding box center [61, 273] width 10 height 12
click at [227, 384] on button "button" at bounding box center [225, 379] width 5 height 23
click at [227, 381] on icon "button" at bounding box center [225, 379] width 5 height 7
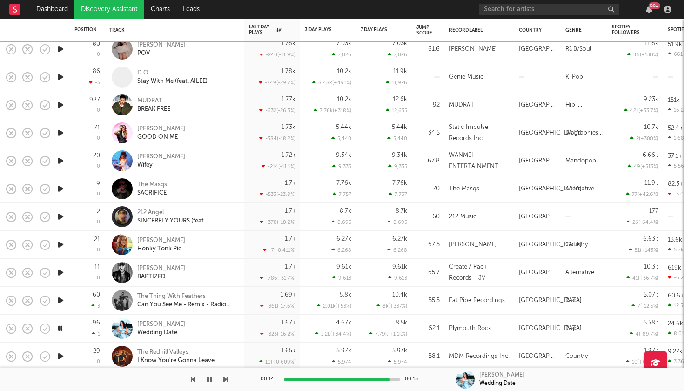
click at [227, 381] on icon "button" at bounding box center [225, 379] width 5 height 7
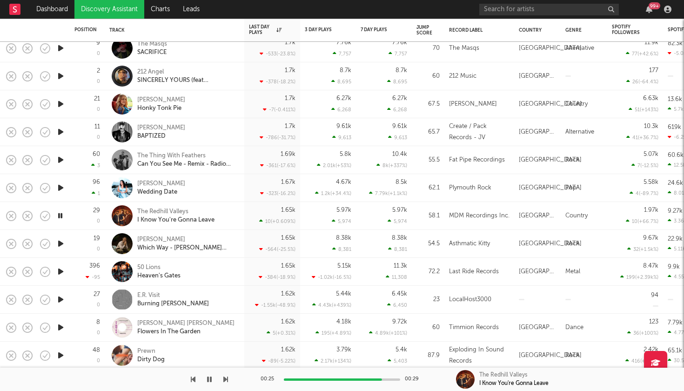
click at [226, 379] on icon "button" at bounding box center [225, 379] width 5 height 7
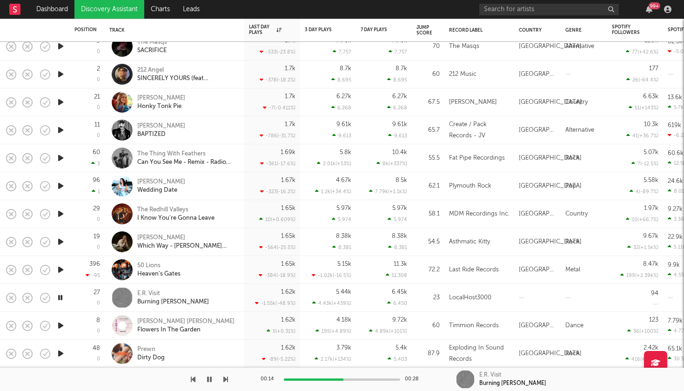
click at [224, 383] on button "button" at bounding box center [225, 379] width 5 height 23
click at [225, 380] on icon "button" at bounding box center [225, 379] width 5 height 7
click at [214, 380] on div at bounding box center [114, 379] width 228 height 23
click at [209, 381] on icon "button" at bounding box center [209, 379] width 5 height 7
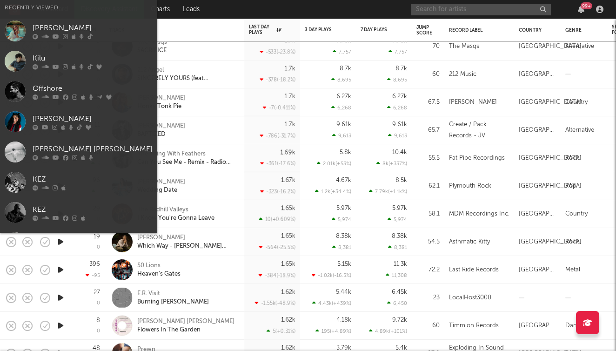
click at [453, 13] on input "text" at bounding box center [481, 10] width 140 height 12
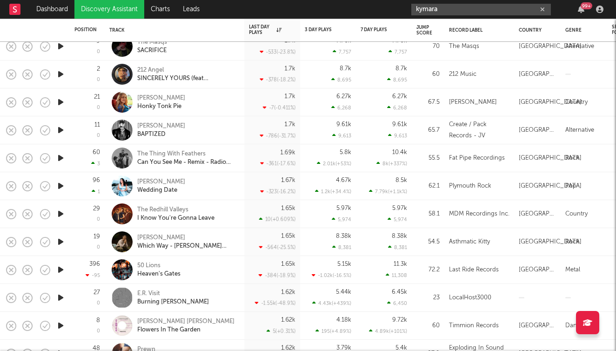
type input "kymara"
